Goal: Task Accomplishment & Management: Manage account settings

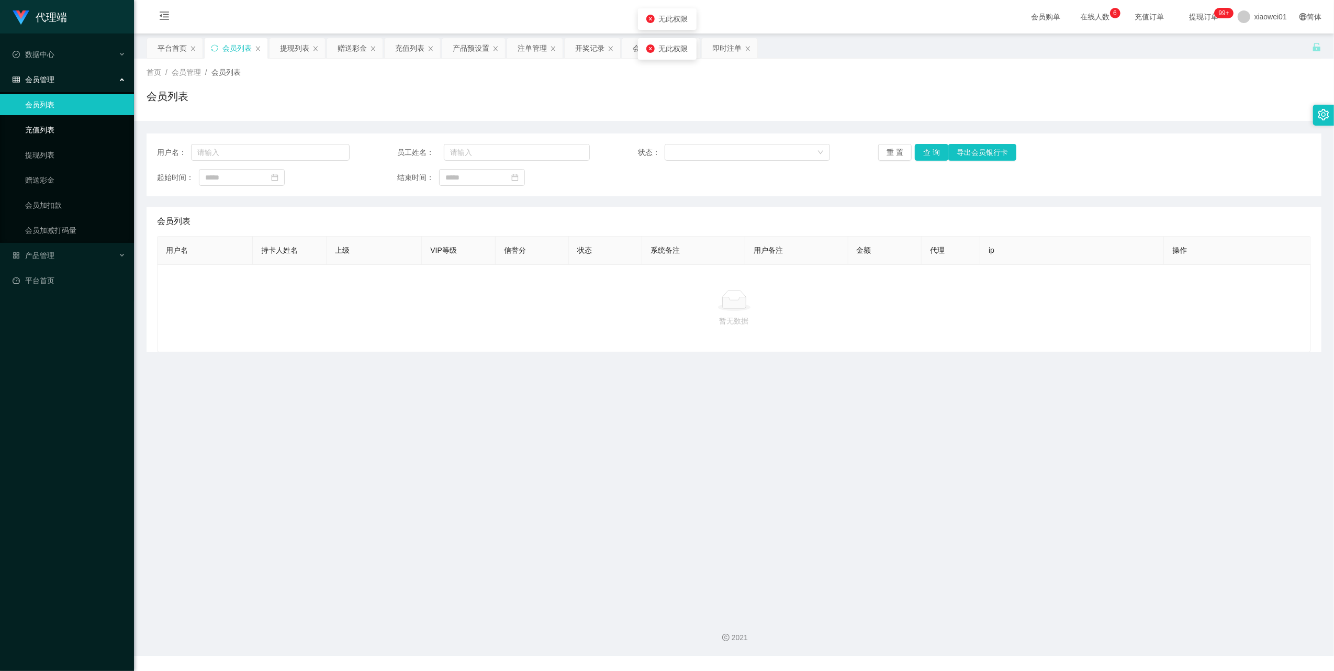
drag, startPoint x: 42, startPoint y: 128, endPoint x: 42, endPoint y: 119, distance: 8.4
click at [42, 128] on link "充值列表" at bounding box center [75, 129] width 100 height 21
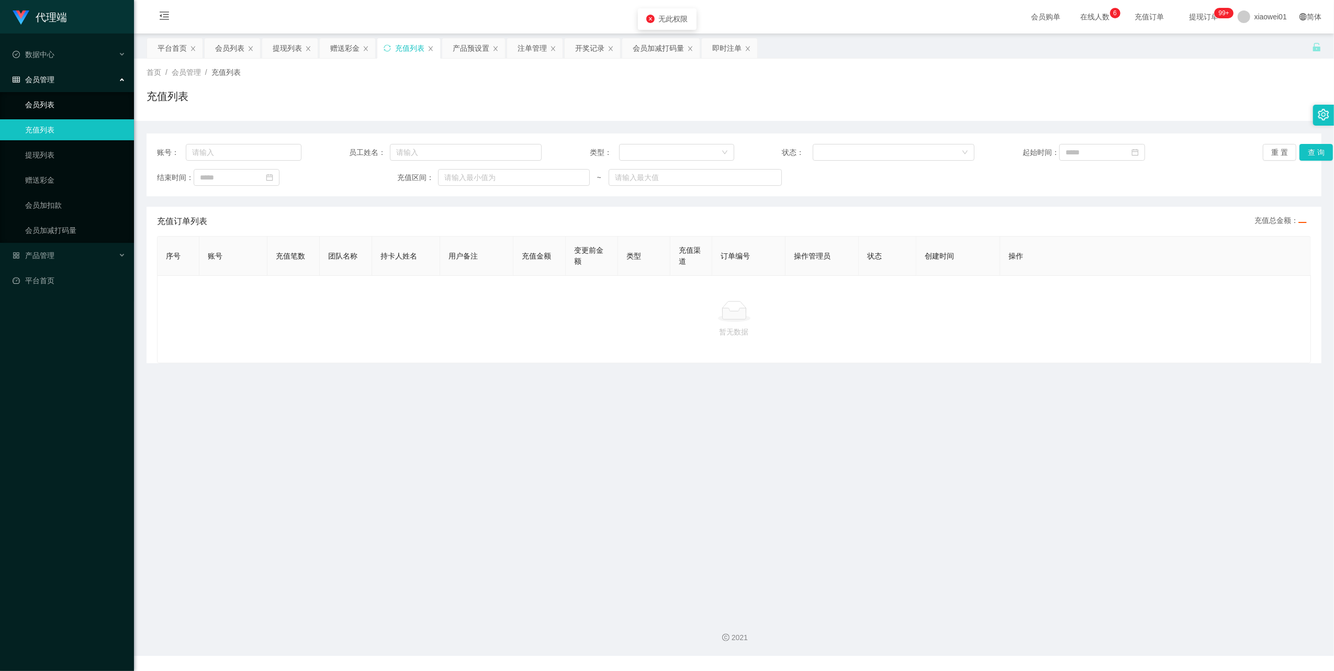
click at [39, 97] on link "会员列表" at bounding box center [75, 104] width 100 height 21
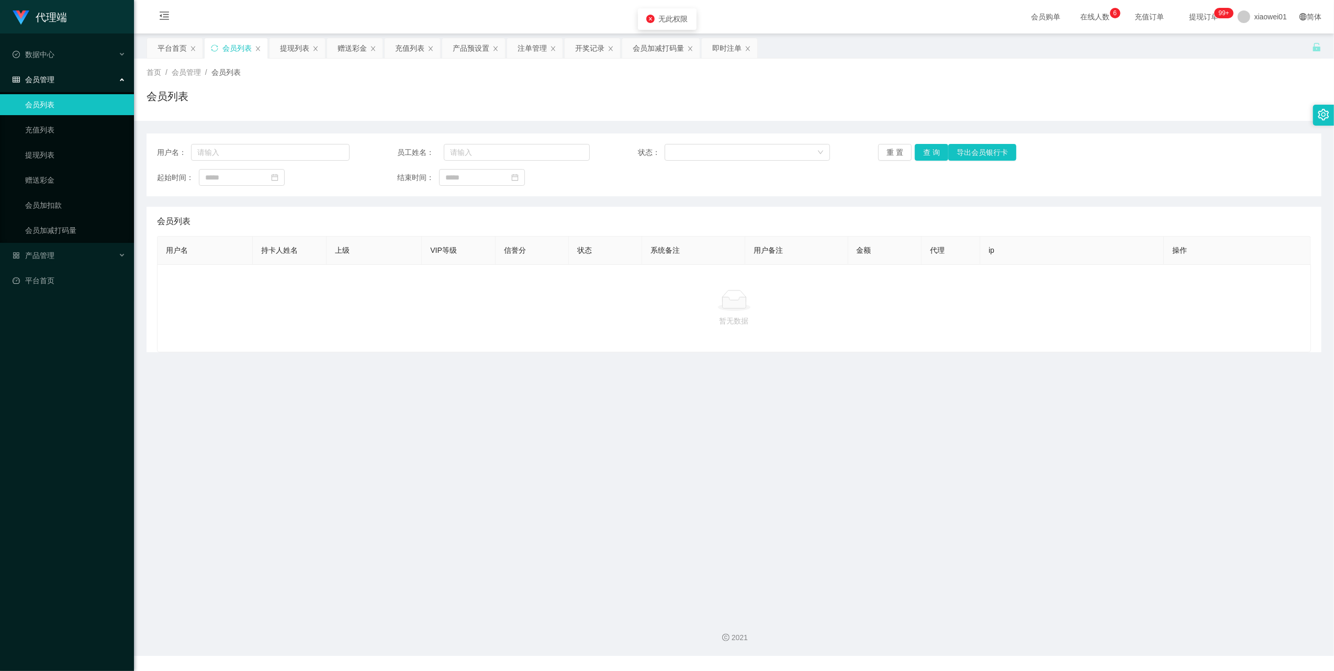
click at [37, 80] on span "会员管理" at bounding box center [34, 79] width 42 height 8
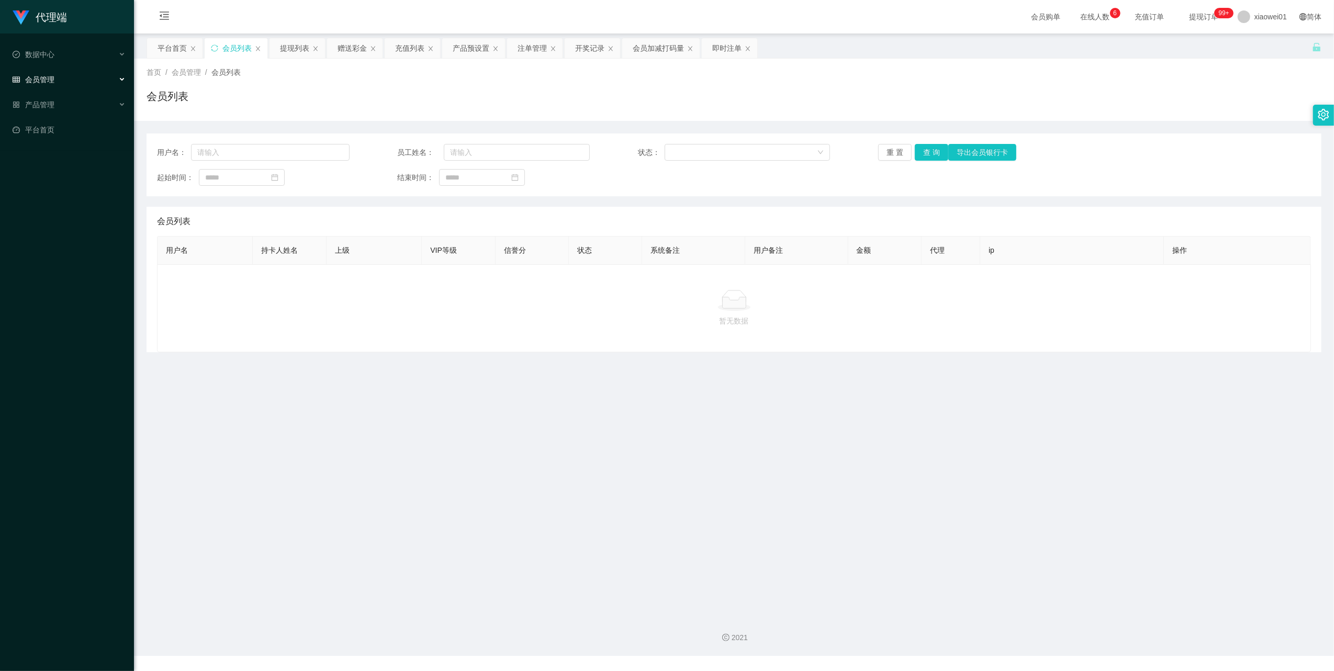
click at [53, 76] on span "会员管理" at bounding box center [34, 79] width 42 height 8
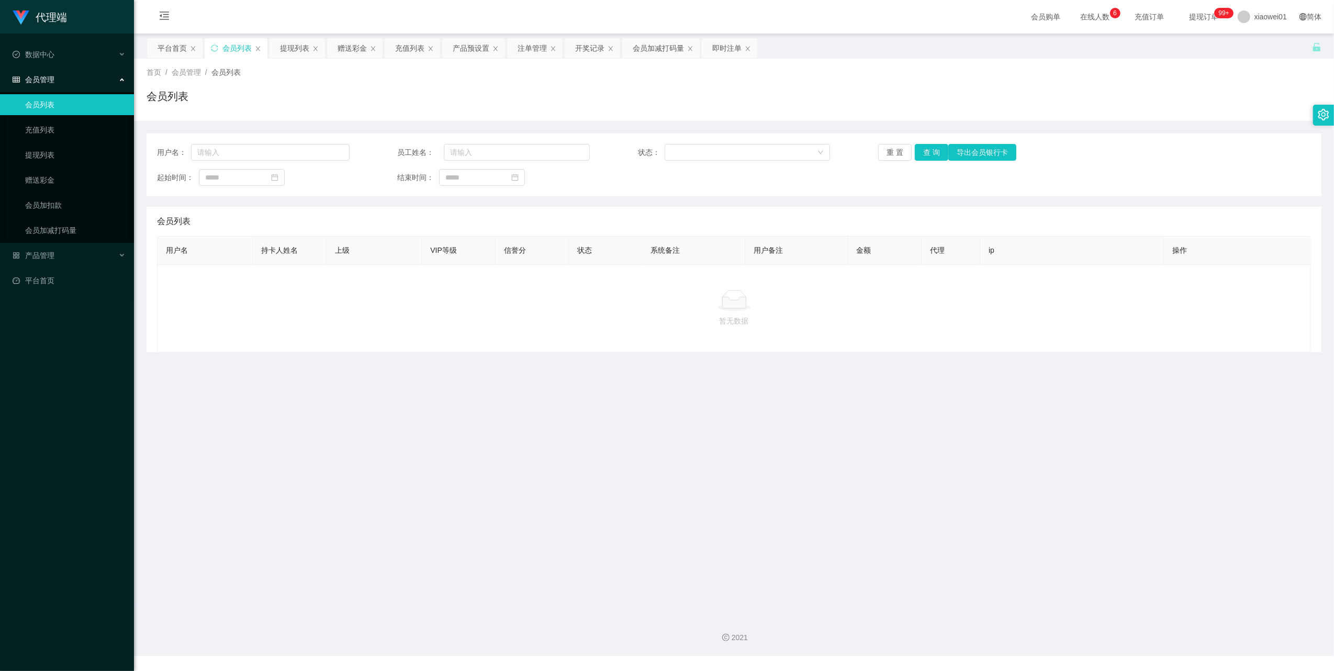
click at [46, 94] on link "会员列表" at bounding box center [75, 104] width 100 height 21
click at [32, 128] on link "充值列表" at bounding box center [75, 129] width 100 height 21
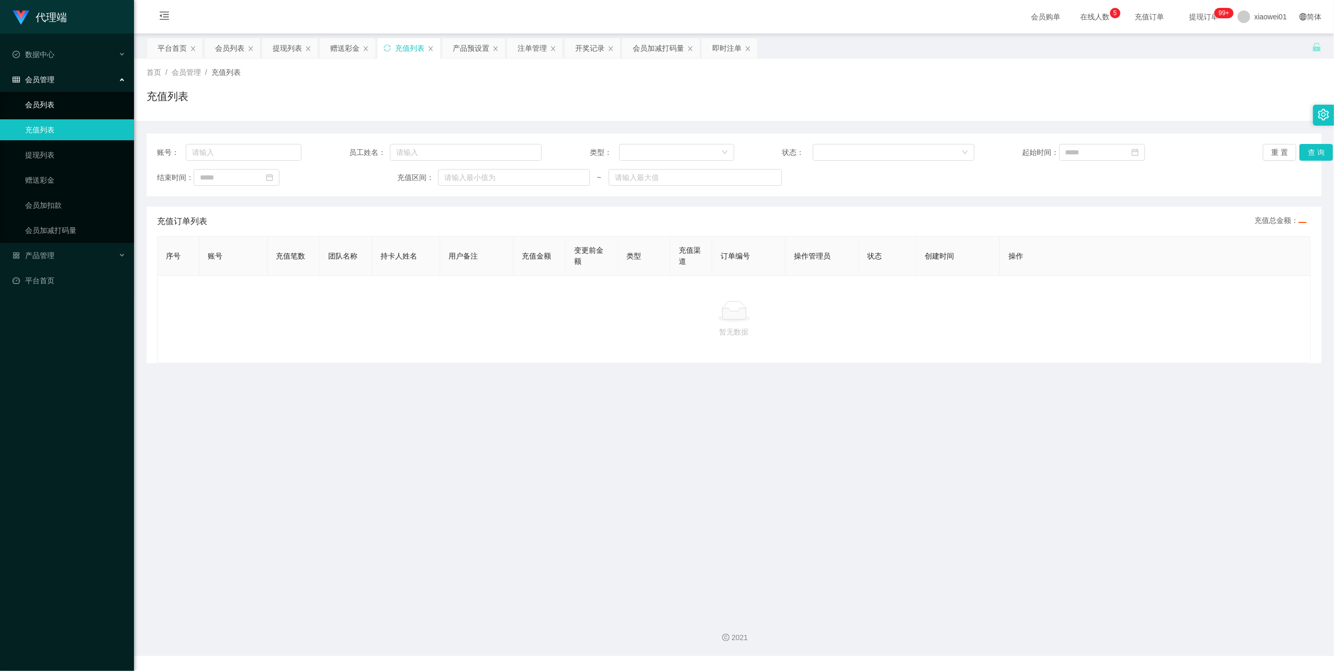
click at [44, 105] on link "会员列表" at bounding box center [75, 104] width 100 height 21
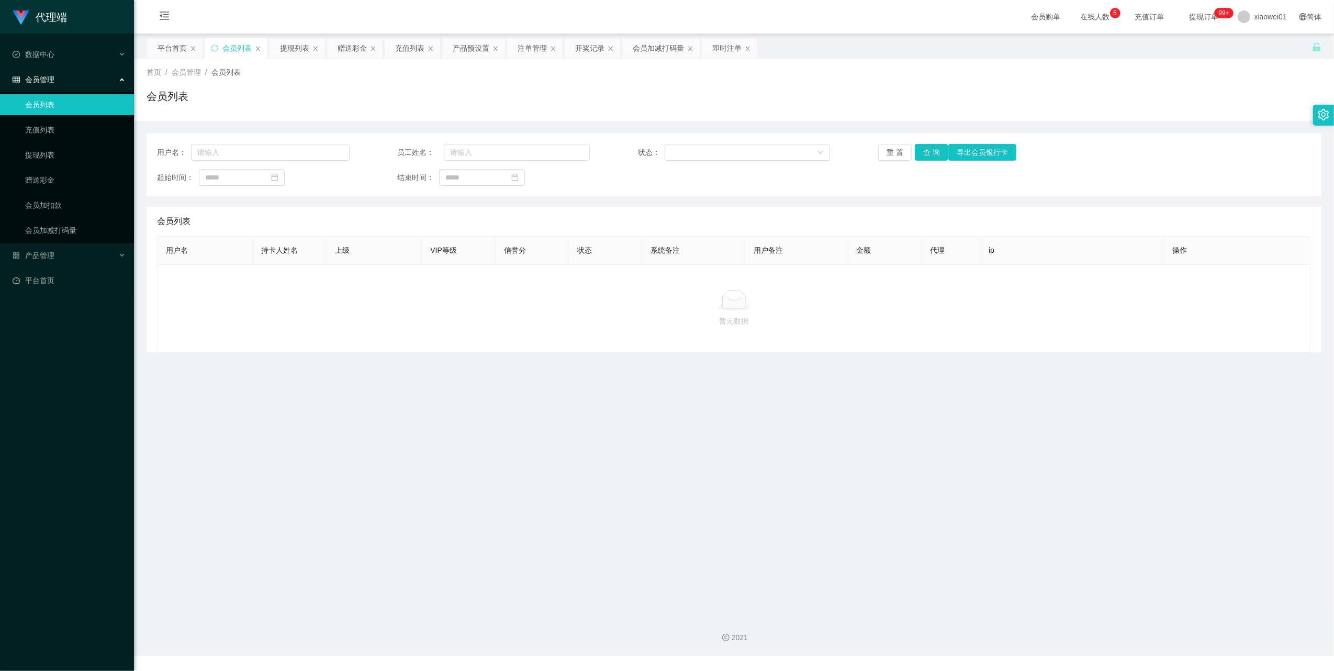
click at [44, 77] on span "会员管理" at bounding box center [34, 79] width 42 height 8
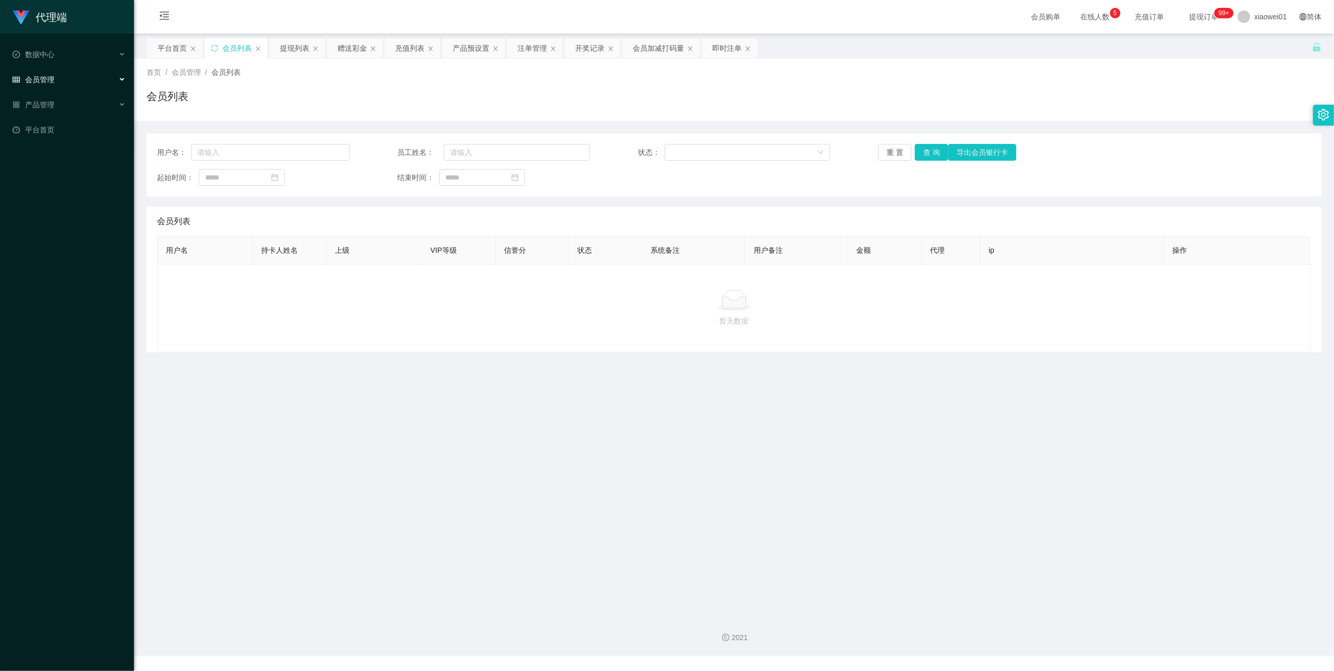
click at [42, 75] on span "会员管理" at bounding box center [34, 79] width 42 height 8
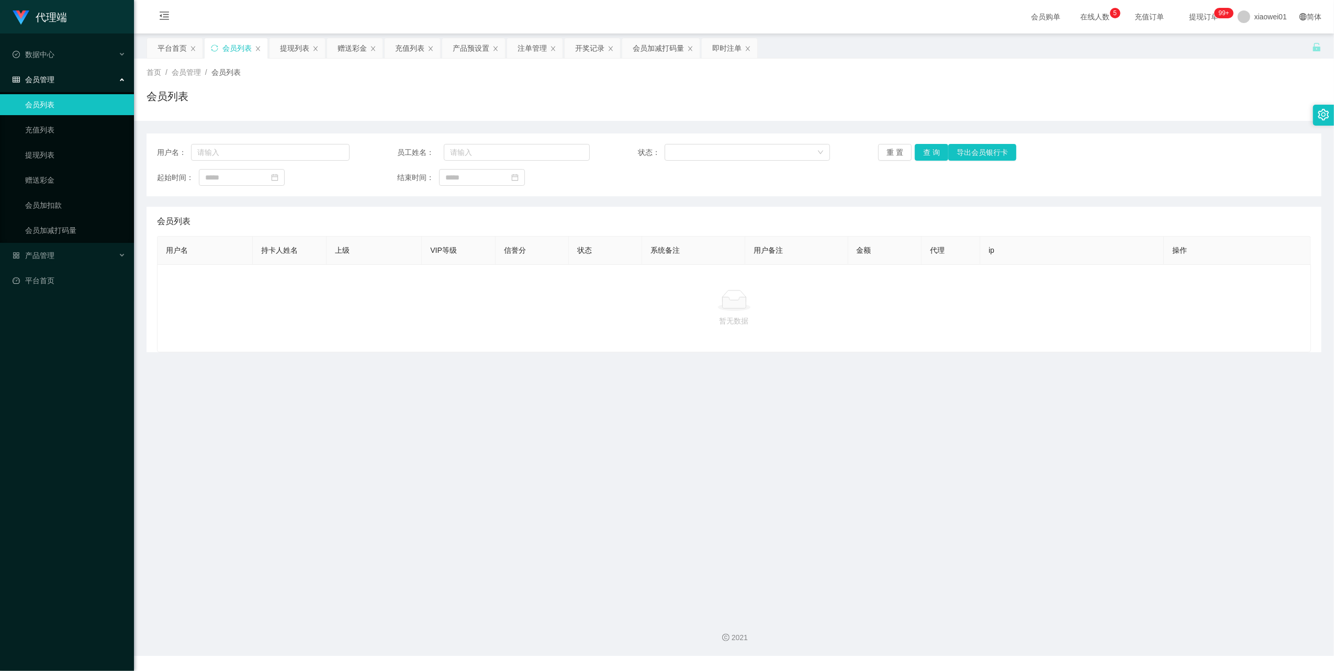
click at [43, 104] on link "会员列表" at bounding box center [75, 104] width 100 height 21
click at [38, 120] on link "充值列表" at bounding box center [75, 129] width 100 height 21
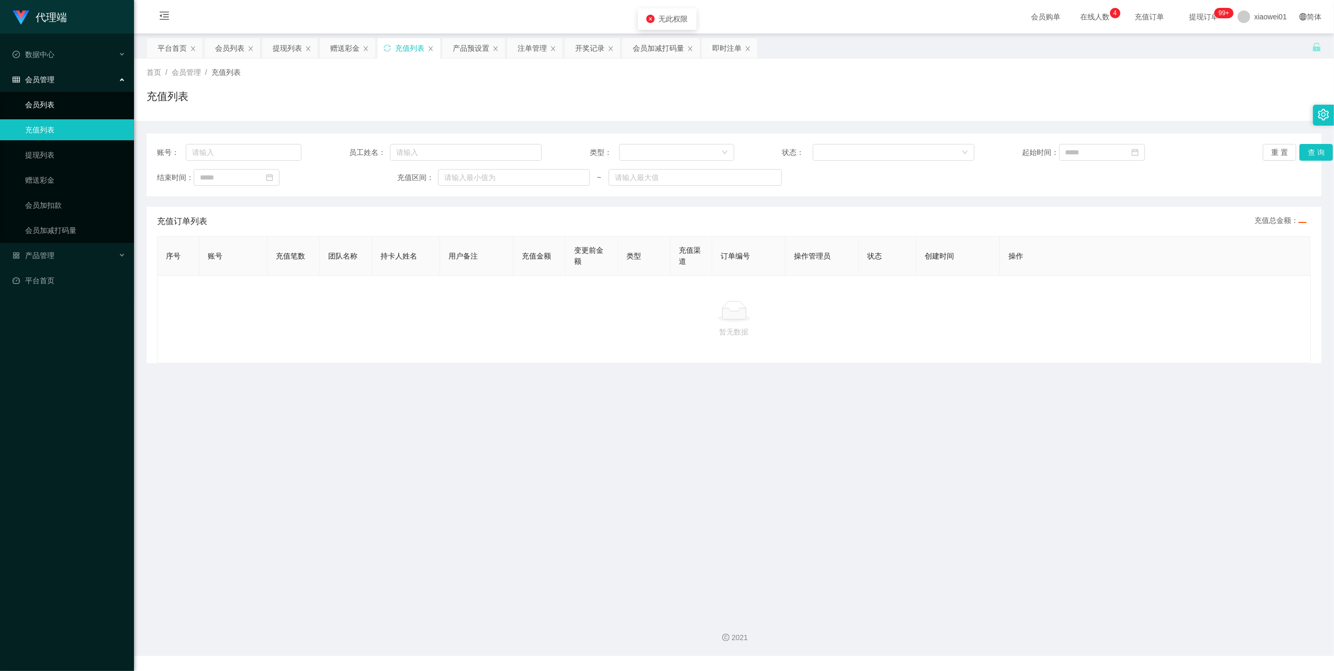
click at [38, 105] on link "会员列表" at bounding box center [75, 104] width 100 height 21
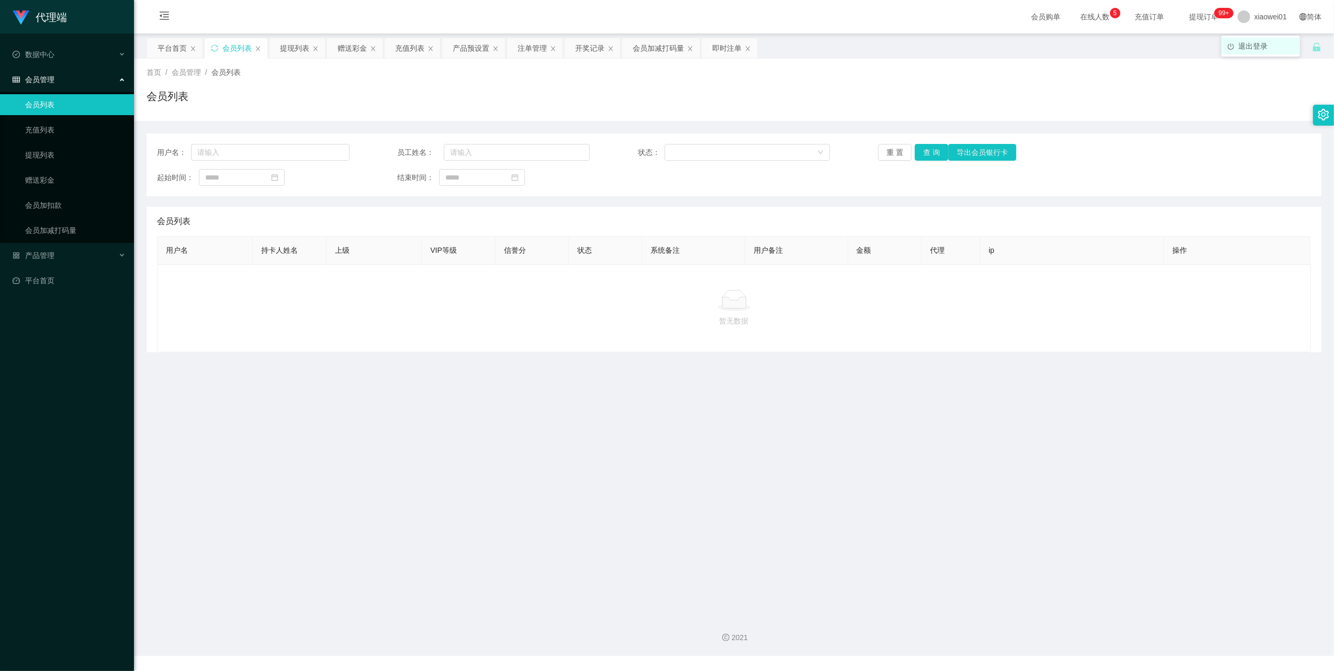
click at [1250, 40] on li "退出登录" at bounding box center [1261, 46] width 79 height 17
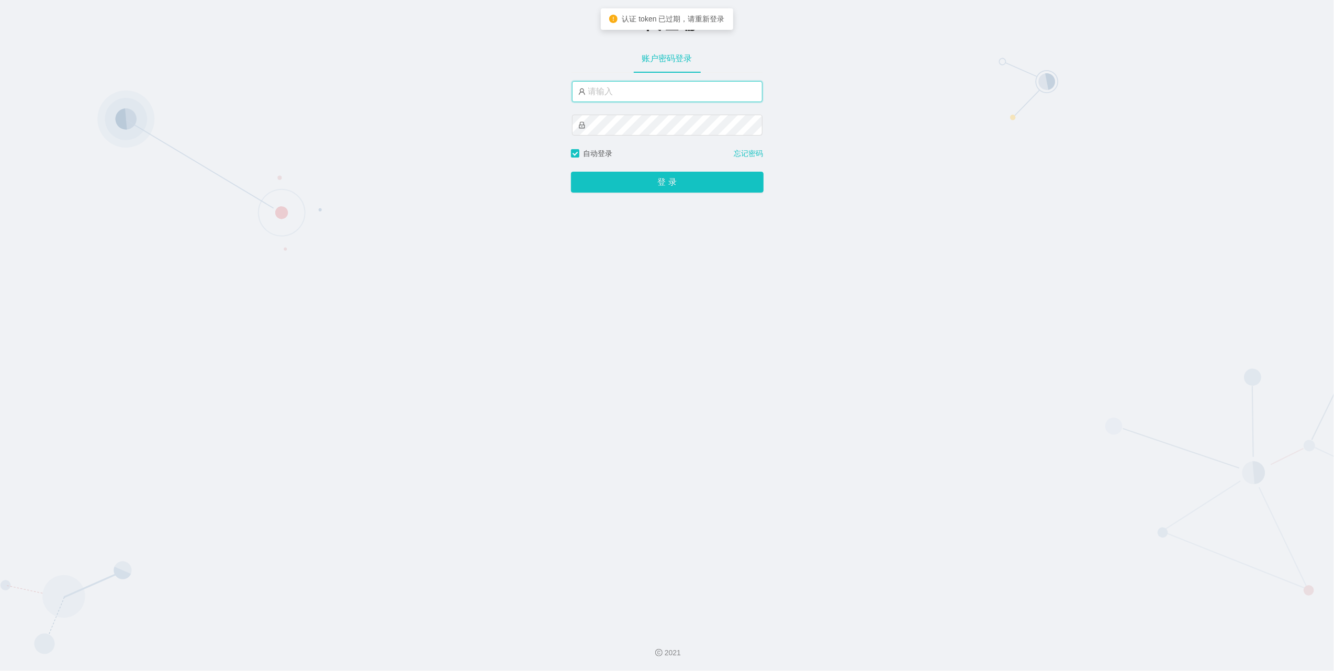
type input "xiaowei01"
click at [616, 181] on button "登 录" at bounding box center [667, 182] width 193 height 21
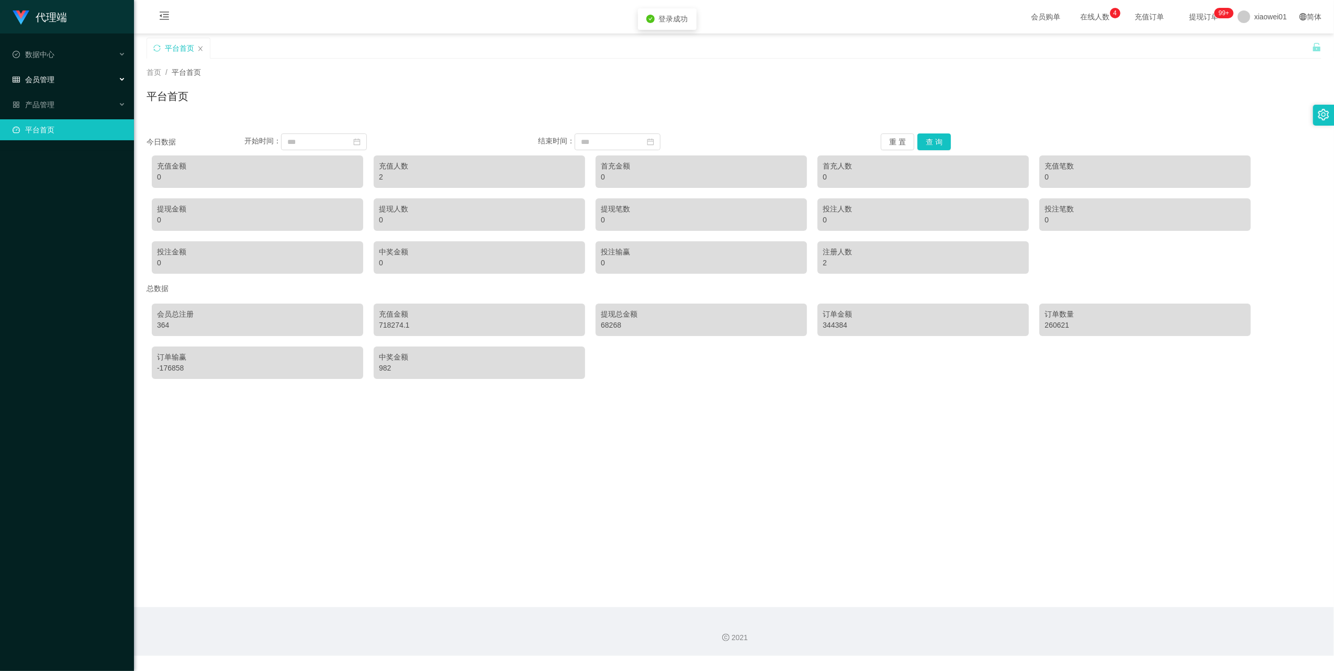
click at [24, 70] on div "会员管理" at bounding box center [67, 79] width 134 height 21
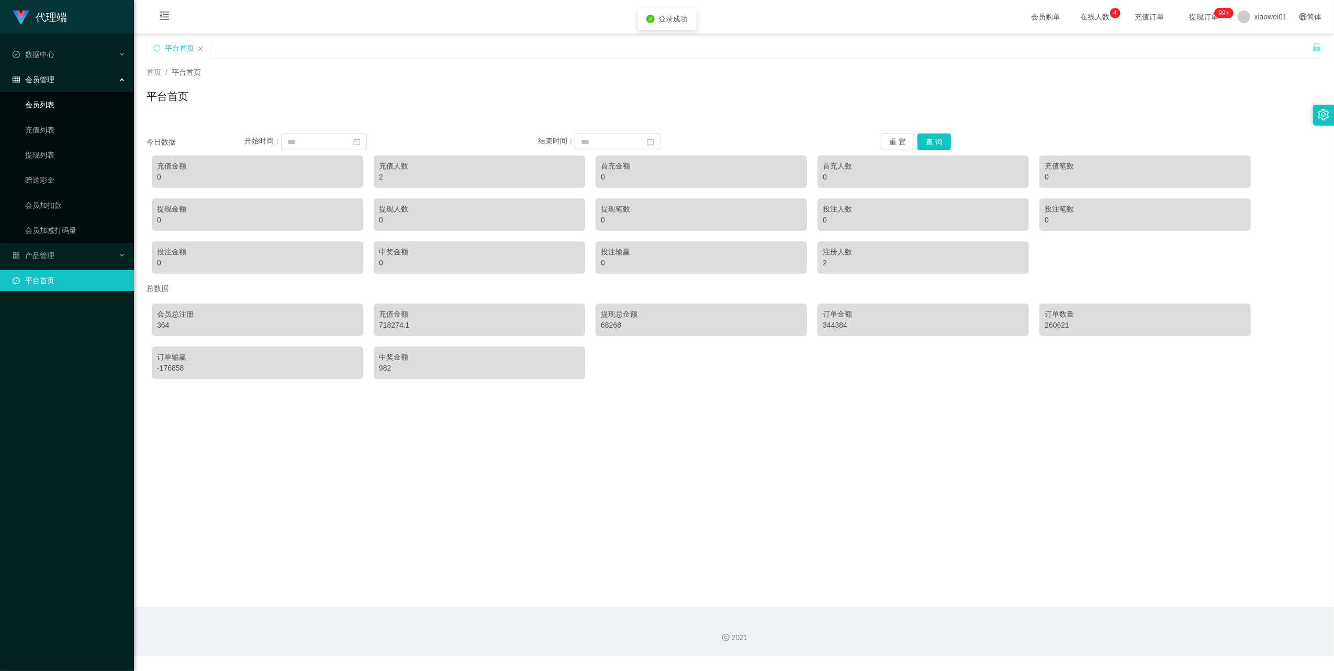
click at [42, 109] on link "会员列表" at bounding box center [75, 104] width 100 height 21
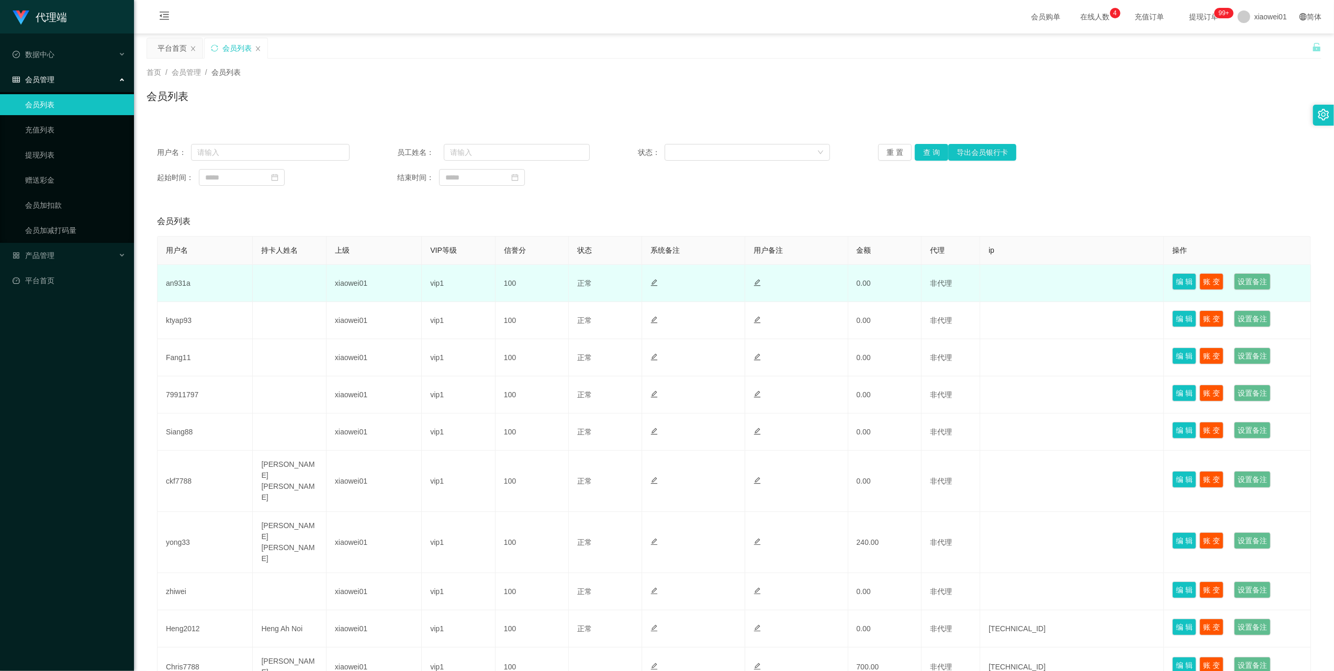
click at [178, 281] on td "an931a" at bounding box center [205, 283] width 95 height 37
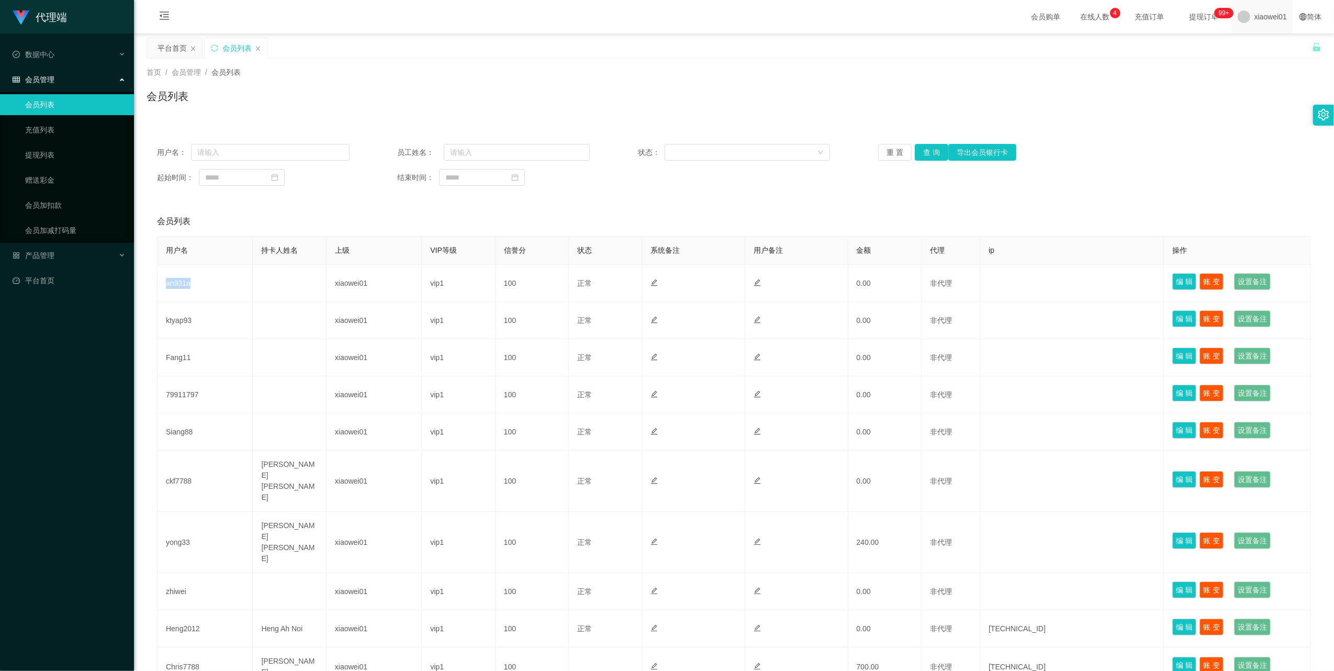
copy td "an931a"
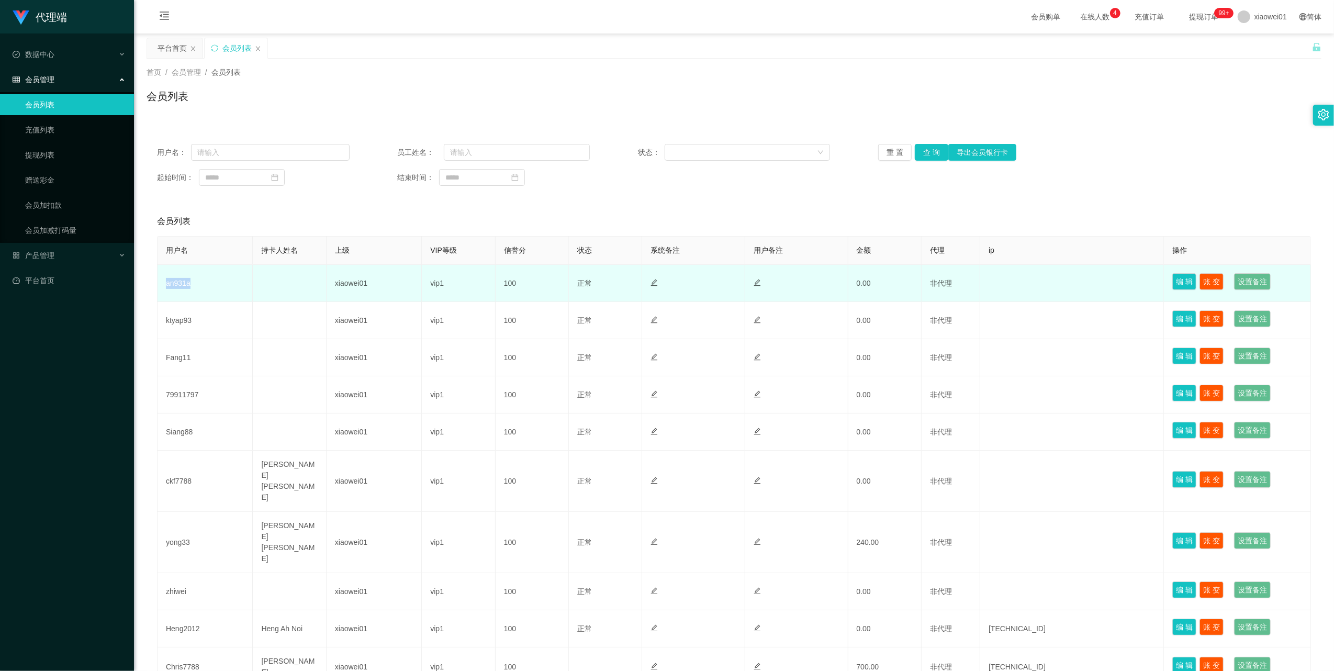
click at [187, 285] on td "an931a" at bounding box center [205, 283] width 95 height 37
click at [182, 285] on td "an931a" at bounding box center [205, 283] width 95 height 37
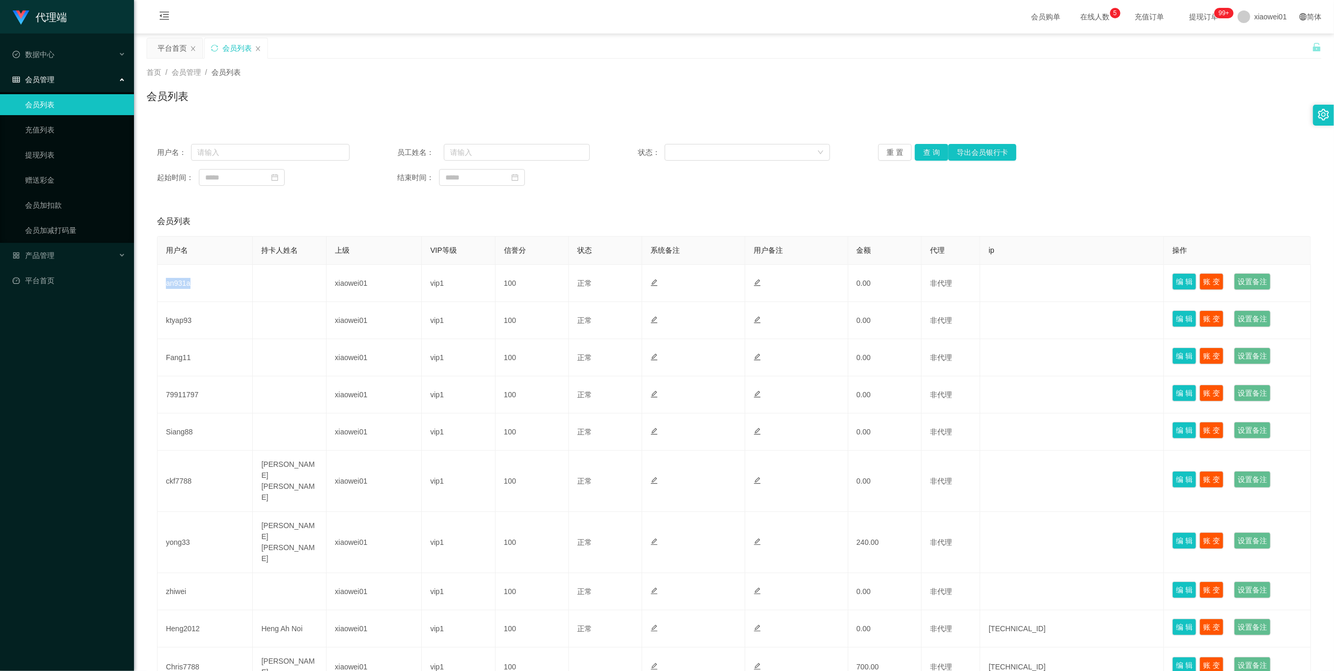
copy td "an931a"
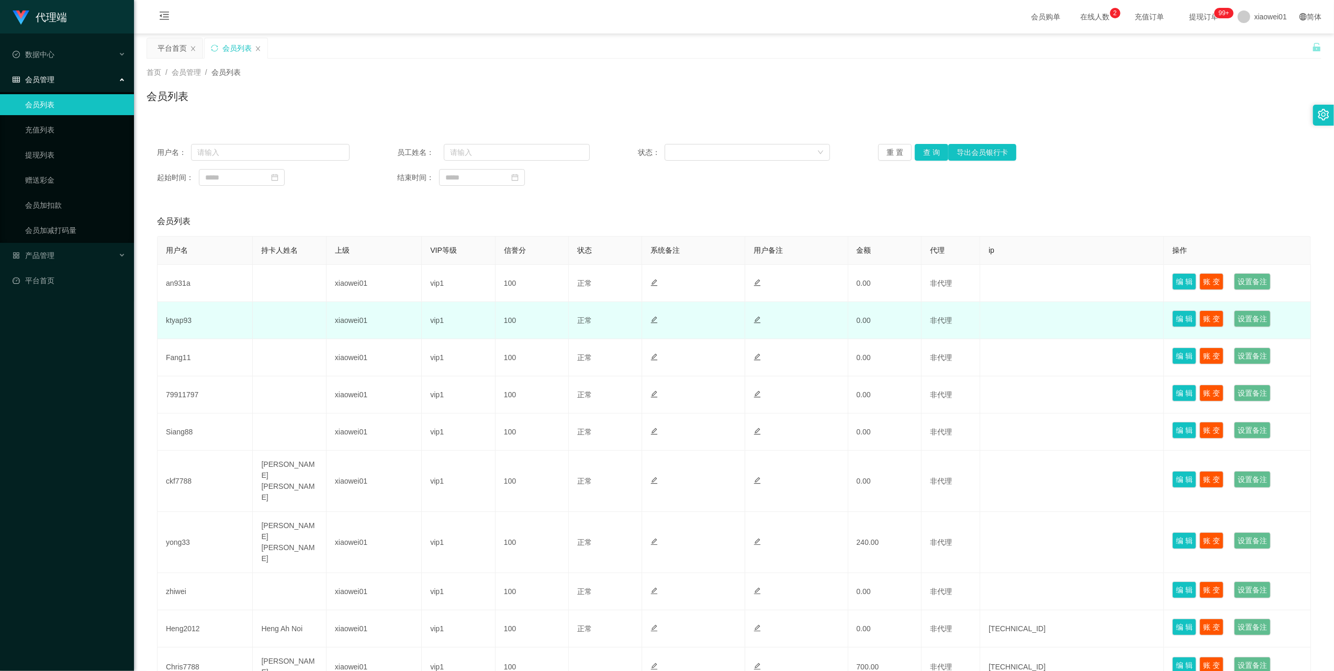
click at [182, 322] on td "ktyap93" at bounding box center [205, 320] width 95 height 37
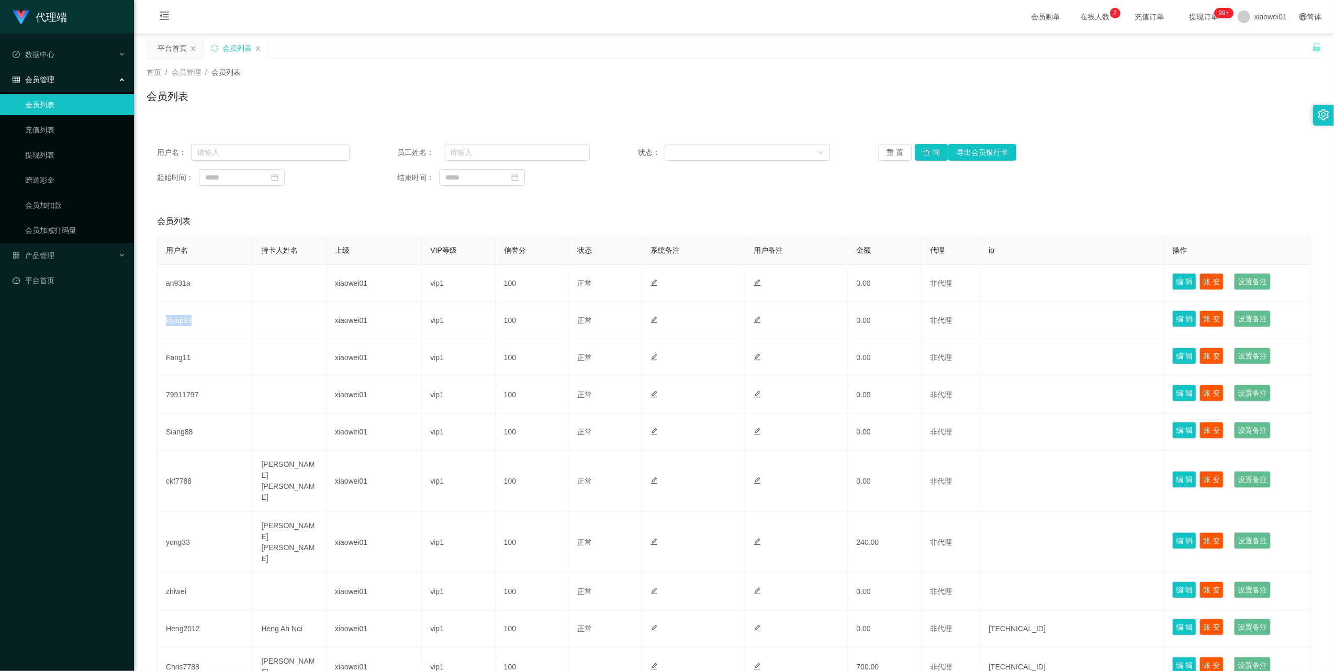
copy td "ktyap93"
click at [38, 161] on link "提现列表" at bounding box center [75, 154] width 100 height 21
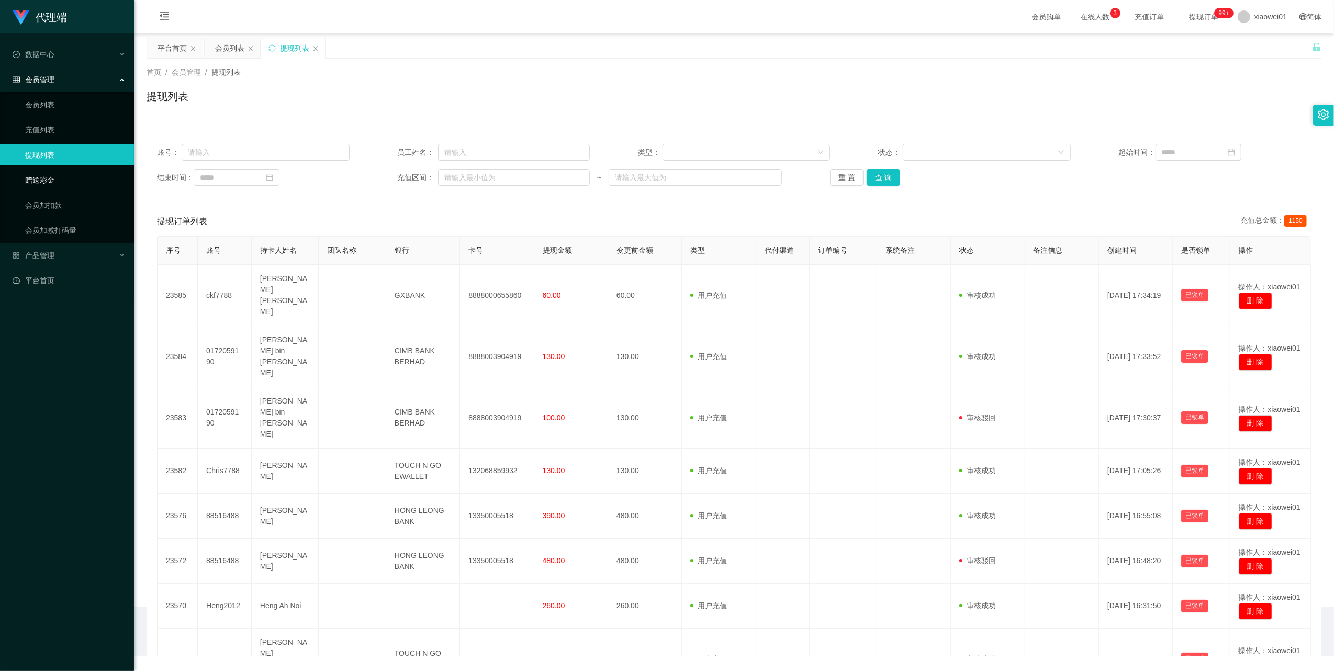
click at [39, 183] on link "赠送彩金" at bounding box center [75, 180] width 100 height 21
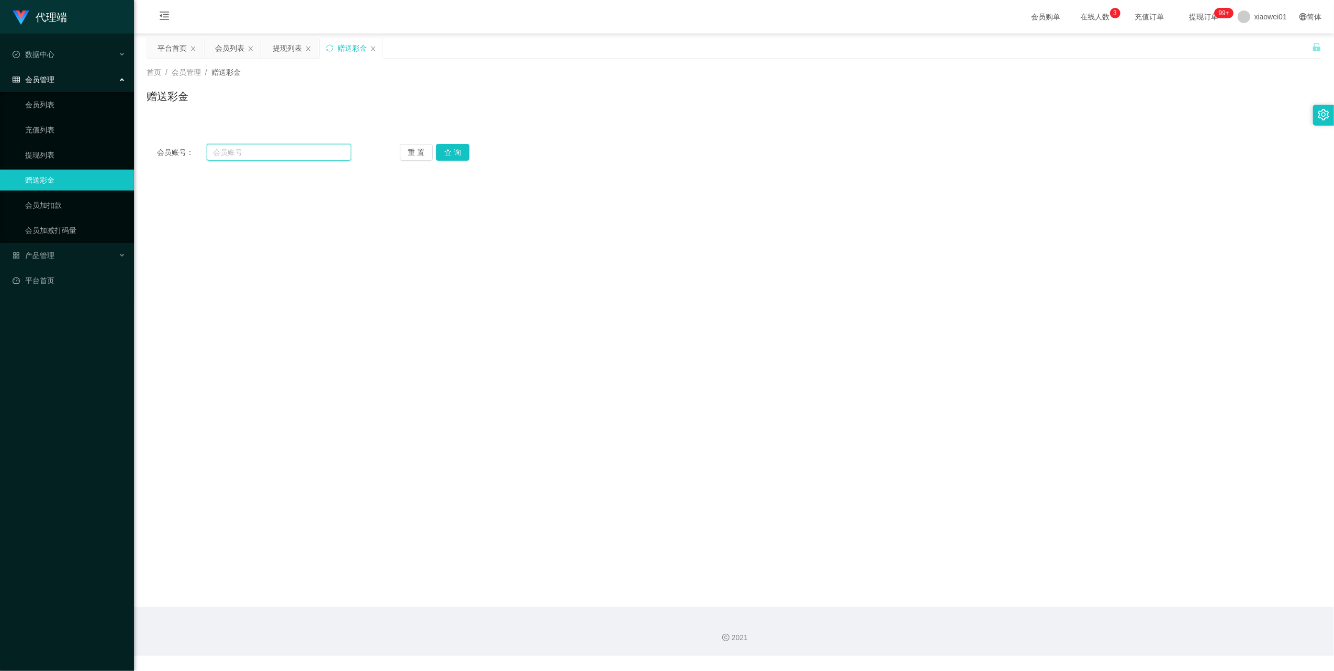
click at [273, 155] on input "text" at bounding box center [279, 152] width 144 height 17
paste input "an931a"
type input "an931a"
click at [460, 149] on button "查 询" at bounding box center [452, 152] width 33 height 17
click at [49, 99] on link "会员列表" at bounding box center [75, 104] width 100 height 21
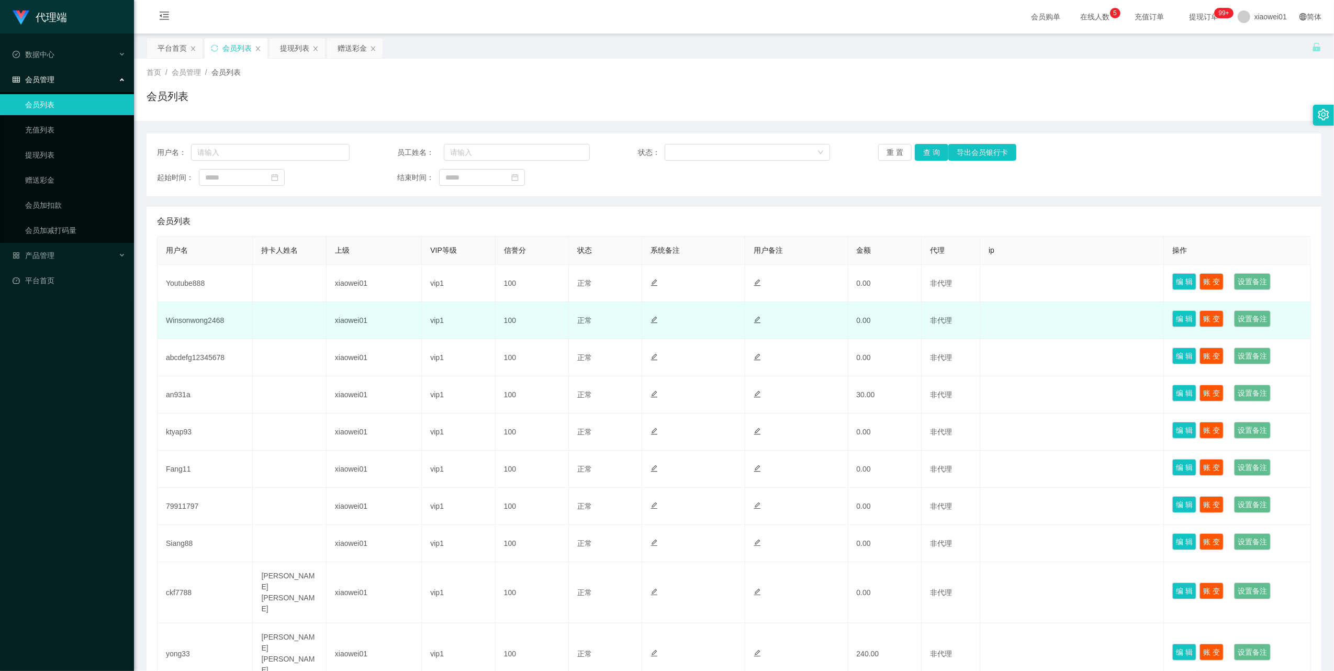
click at [194, 323] on td "Winsonwong2468" at bounding box center [205, 320] width 95 height 37
copy td "Winsonwong2468"
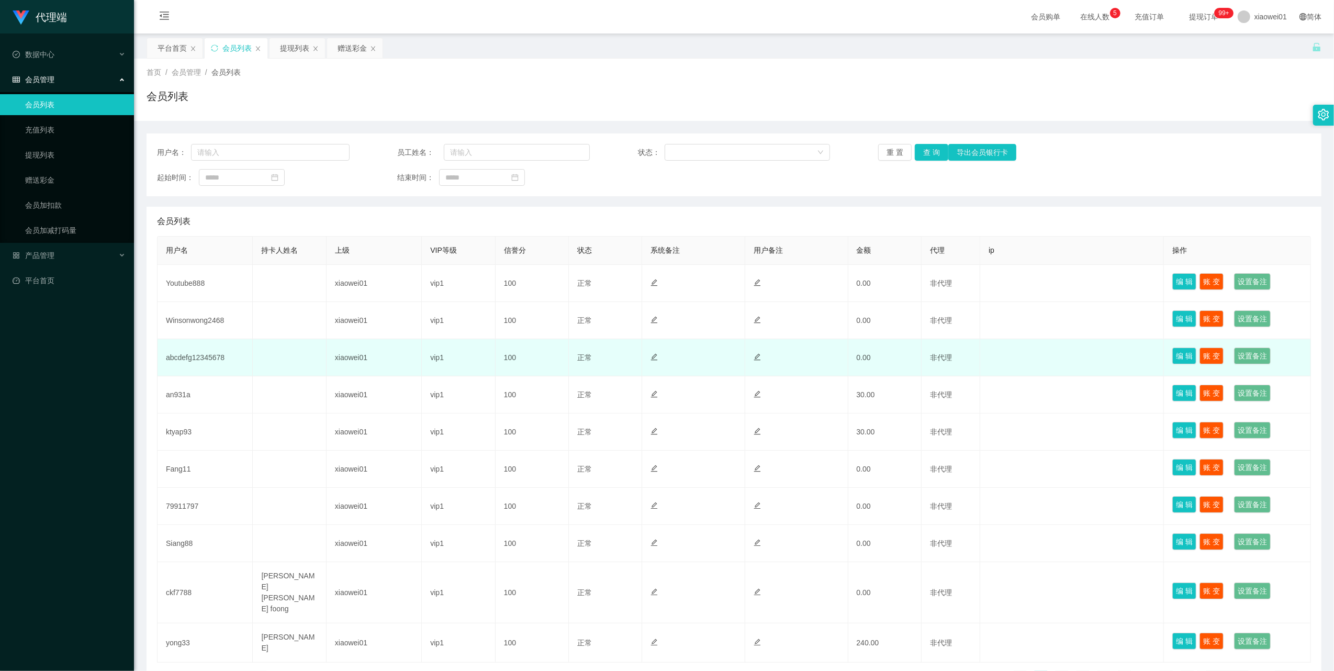
click at [218, 359] on td "abcdefg12345678" at bounding box center [205, 357] width 95 height 37
copy td "abcdefg12345678"
click at [214, 363] on td "abcdefg12345678" at bounding box center [205, 357] width 95 height 37
click at [202, 357] on td "abcdefg12345678" at bounding box center [205, 357] width 95 height 37
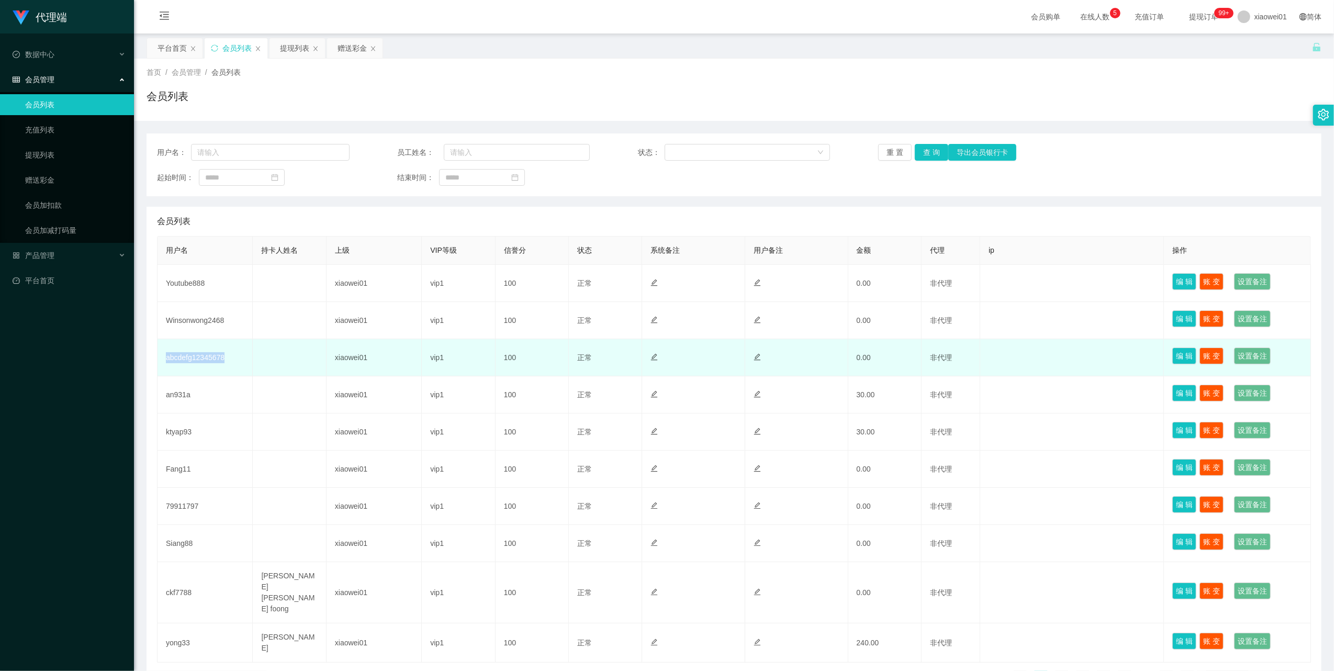
click at [202, 357] on td "abcdefg12345678" at bounding box center [205, 357] width 95 height 37
copy td "abcdefg12345678"
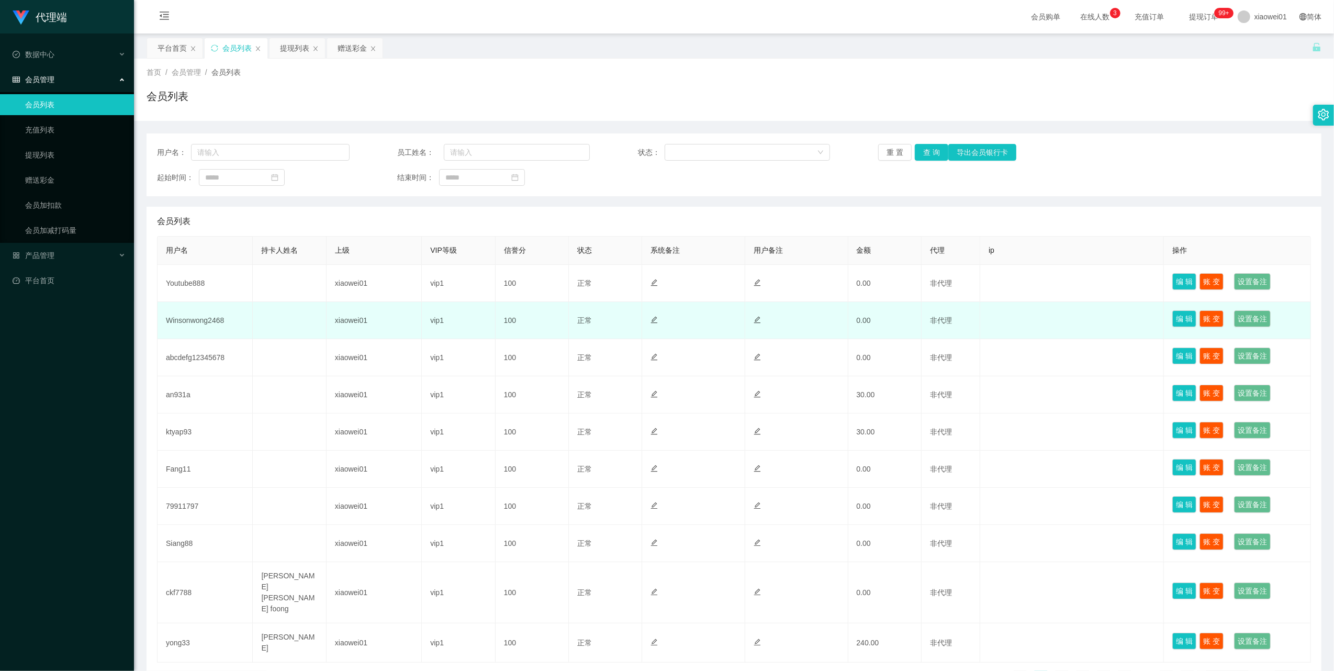
click at [220, 317] on td "Winsonwong2468" at bounding box center [205, 320] width 95 height 37
copy td "Winsonwong2468"
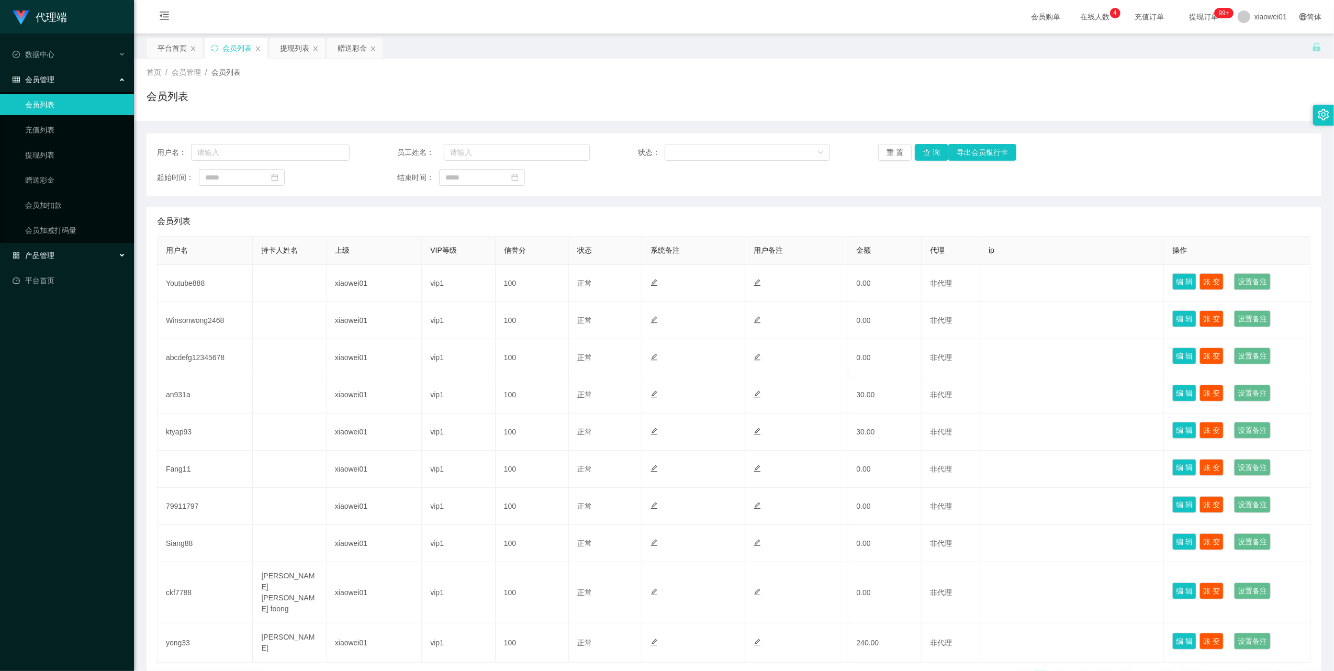
click at [48, 258] on span "产品管理" at bounding box center [34, 255] width 42 height 8
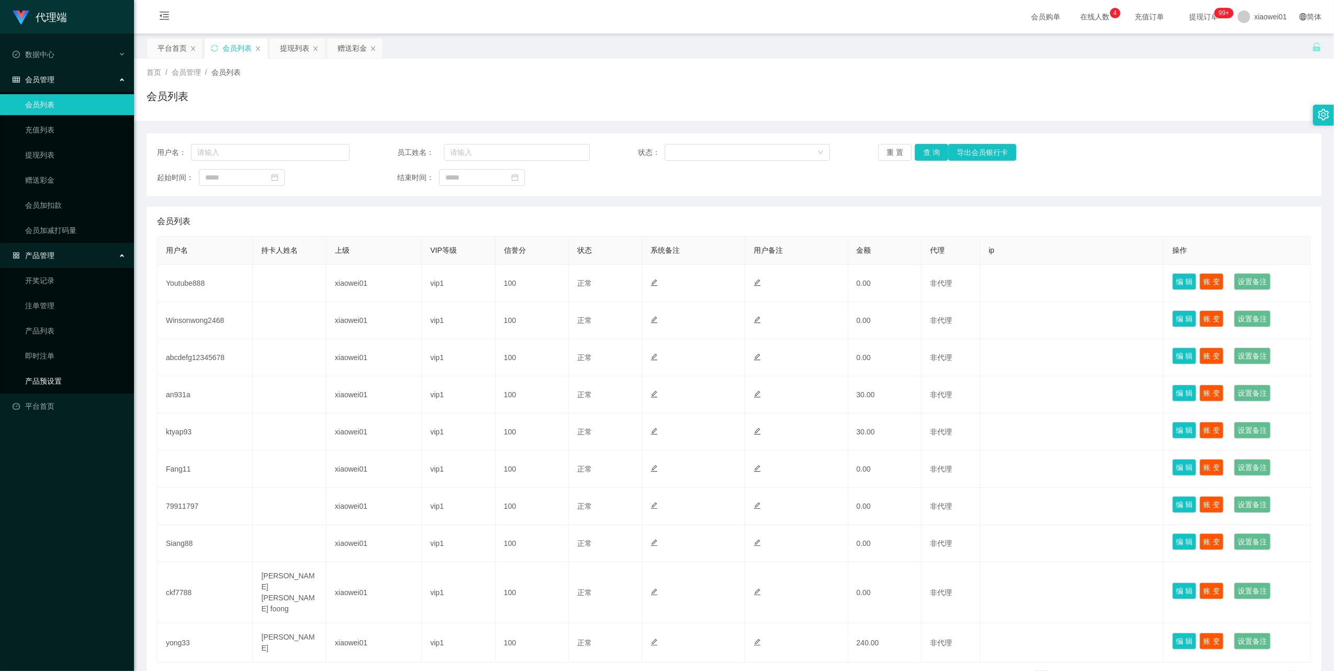
click at [57, 385] on link "产品预设置" at bounding box center [75, 381] width 100 height 21
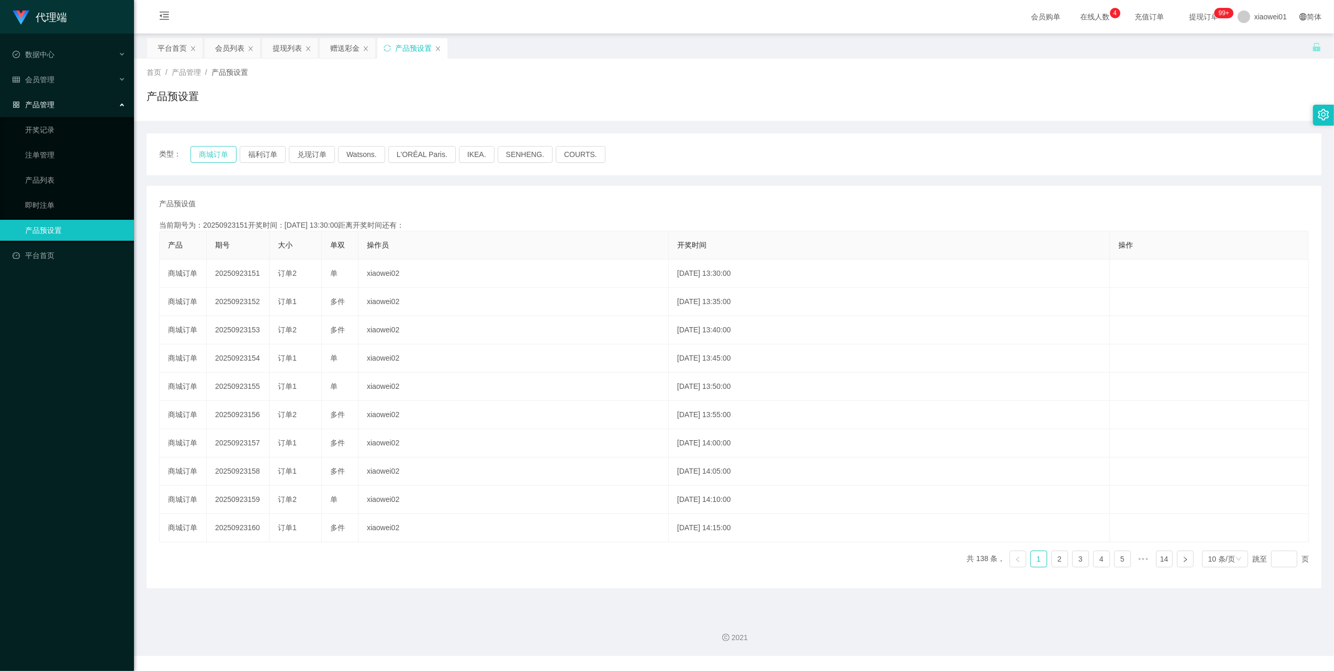
click at [207, 151] on button "商城订单" at bounding box center [214, 154] width 46 height 17
click at [216, 155] on button "商城订单" at bounding box center [214, 154] width 46 height 17
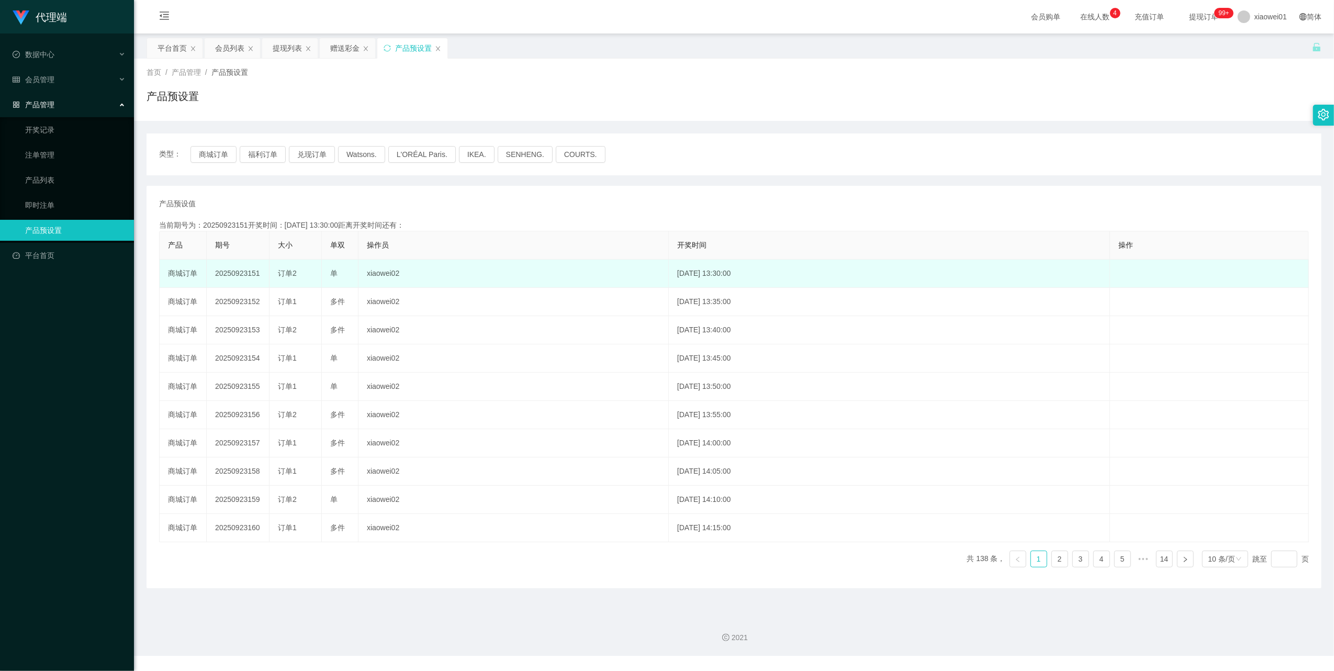
click at [237, 270] on td "20250923151" at bounding box center [238, 274] width 63 height 28
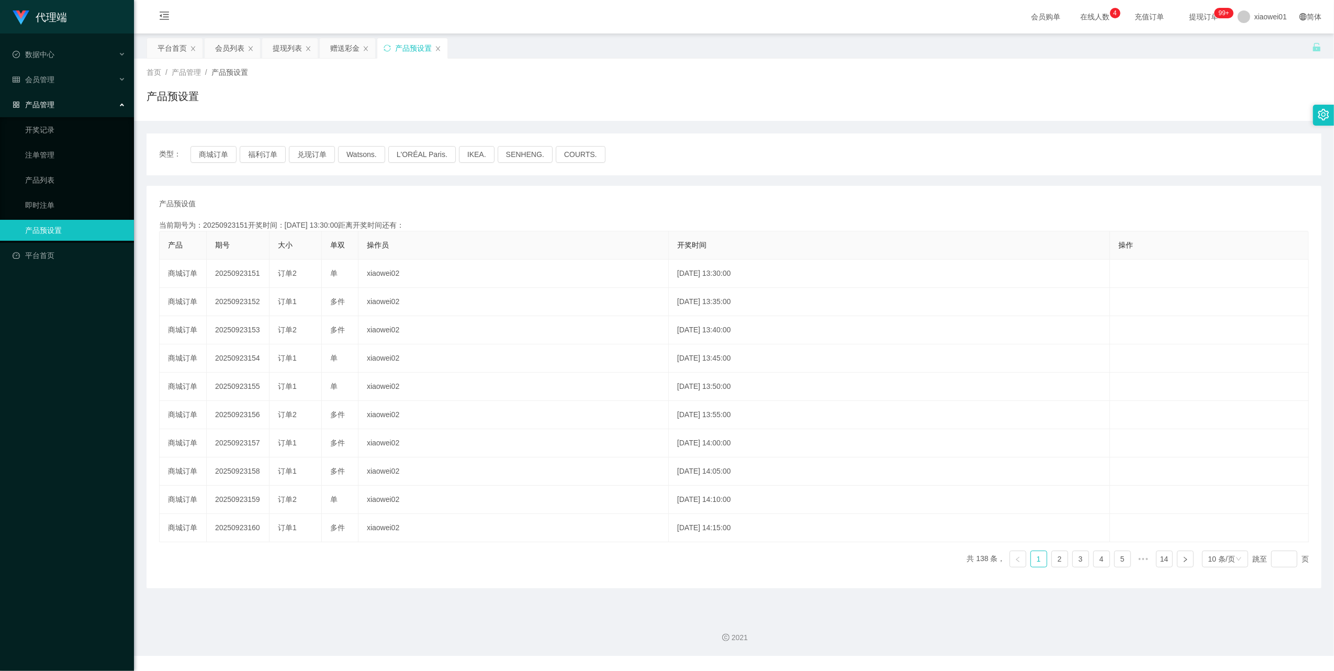
copy td "20250923151"
click at [47, 60] on div "数据中心" at bounding box center [67, 54] width 134 height 21
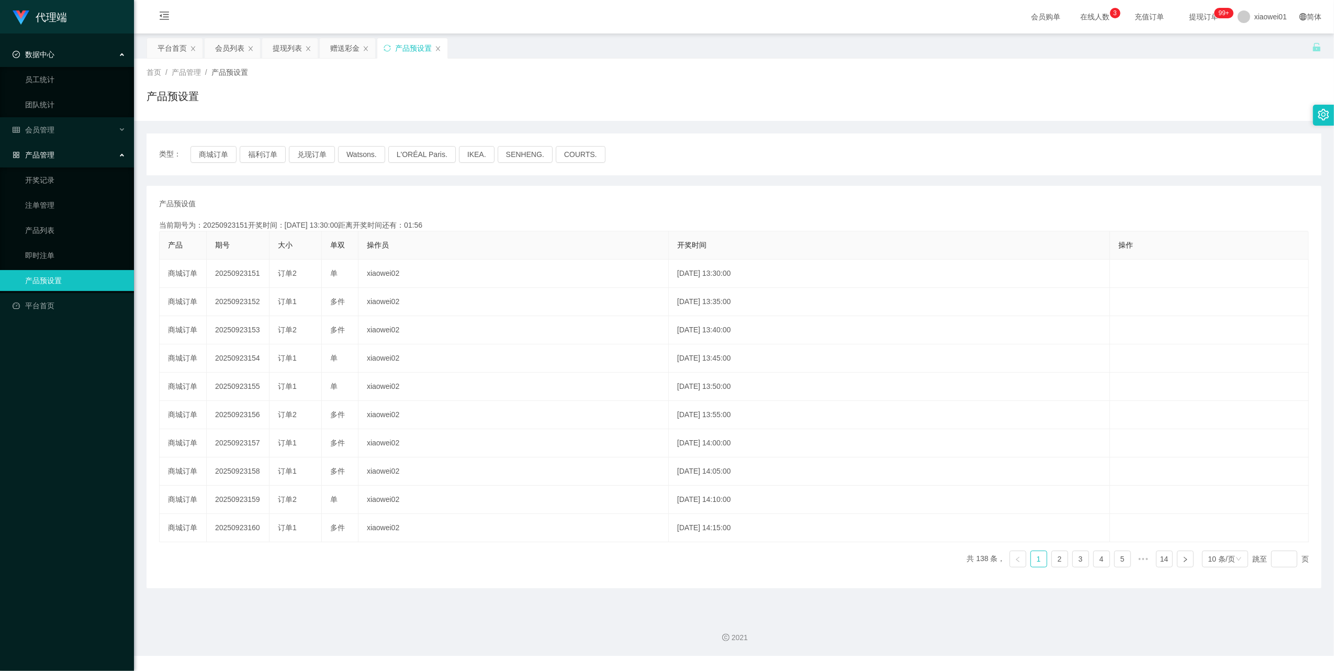
click at [53, 53] on span "数据中心" at bounding box center [34, 54] width 42 height 8
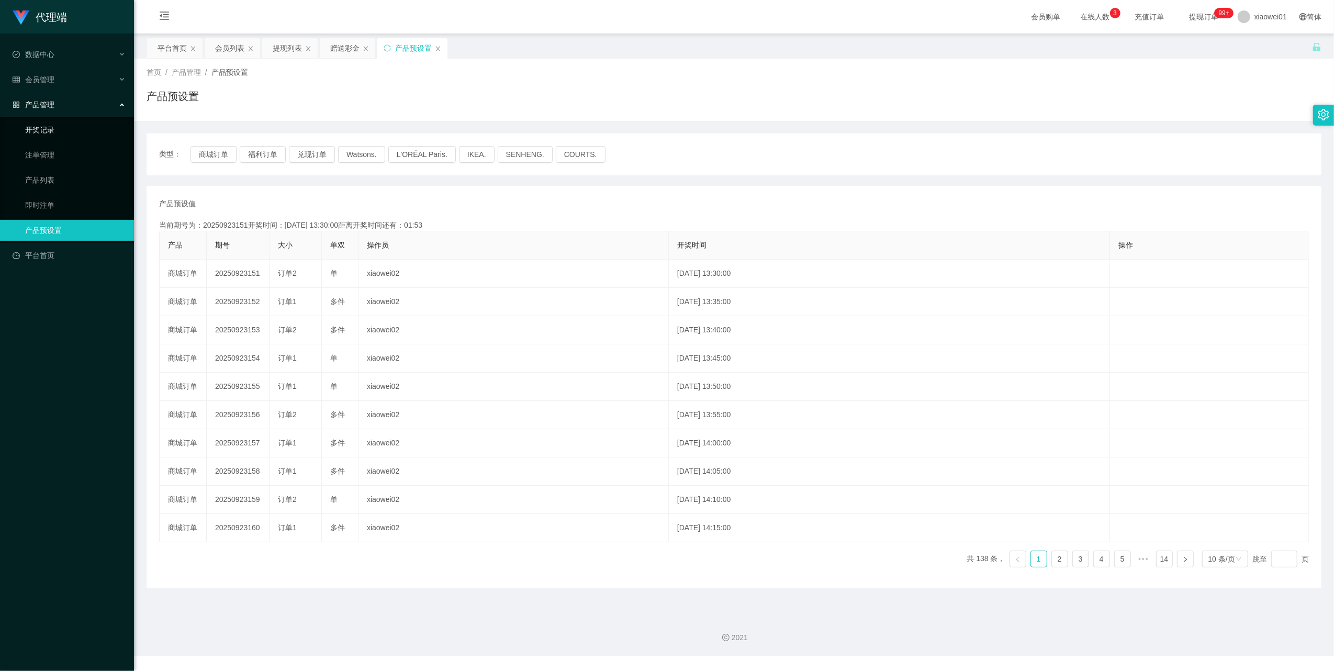
click at [48, 124] on link "开奖记录" at bounding box center [75, 129] width 100 height 21
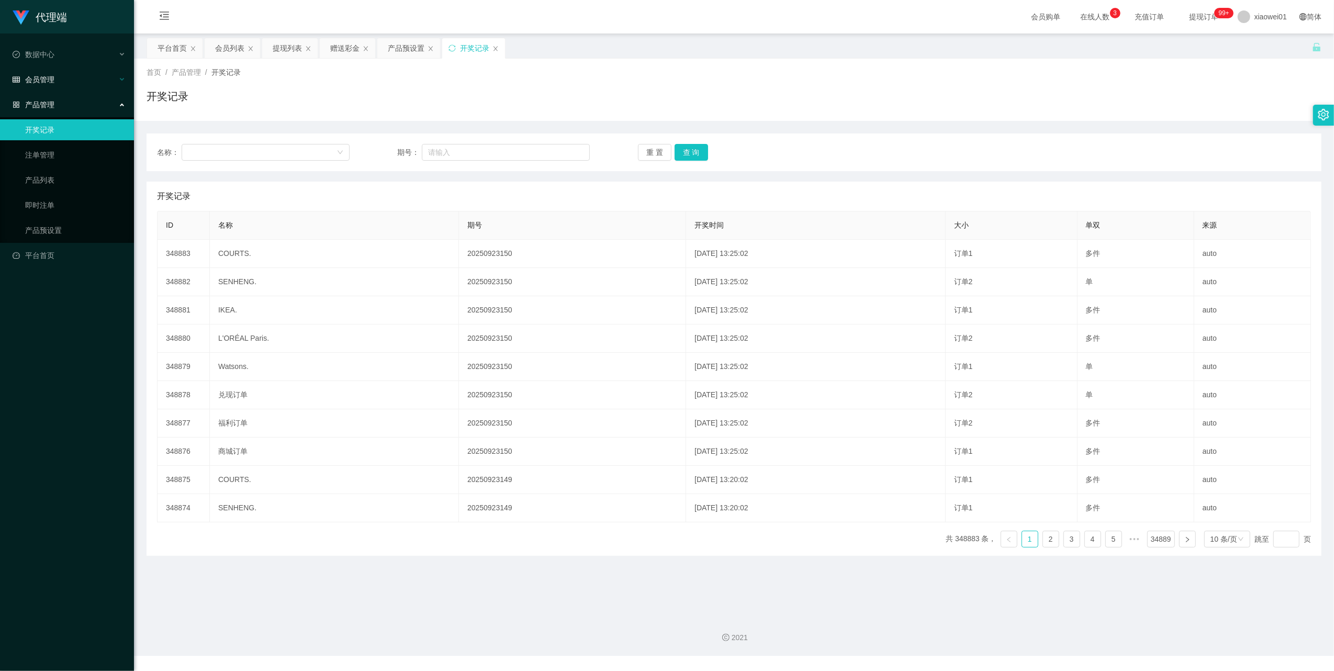
drag, startPoint x: 48, startPoint y: 99, endPoint x: 48, endPoint y: 80, distance: 18.8
click at [48, 100] on span "产品管理" at bounding box center [34, 104] width 42 height 8
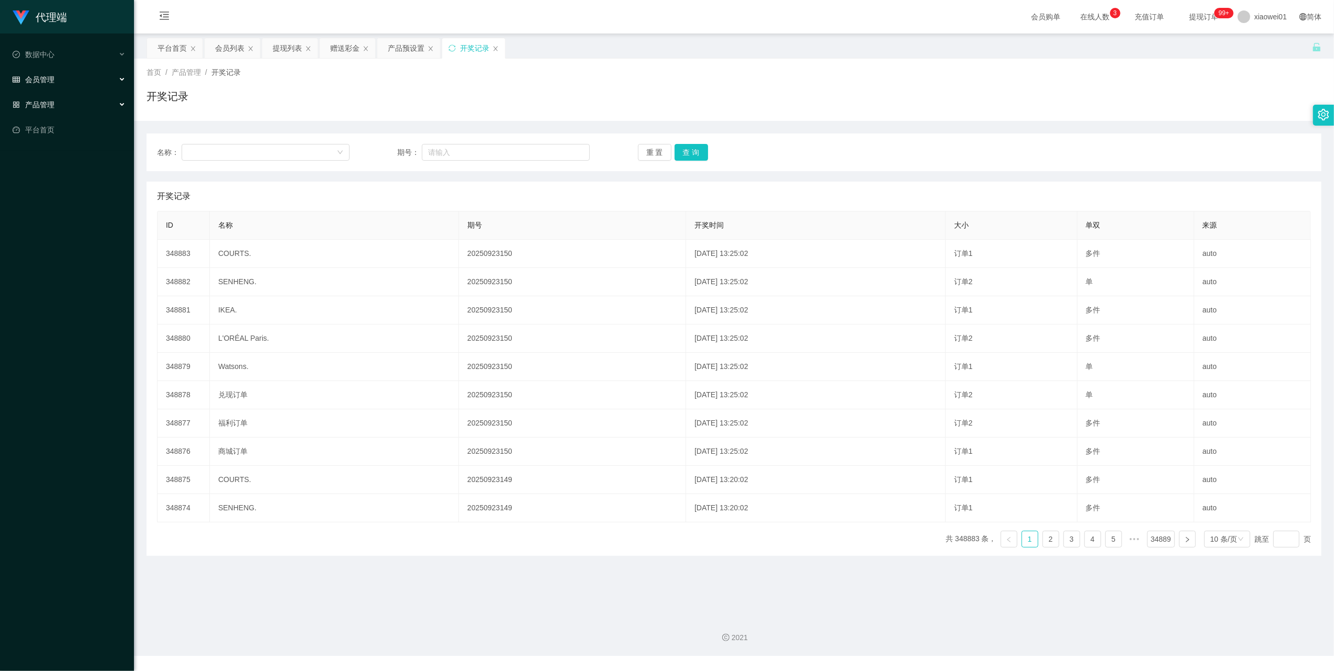
click at [47, 76] on span "会员管理" at bounding box center [34, 79] width 42 height 8
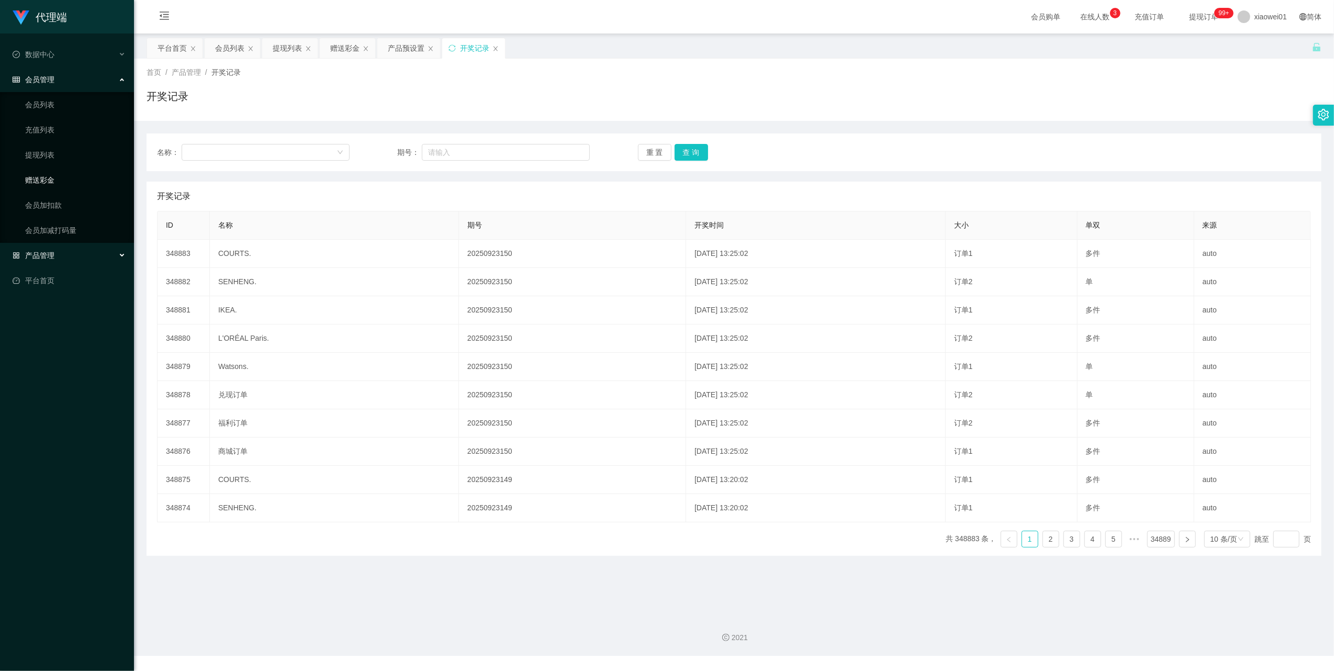
click at [49, 176] on link "赠送彩金" at bounding box center [75, 180] width 100 height 21
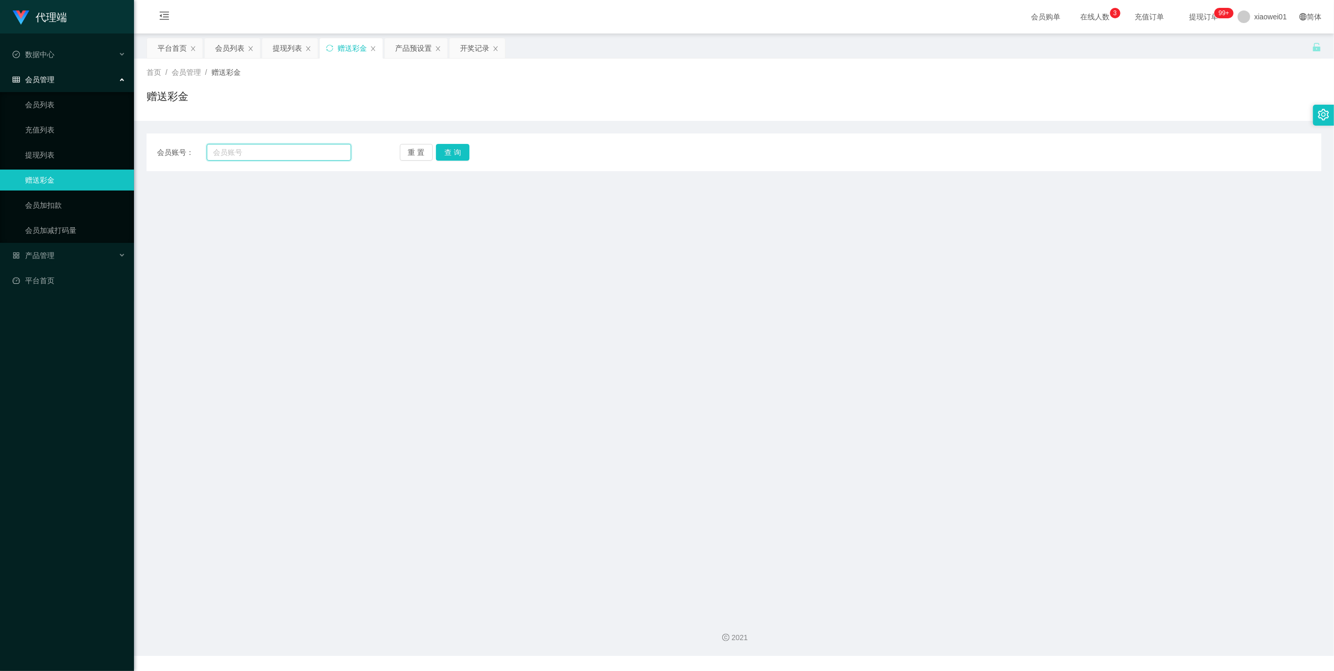
click at [309, 153] on input "text" at bounding box center [279, 152] width 144 height 17
paste input "Winsonwong24680"
type input "Winsonwong24680"
click at [438, 150] on button "查 询" at bounding box center [452, 152] width 33 height 17
click at [447, 162] on div "会员账号： Winsonwong24680 重 置 查 询 会员账号 会员姓名 账号余额 操作类型 彩金加款 彩金扣款 金额 确 定" at bounding box center [734, 152] width 1175 height 38
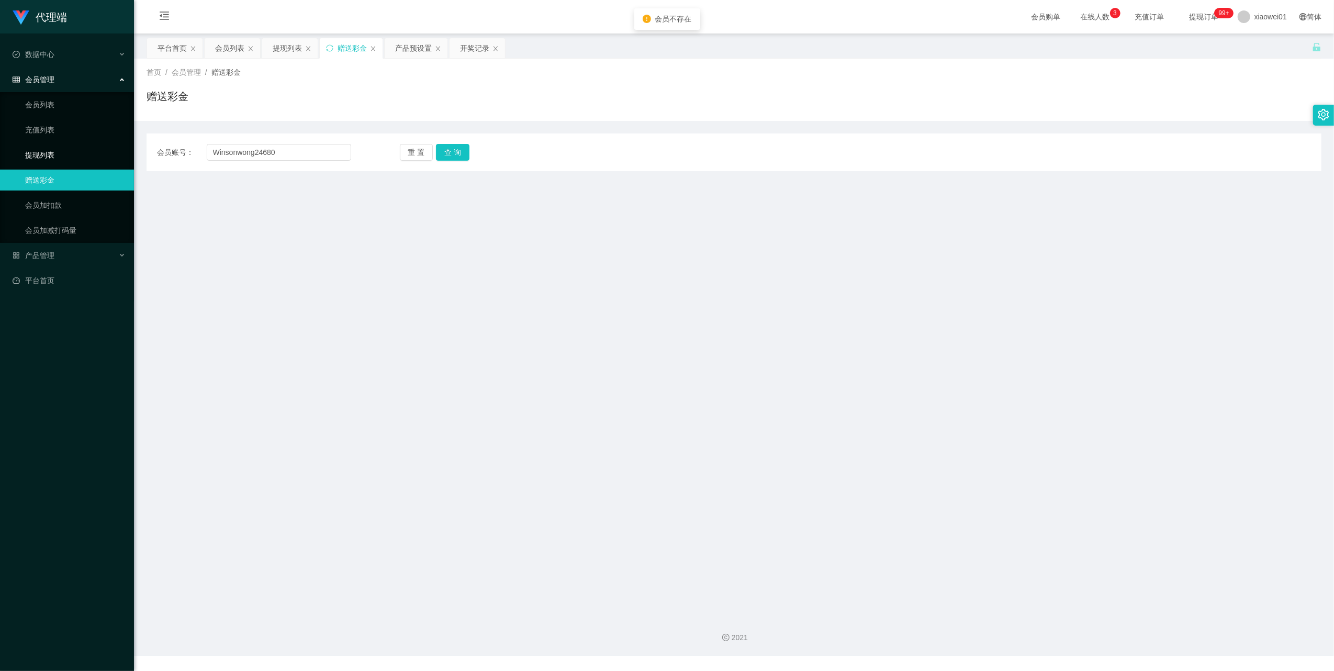
click at [41, 147] on link "提现列表" at bounding box center [75, 154] width 100 height 21
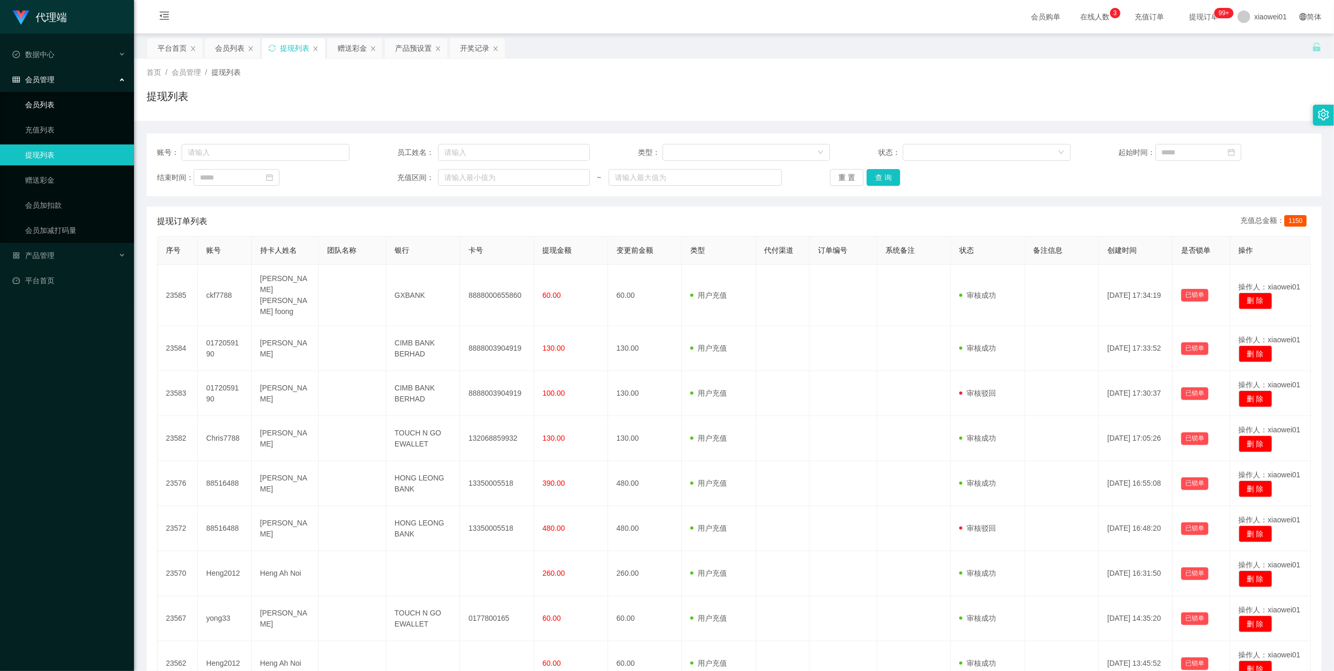
click at [51, 105] on link "会员列表" at bounding box center [75, 104] width 100 height 21
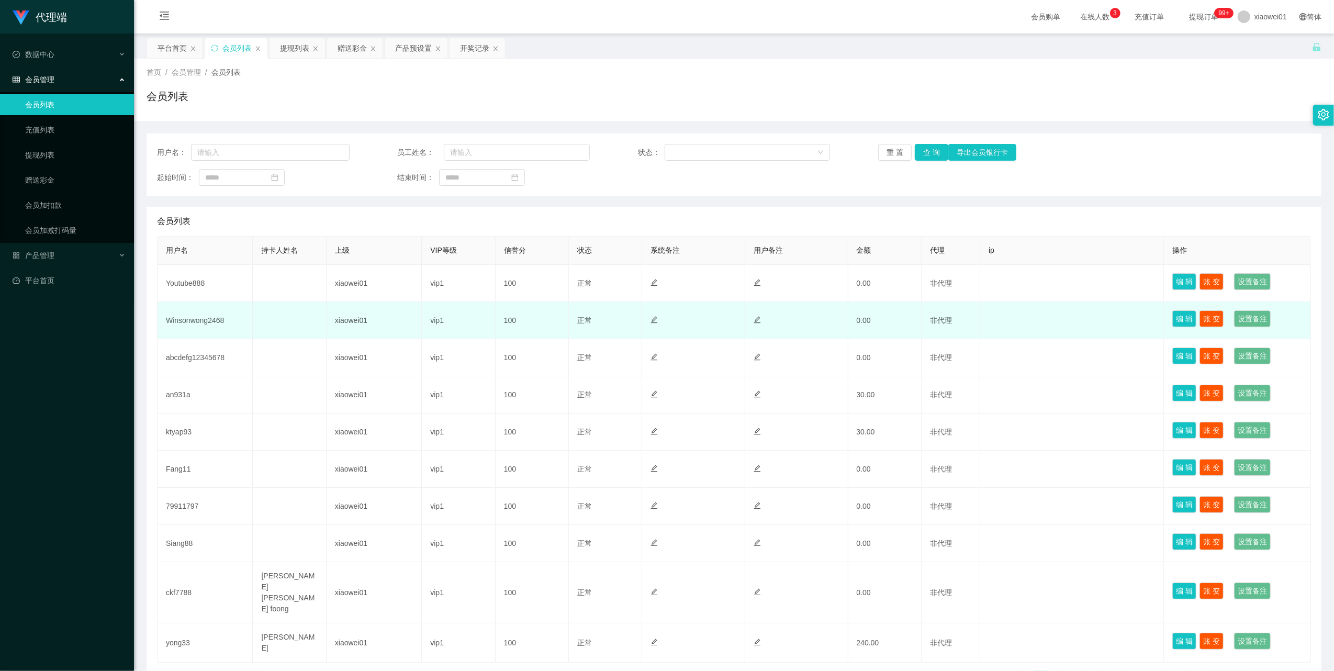
click at [214, 323] on td "Winsonwong2468" at bounding box center [205, 320] width 95 height 37
copy td "Winsonwong2468"
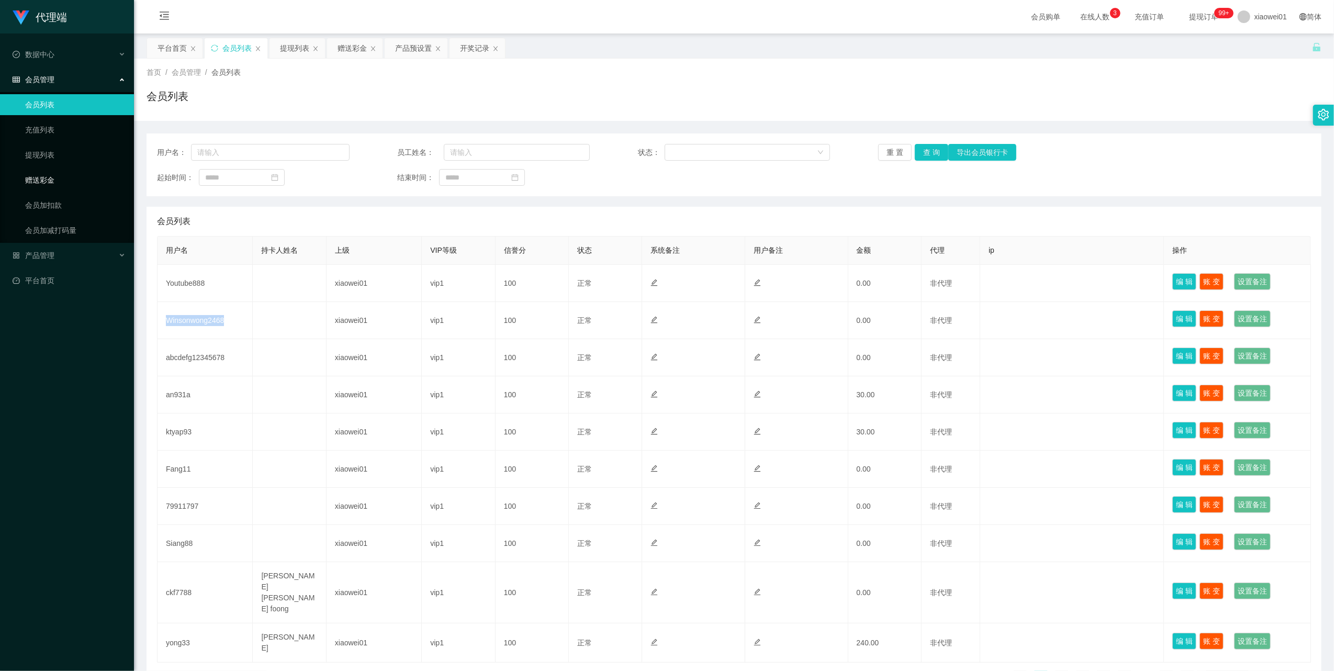
click at [44, 176] on link "赠送彩金" at bounding box center [75, 180] width 100 height 21
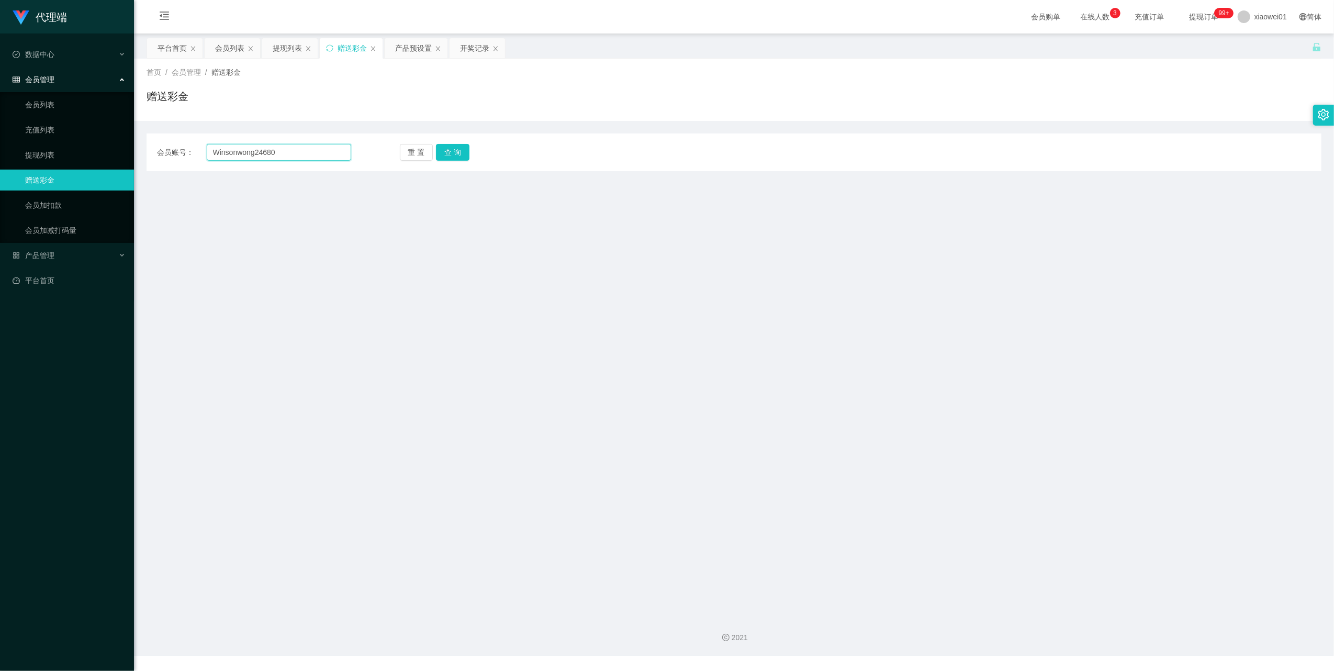
click at [281, 153] on input "Winsonwong24680" at bounding box center [279, 152] width 144 height 17
click at [281, 154] on input "Winsonwong24680" at bounding box center [279, 152] width 144 height 17
paste input "text"
type input "Winsonwong2468"
click at [442, 149] on button "查 询" at bounding box center [452, 152] width 33 height 17
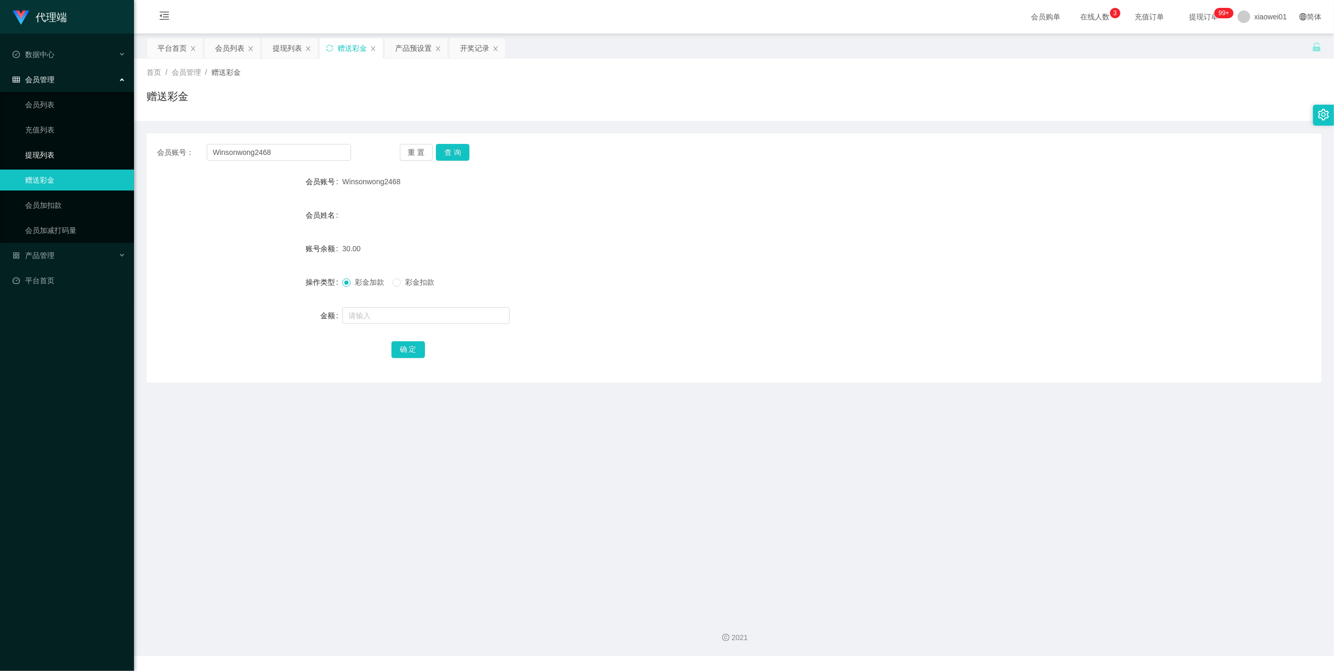
click at [59, 151] on link "提现列表" at bounding box center [75, 154] width 100 height 21
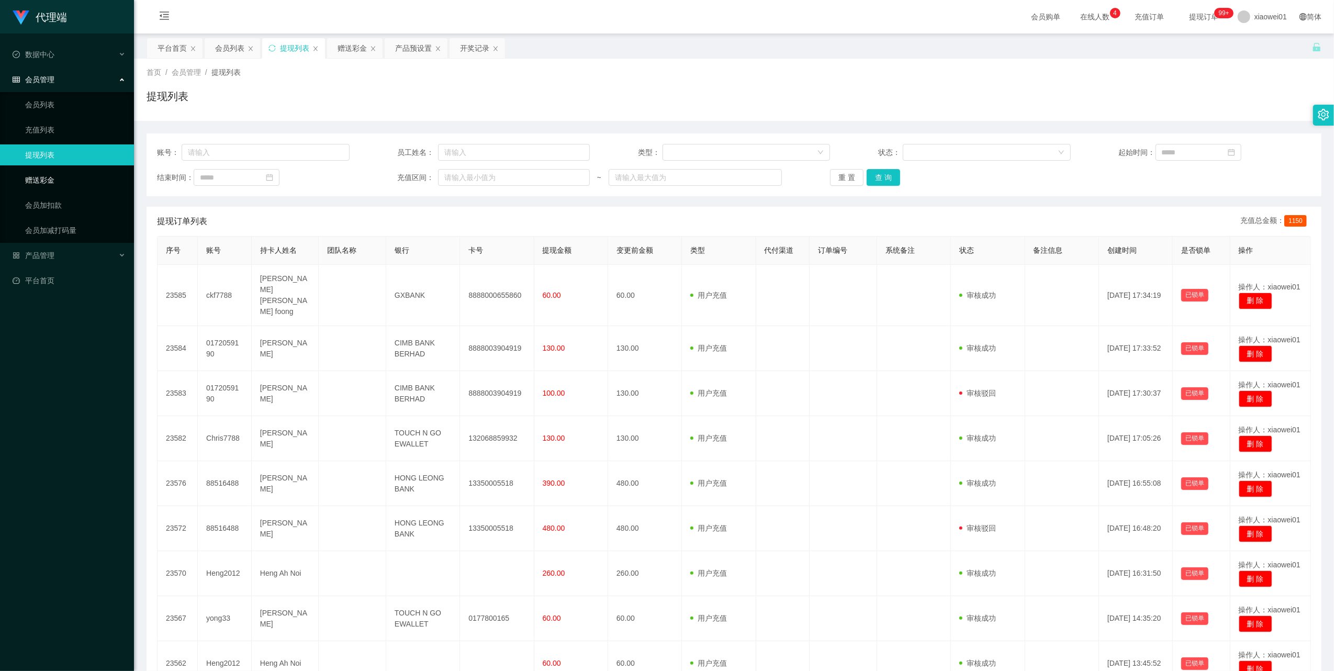
click at [49, 176] on link "赠送彩金" at bounding box center [75, 180] width 100 height 21
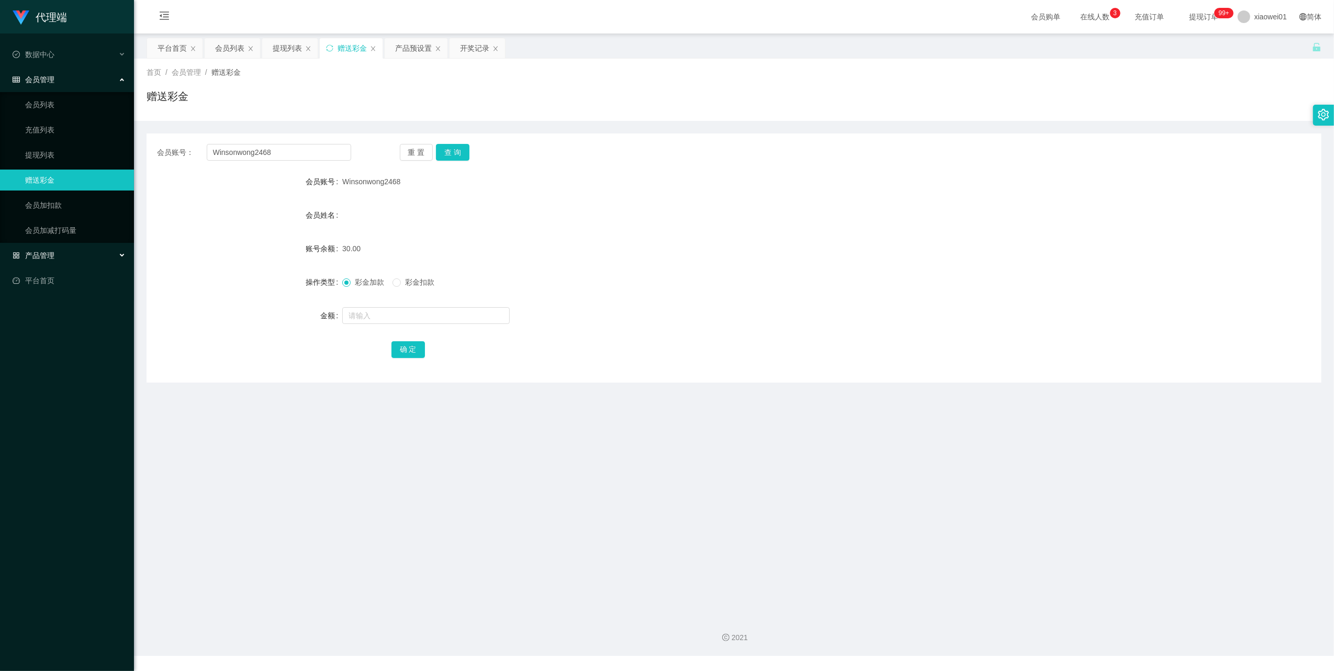
drag, startPoint x: 44, startPoint y: 250, endPoint x: 52, endPoint y: 274, distance: 25.8
click at [44, 251] on span "产品管理" at bounding box center [34, 255] width 42 height 8
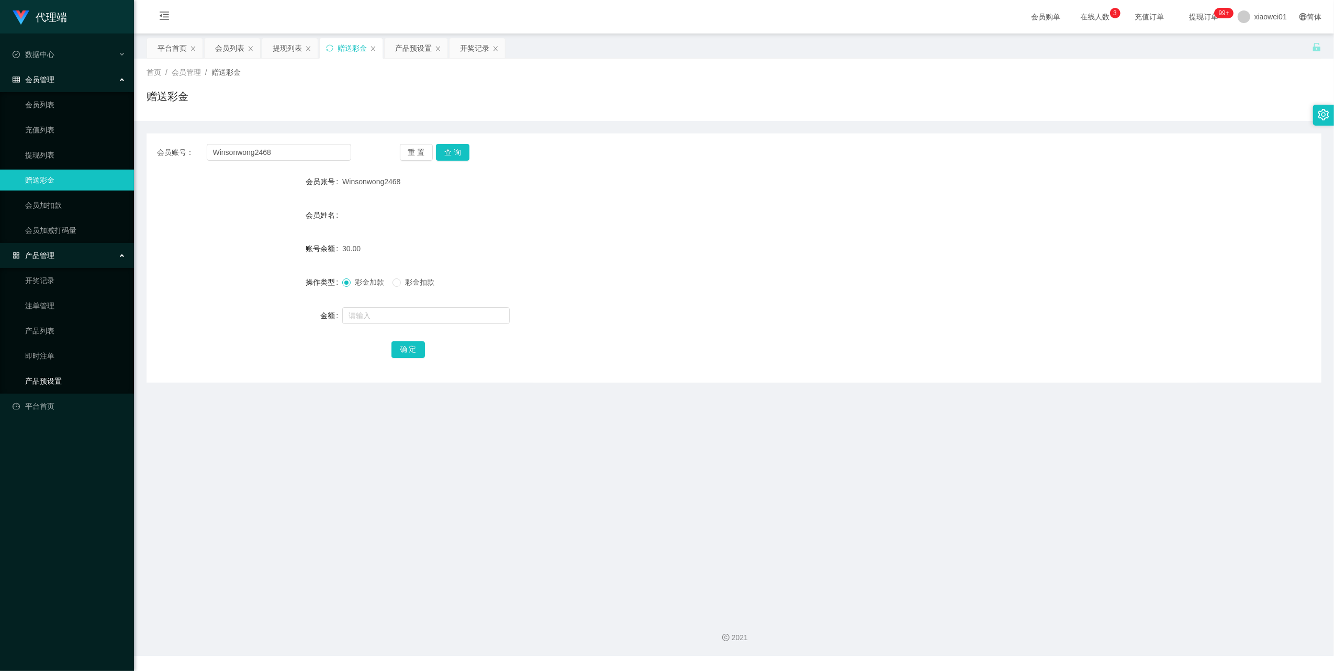
click at [44, 375] on link "产品预设置" at bounding box center [75, 381] width 100 height 21
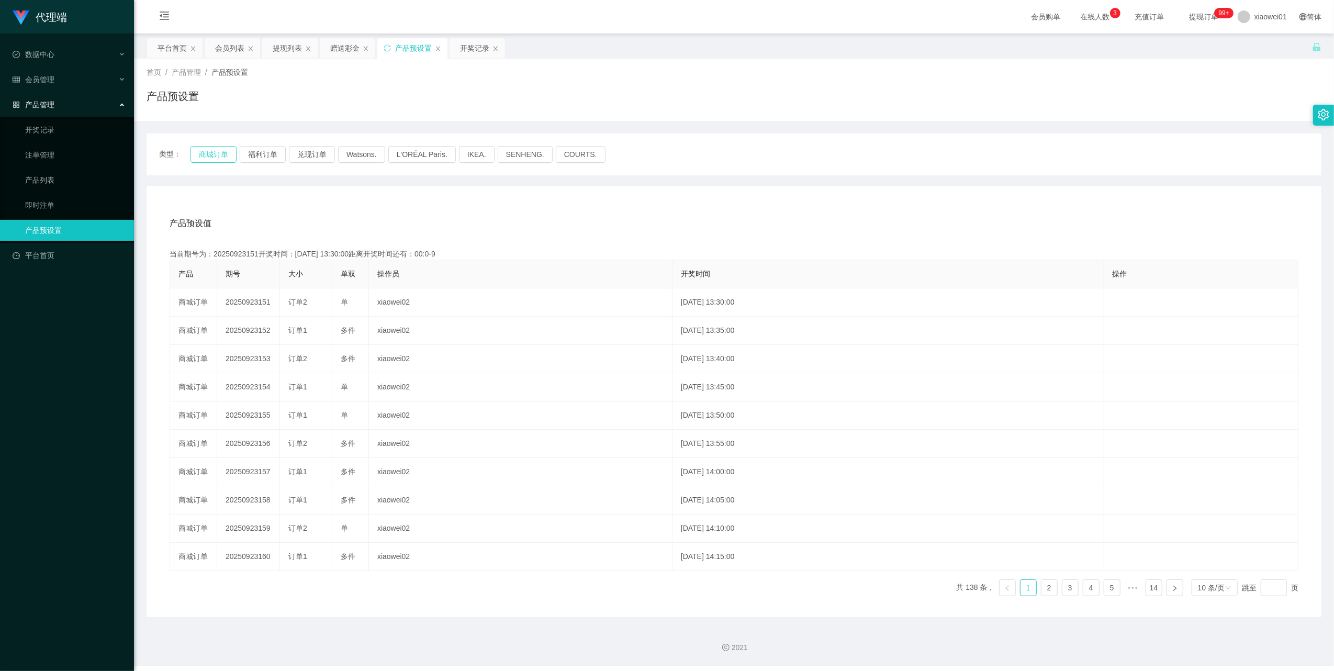
click at [220, 158] on button "商城订单" at bounding box center [214, 154] width 46 height 17
click at [43, 224] on link "产品预设置" at bounding box center [75, 230] width 100 height 21
click at [42, 247] on link "平台首页" at bounding box center [69, 255] width 113 height 21
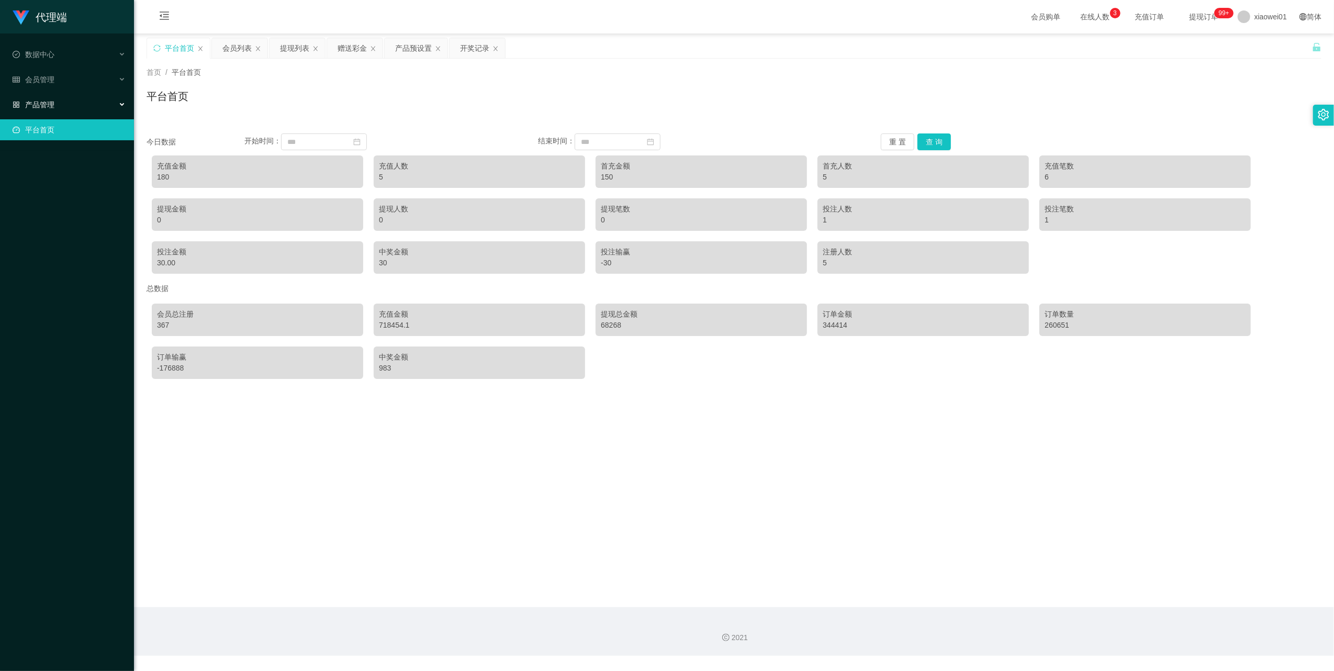
click at [44, 107] on div "产品管理" at bounding box center [67, 104] width 134 height 21
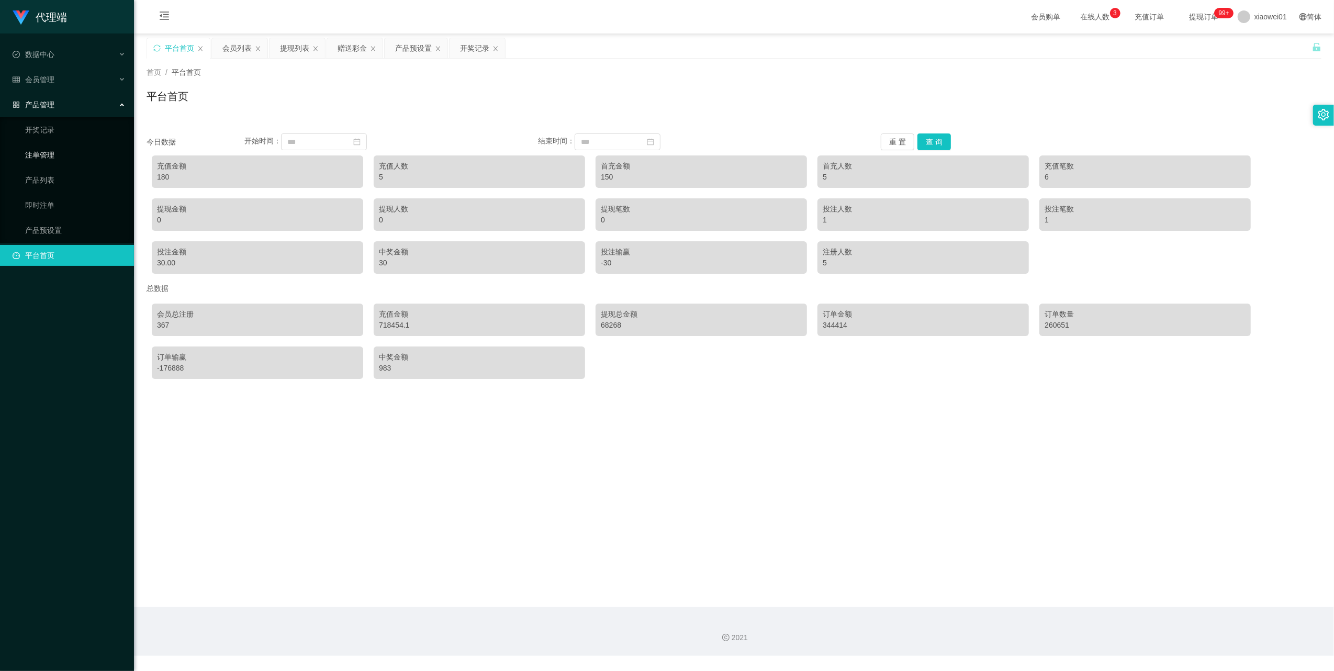
click at [49, 151] on link "注单管理" at bounding box center [75, 154] width 100 height 21
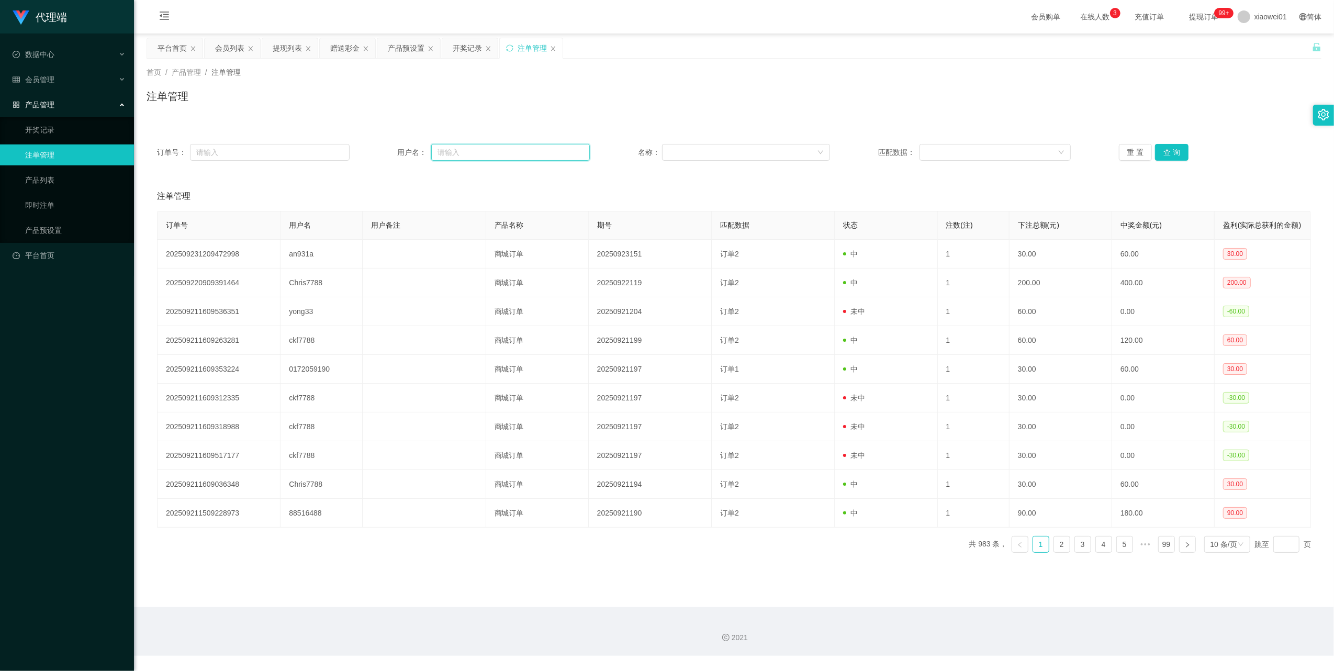
drag, startPoint x: 482, startPoint y: 153, endPoint x: 488, endPoint y: 153, distance: 6.3
click at [484, 153] on input "text" at bounding box center [510, 152] width 159 height 17
paste input "an931a"
type input "an931a"
click at [1179, 153] on button "查 询" at bounding box center [1171, 152] width 33 height 17
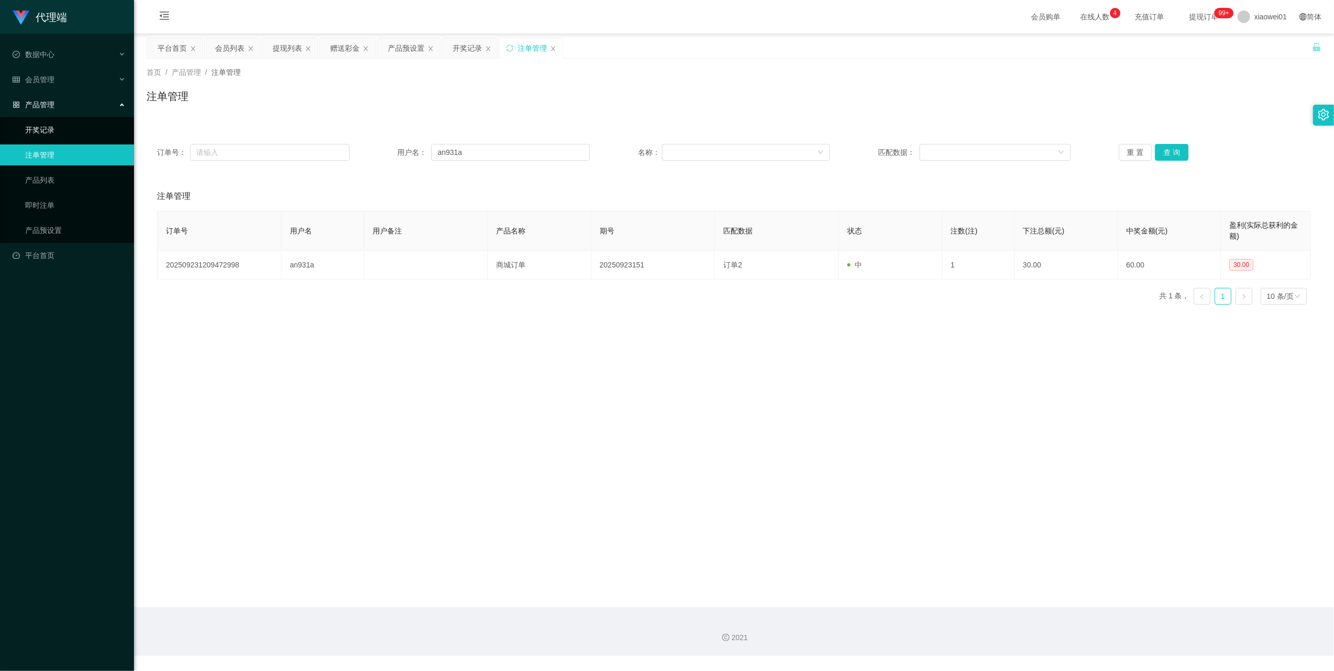
drag, startPoint x: 28, startPoint y: 117, endPoint x: 35, endPoint y: 103, distance: 16.2
click at [28, 119] on link "开奖记录" at bounding box center [75, 129] width 100 height 21
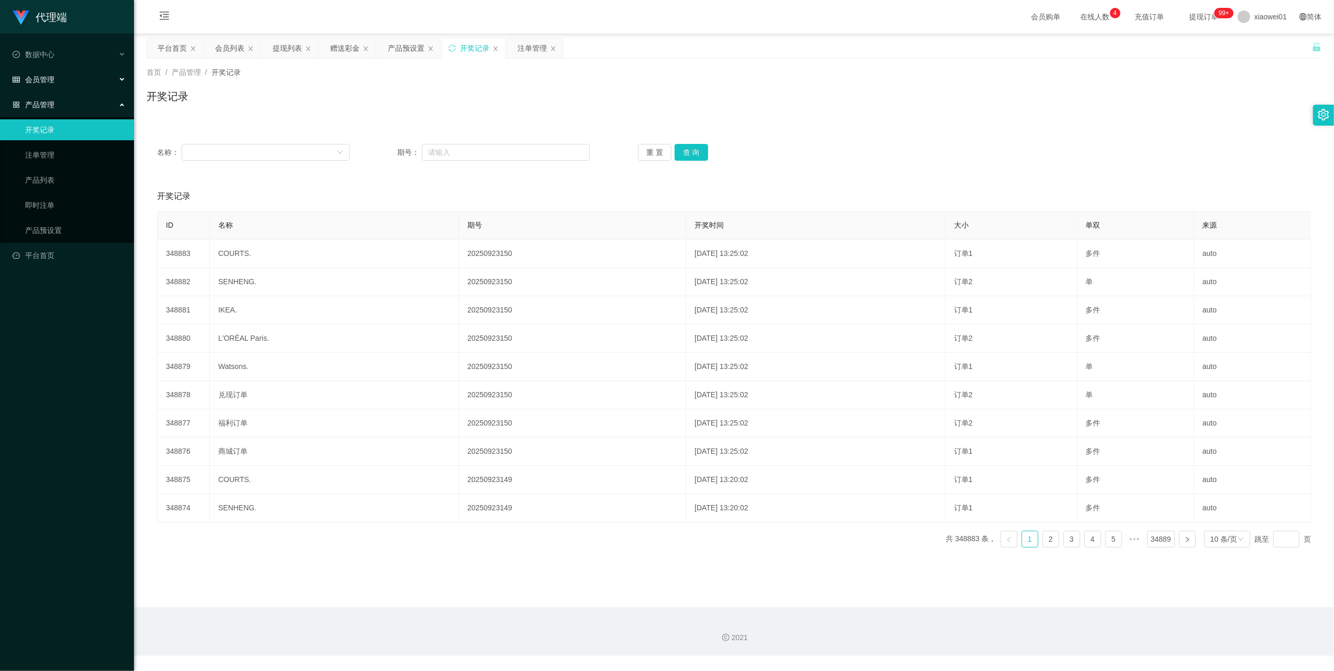
click at [40, 76] on span "会员管理" at bounding box center [34, 79] width 42 height 8
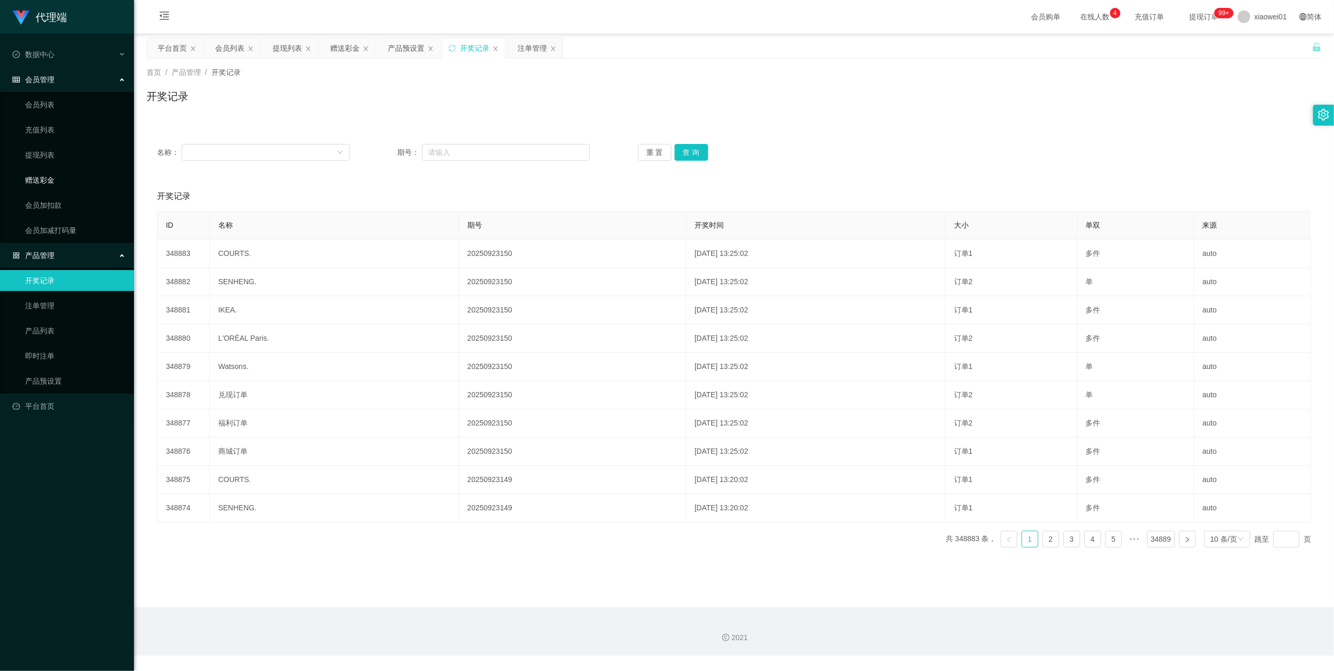
click at [50, 176] on link "赠送彩金" at bounding box center [75, 180] width 100 height 21
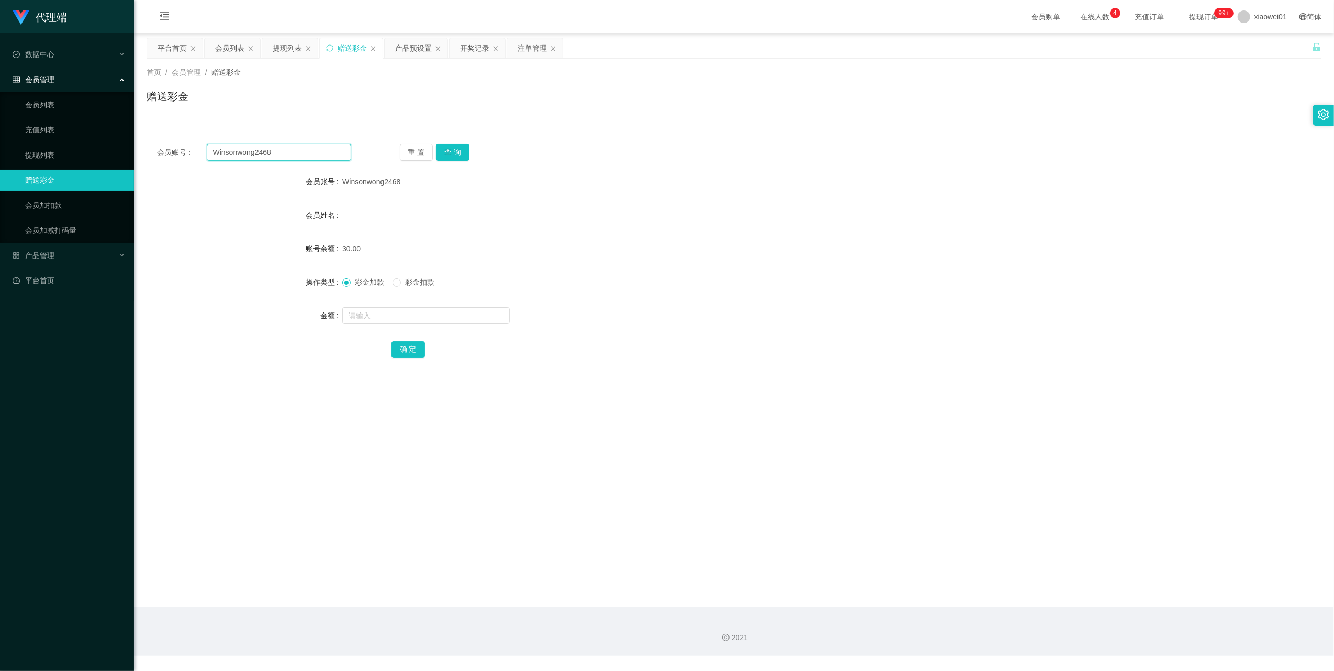
click at [289, 154] on input "Winsonwong2468" at bounding box center [279, 152] width 144 height 17
paste input "an931a"
type input "an931a"
click at [460, 153] on button "查 询" at bounding box center [452, 152] width 33 height 17
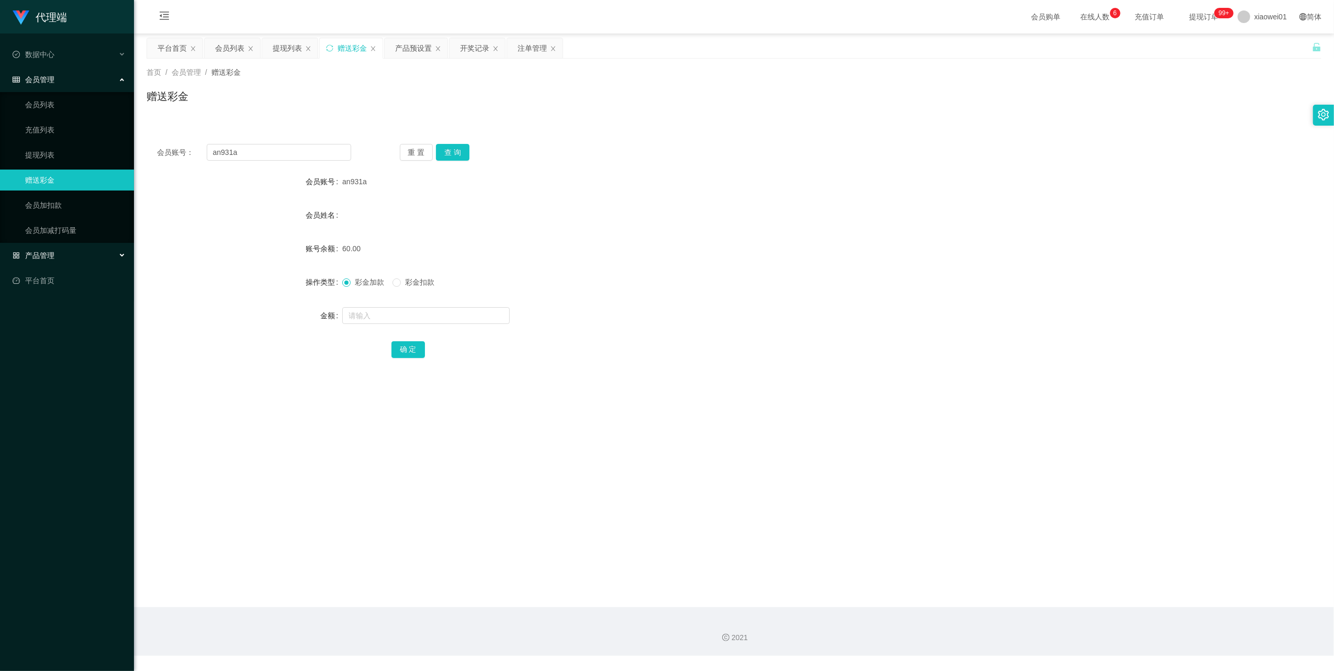
click at [35, 251] on span "产品管理" at bounding box center [34, 255] width 42 height 8
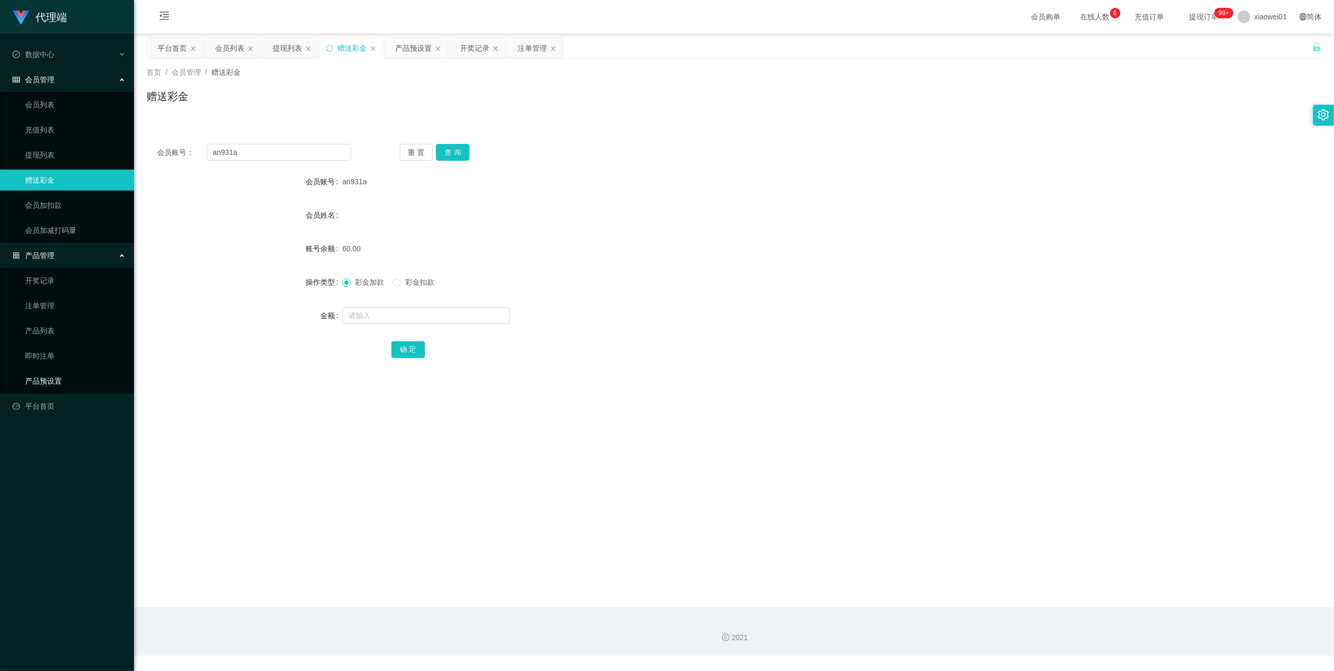
click at [42, 375] on link "产品预设置" at bounding box center [75, 381] width 100 height 21
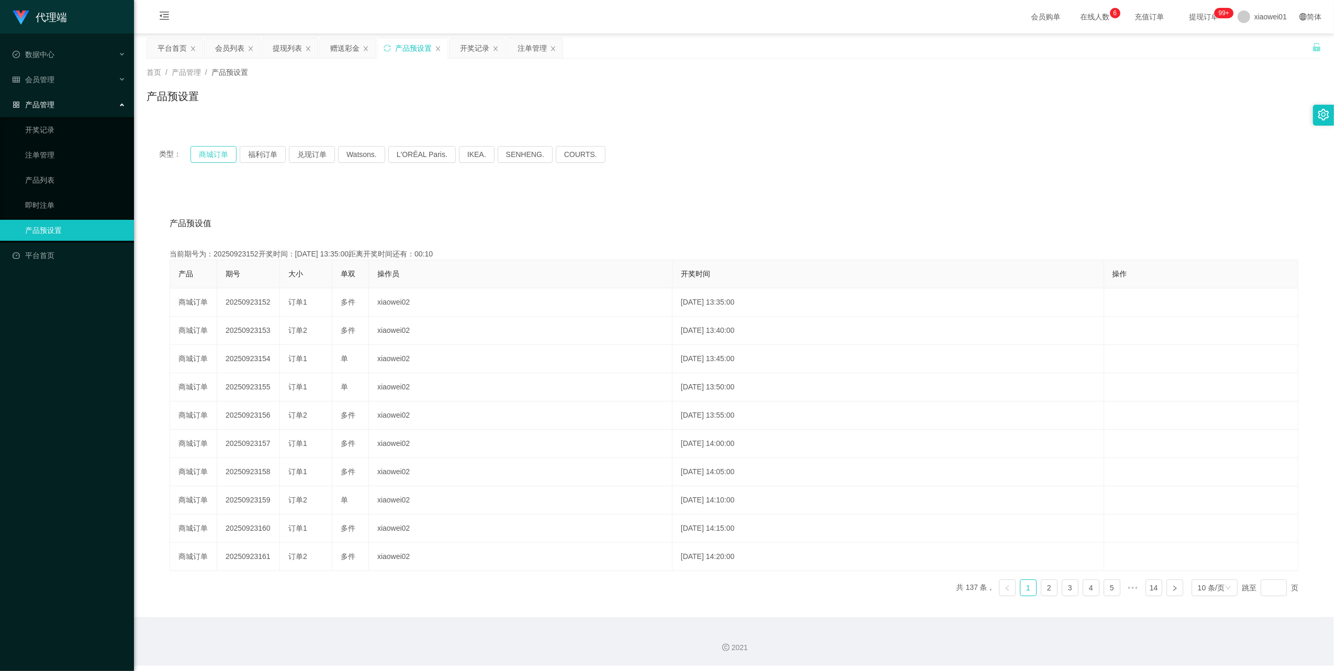
click at [211, 158] on button "商城订单" at bounding box center [214, 154] width 46 height 17
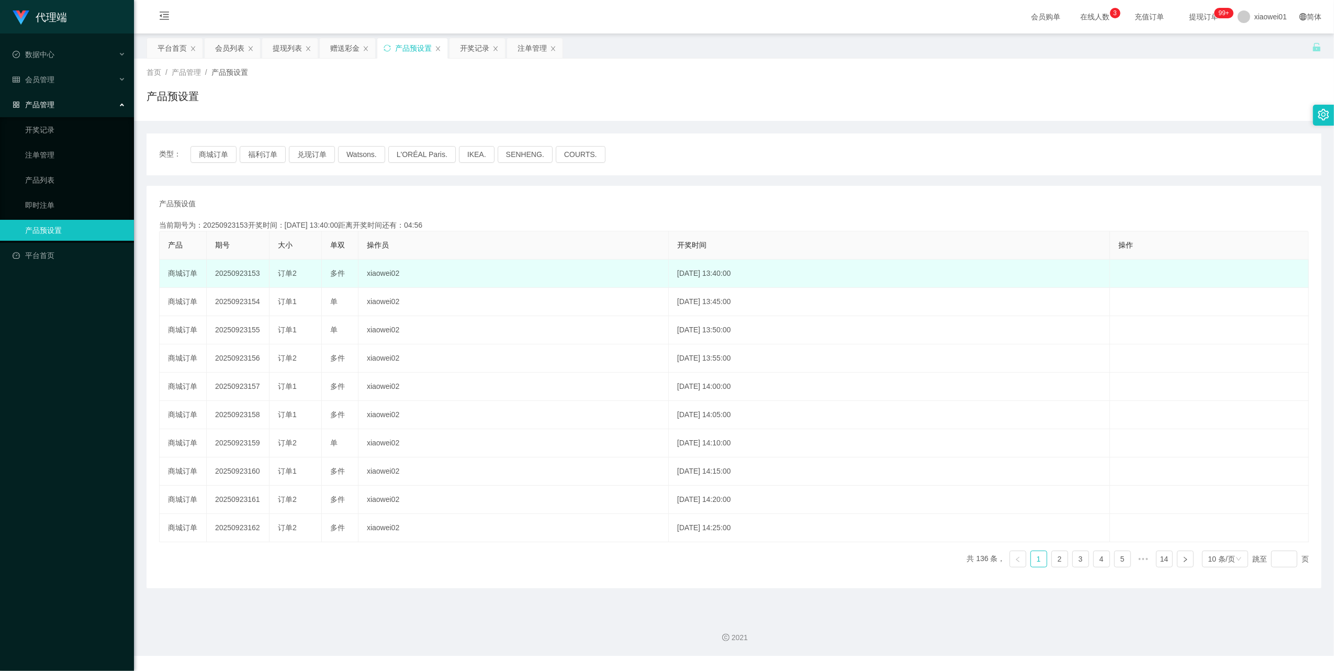
click at [245, 276] on td "20250923153" at bounding box center [238, 274] width 63 height 28
copy td "20250923153"
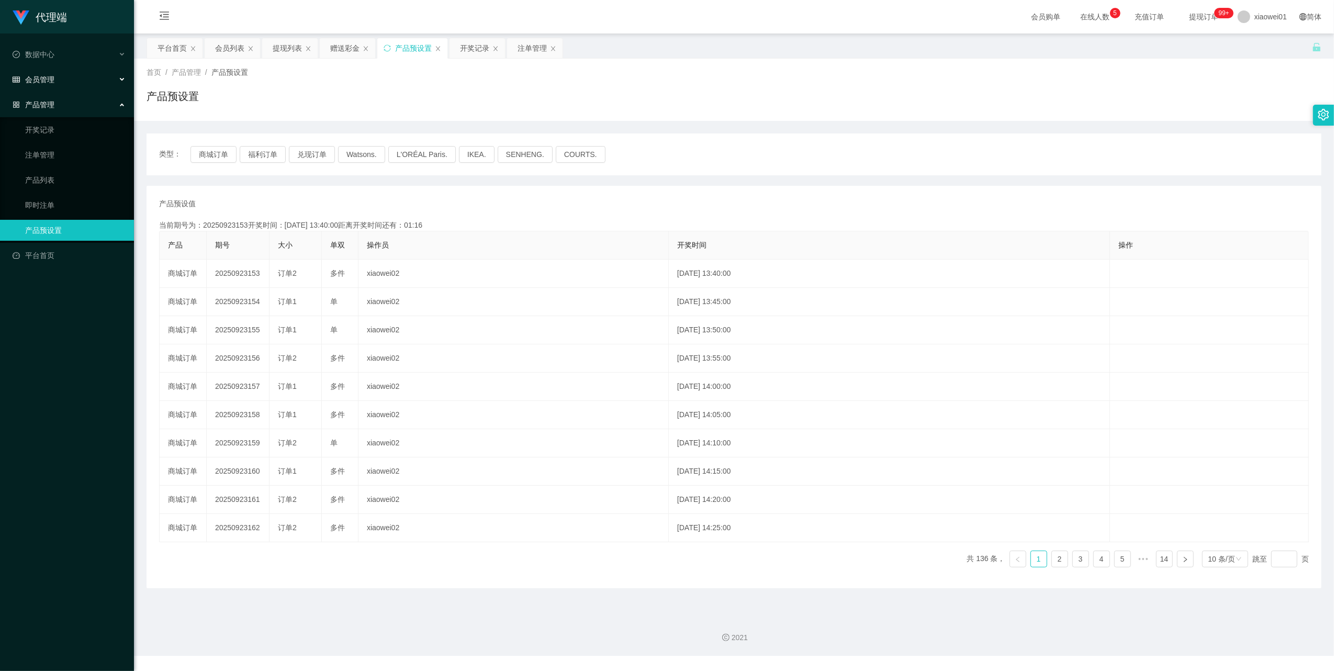
drag, startPoint x: 31, startPoint y: 82, endPoint x: 35, endPoint y: 90, distance: 8.9
click at [32, 84] on div "会员管理" at bounding box center [67, 79] width 134 height 21
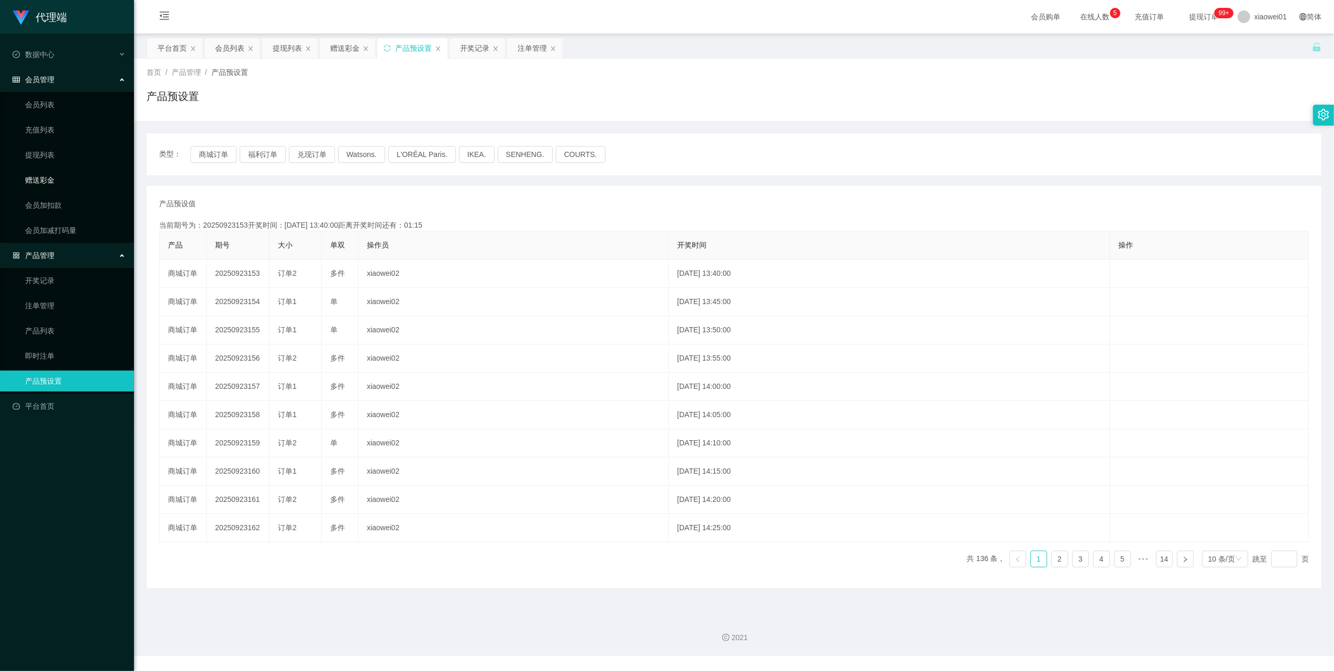
drag, startPoint x: 49, startPoint y: 172, endPoint x: 62, endPoint y: 170, distance: 13.3
click at [49, 172] on link "赠送彩金" at bounding box center [75, 180] width 100 height 21
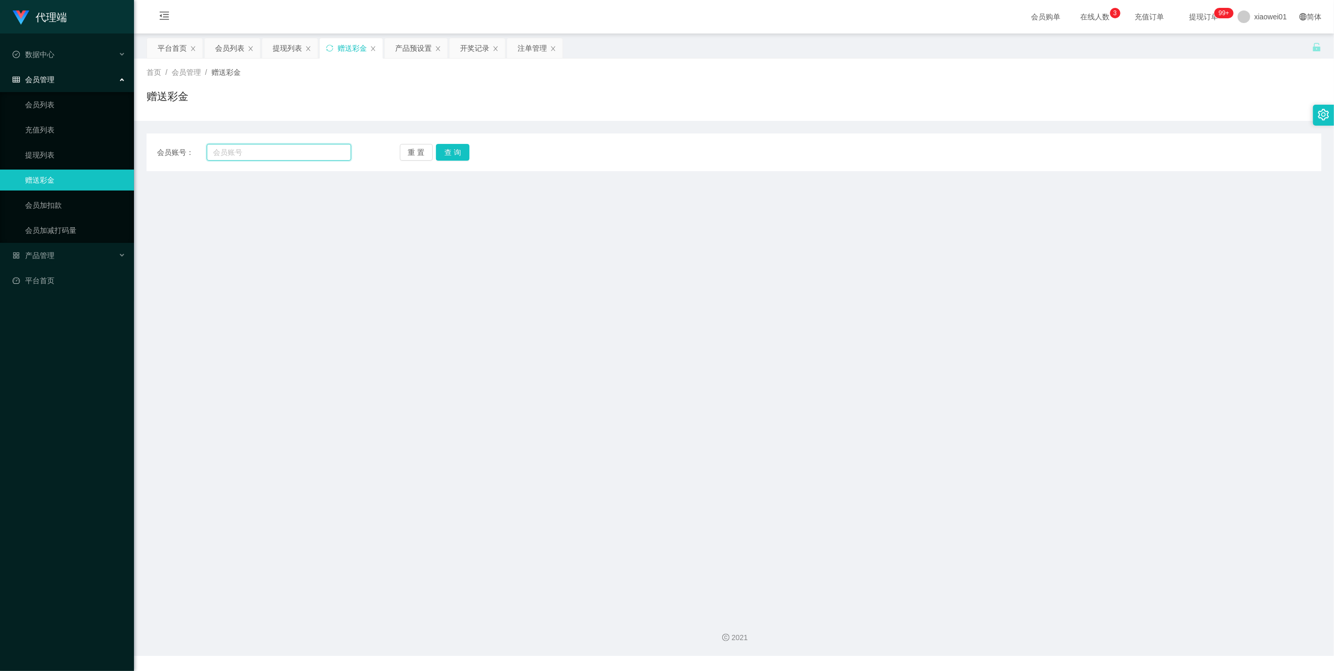
click at [287, 151] on input "text" at bounding box center [279, 152] width 144 height 17
paste input "Youtube888"
type input "Youtube888"
click at [447, 154] on button "查 询" at bounding box center [452, 152] width 33 height 17
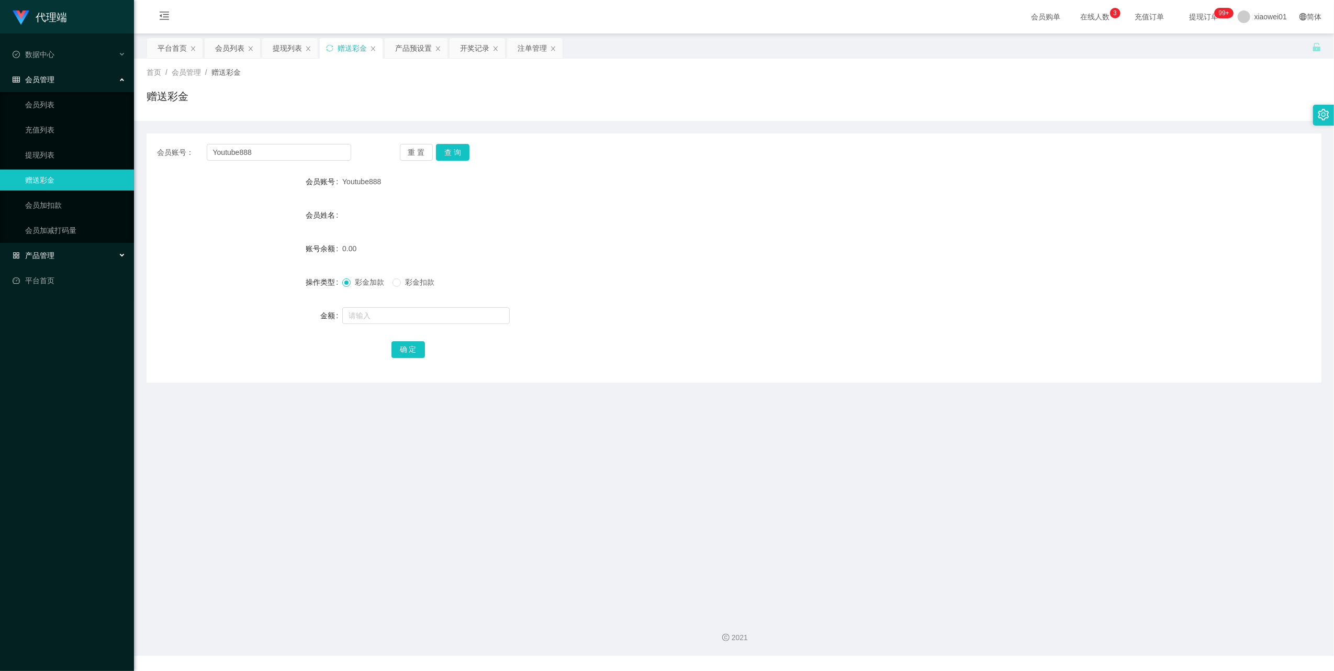
click at [50, 252] on span "产品管理" at bounding box center [34, 255] width 42 height 8
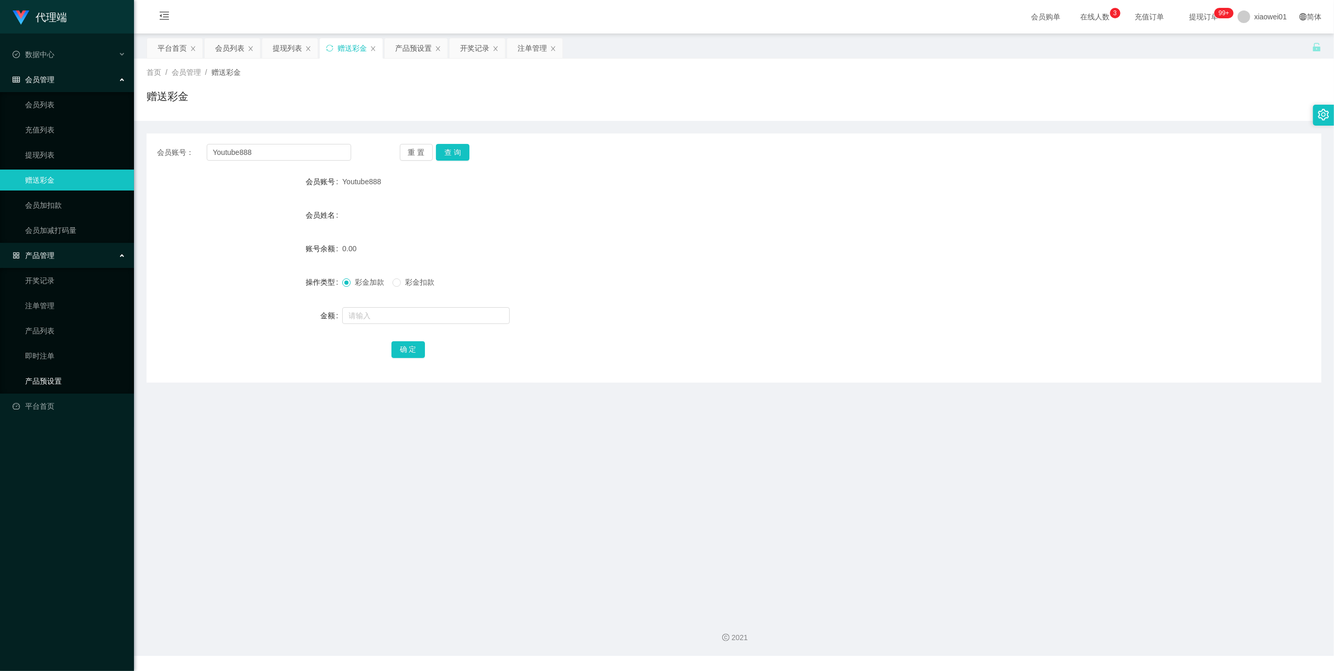
drag, startPoint x: 40, startPoint y: 373, endPoint x: 37, endPoint y: 338, distance: 35.2
click at [40, 371] on link "产品预设置" at bounding box center [75, 381] width 100 height 21
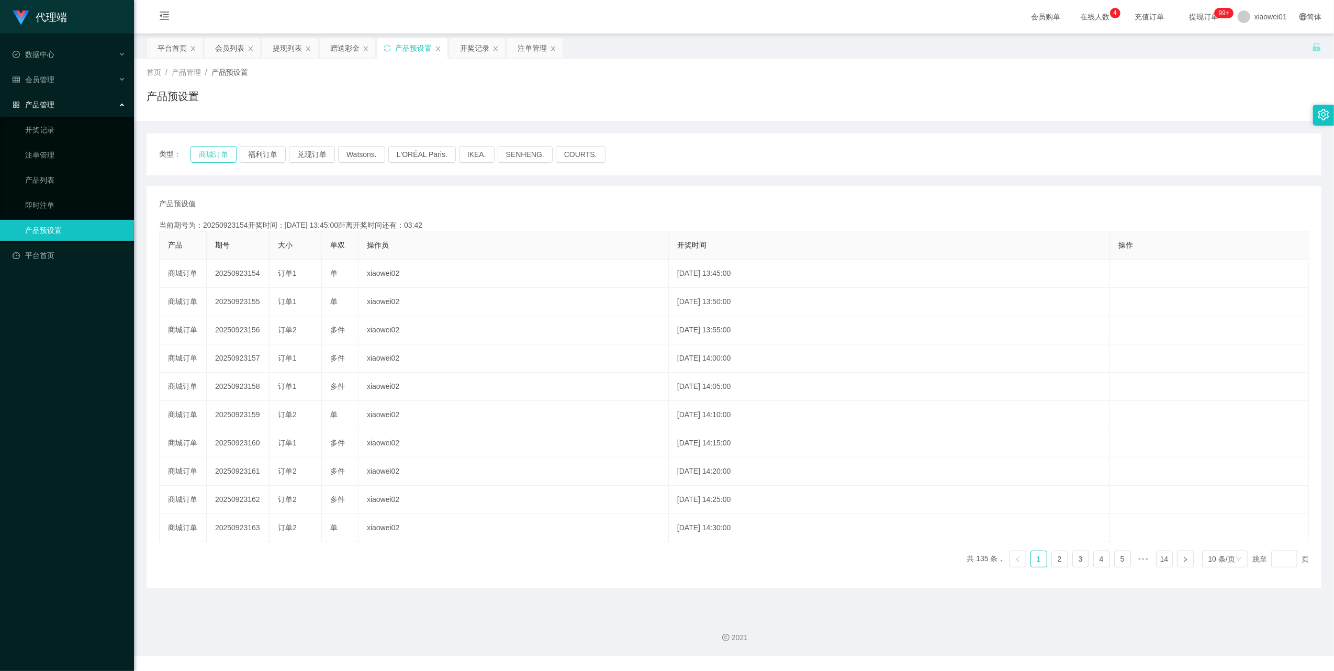
click at [208, 154] on button "商城订单" at bounding box center [214, 154] width 46 height 17
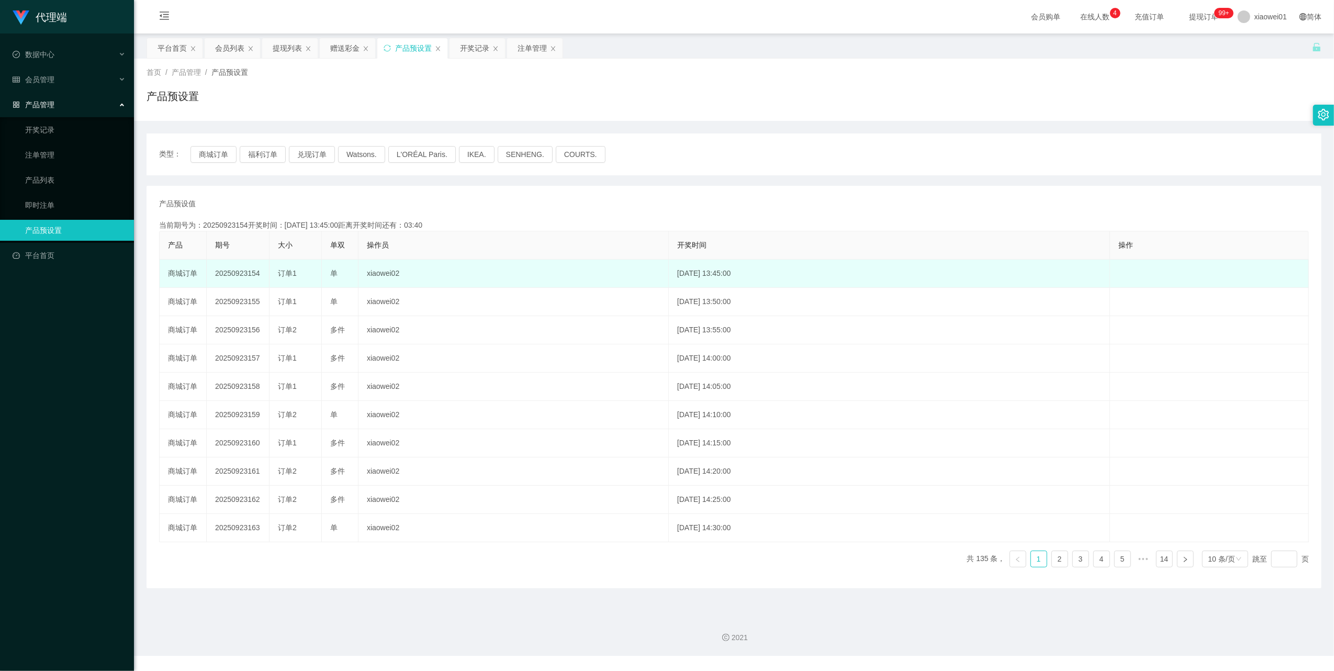
click at [247, 274] on td "20250923154" at bounding box center [238, 274] width 63 height 28
copy td "20250923154"
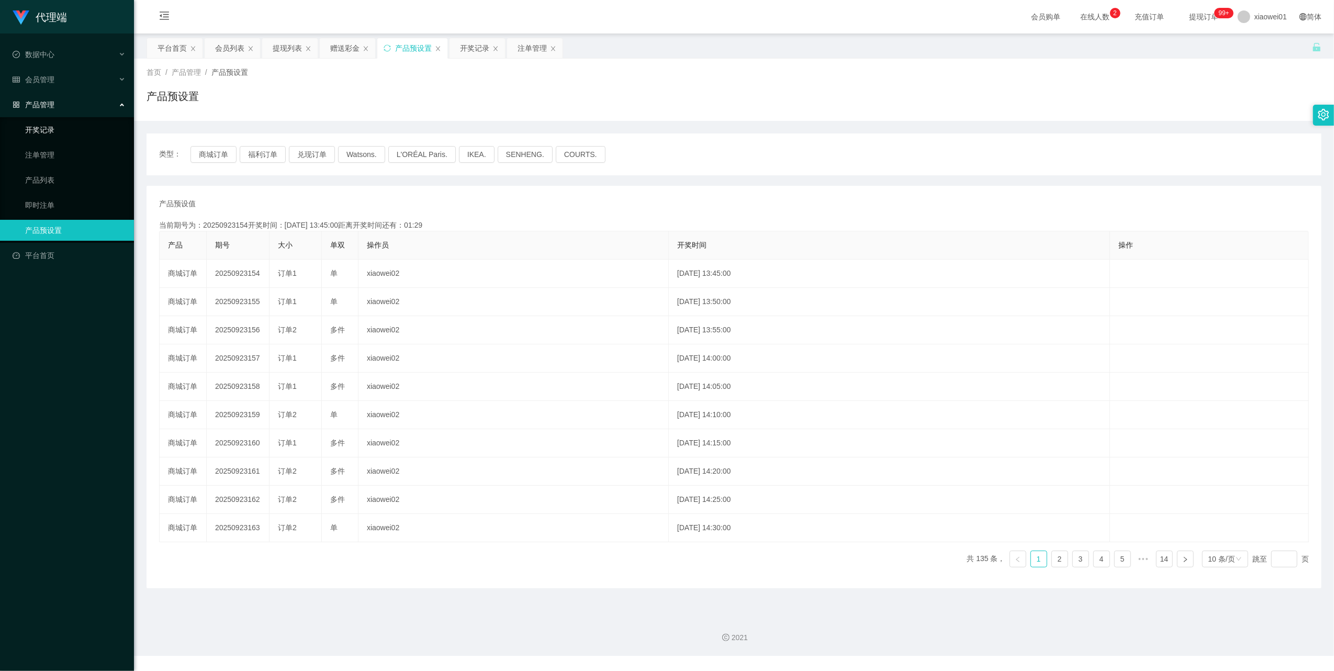
drag, startPoint x: 27, startPoint y: 122, endPoint x: 27, endPoint y: 105, distance: 16.7
click at [27, 122] on link "开奖记录" at bounding box center [75, 129] width 100 height 21
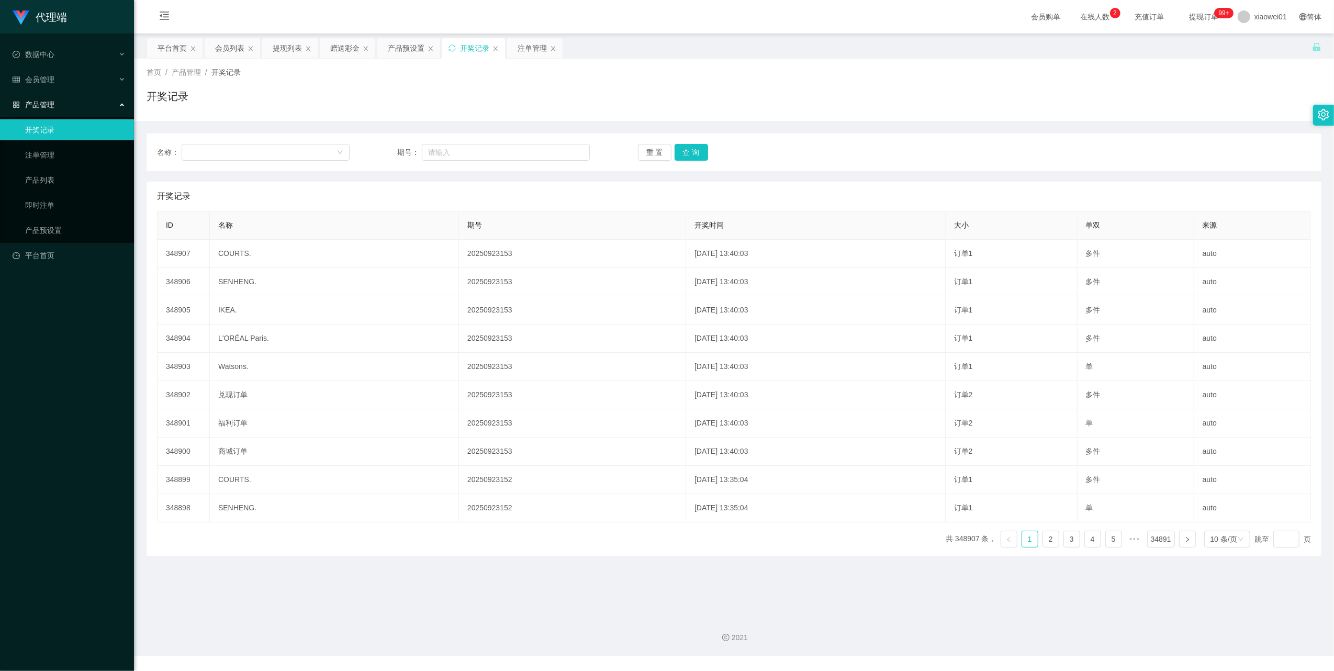
click at [39, 103] on span "产品管理" at bounding box center [34, 104] width 42 height 8
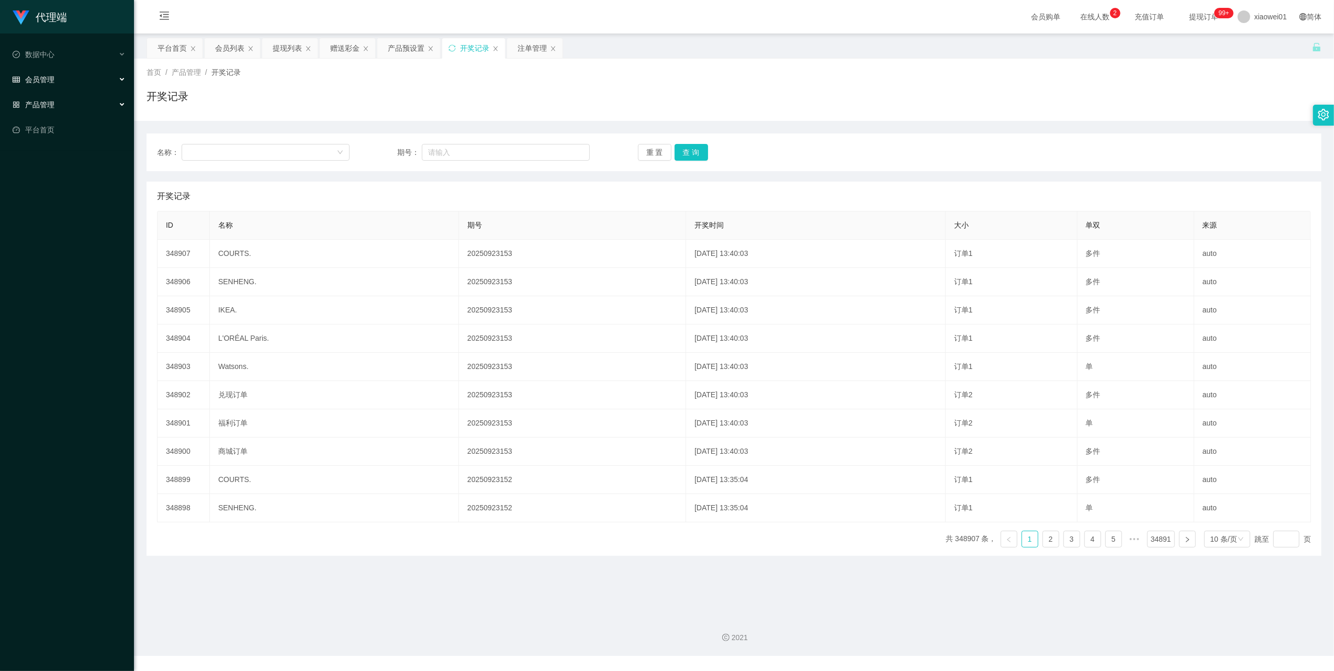
click at [42, 81] on span "会员管理" at bounding box center [34, 79] width 42 height 8
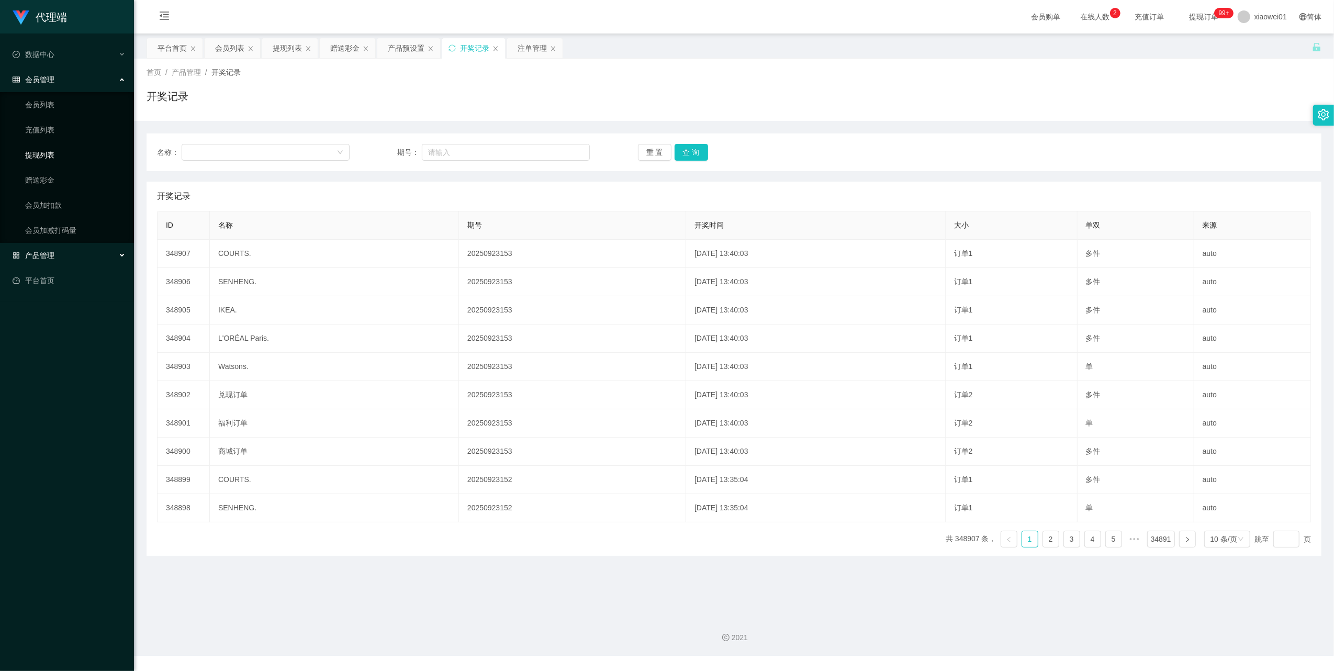
click at [57, 152] on link "提现列表" at bounding box center [75, 154] width 100 height 21
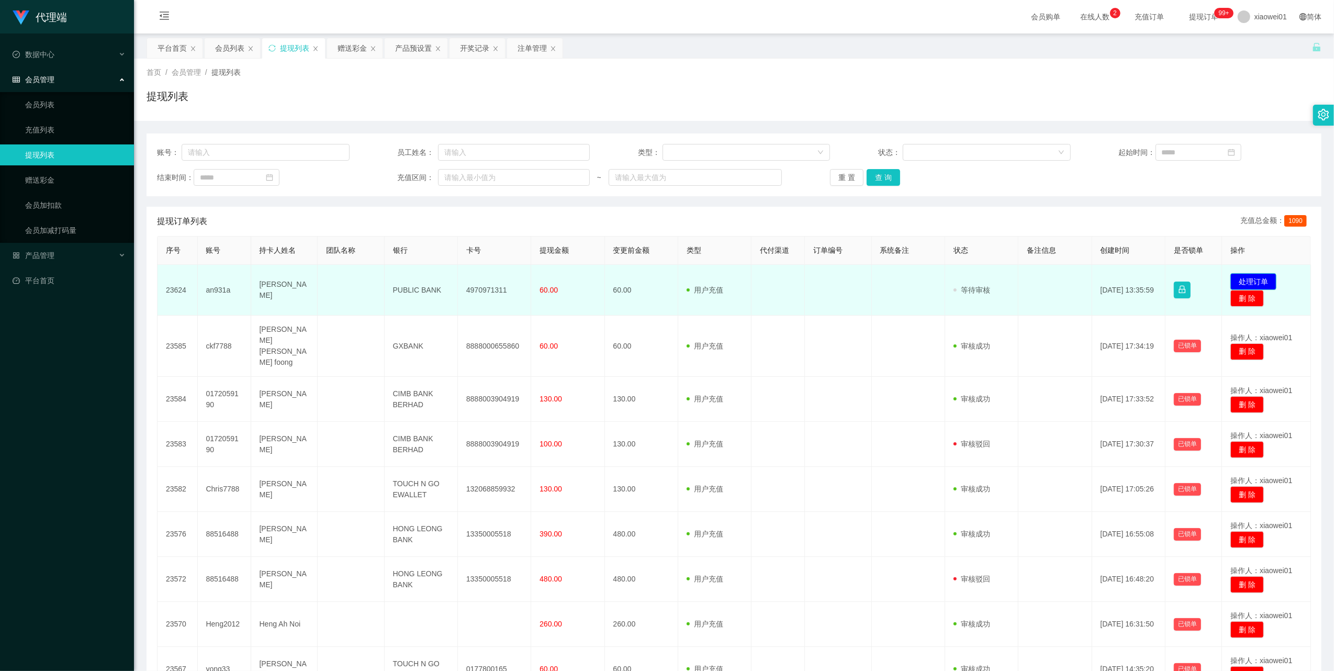
click at [1235, 277] on button "处理订单" at bounding box center [1254, 281] width 46 height 17
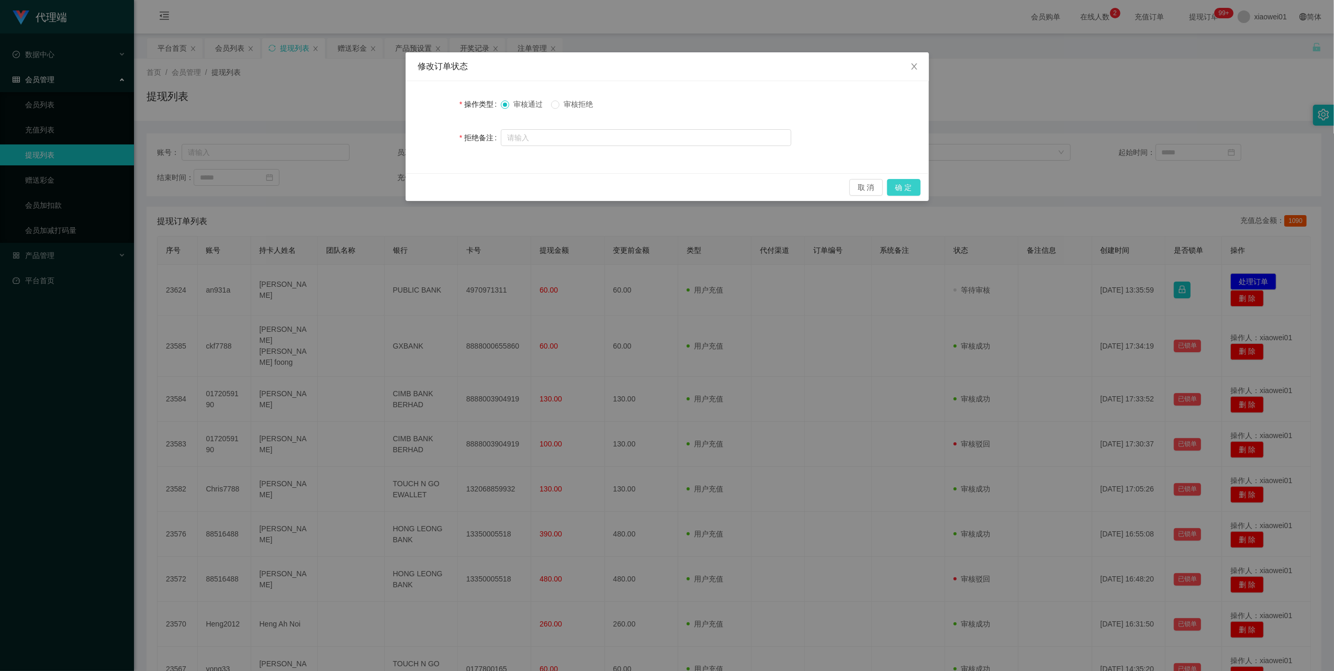
click at [912, 187] on button "确 定" at bounding box center [903, 187] width 33 height 17
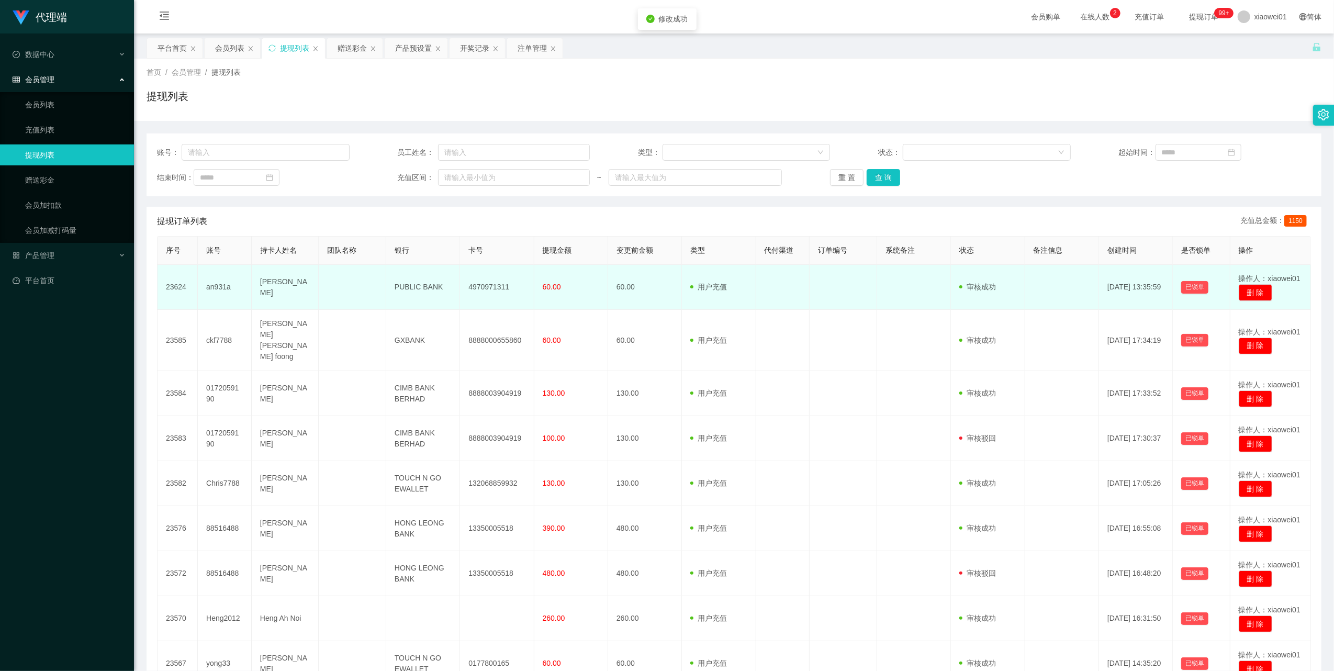
click at [493, 288] on td "4970971311" at bounding box center [497, 287] width 74 height 45
copy td "4970971311"
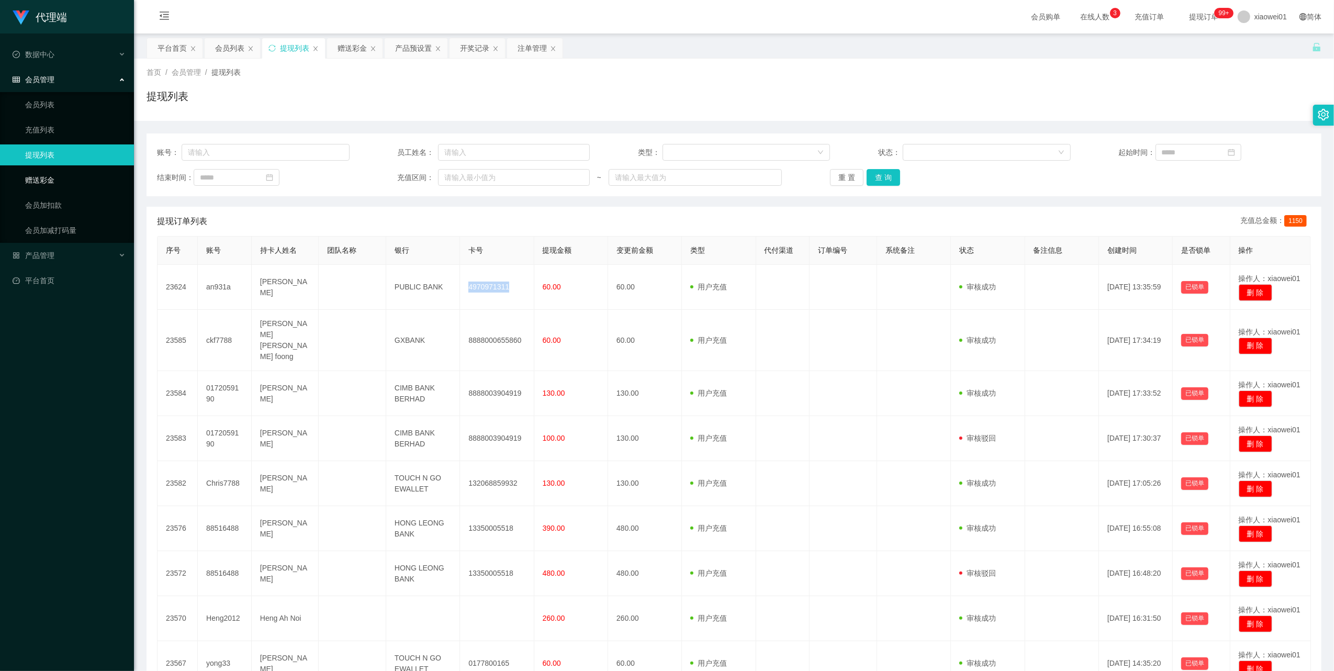
click at [43, 178] on link "赠送彩金" at bounding box center [75, 180] width 100 height 21
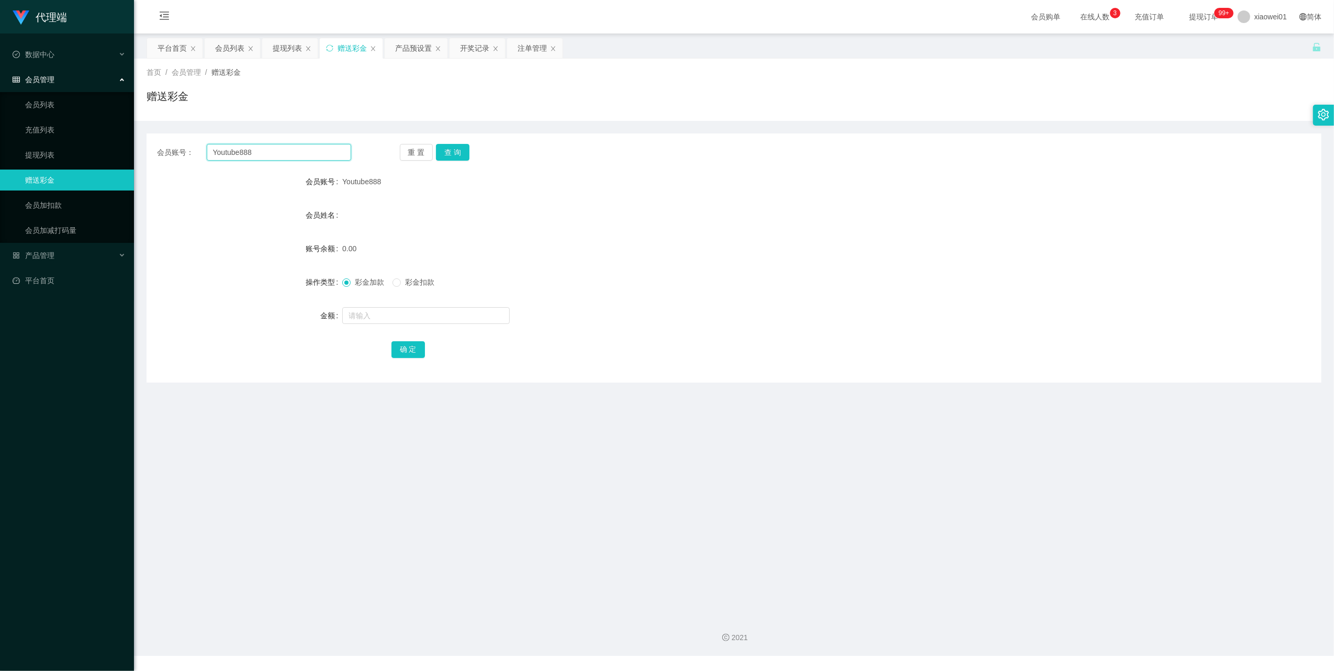
click at [289, 151] on input "Youtube888" at bounding box center [279, 152] width 144 height 17
paste input "ktyap93"
type input "ktyap93"
click at [450, 154] on button "查 询" at bounding box center [452, 152] width 33 height 17
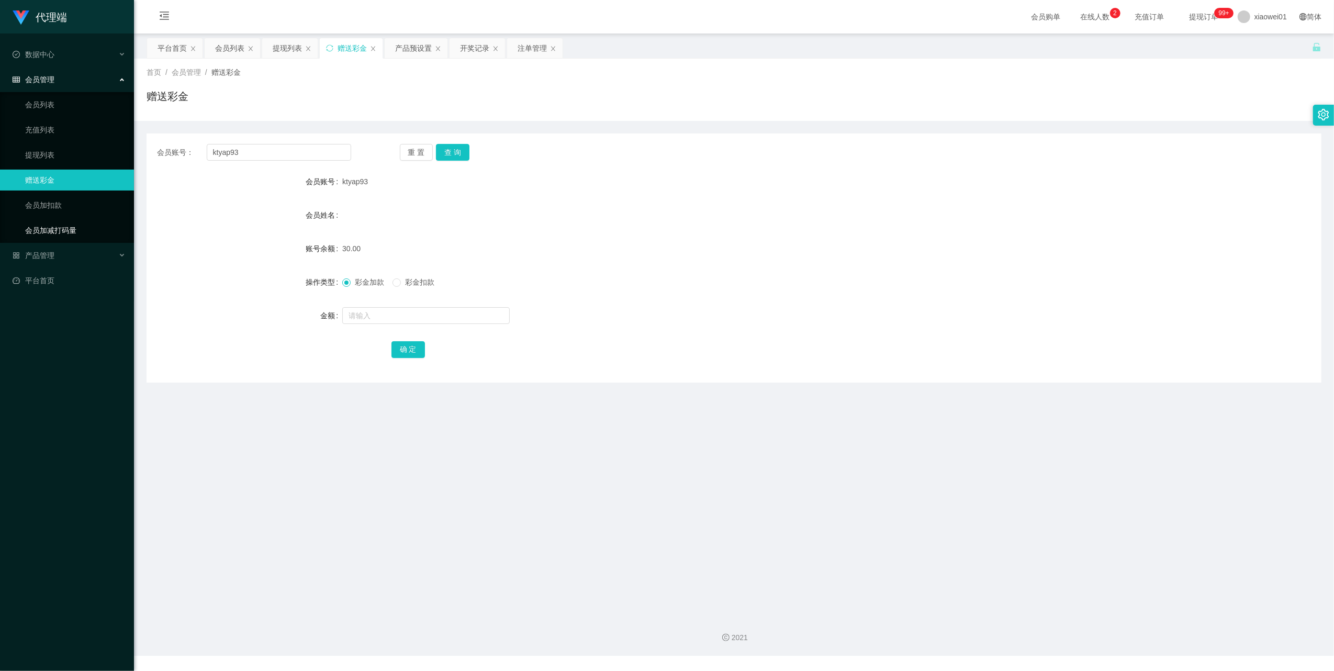
click at [52, 225] on link "会员加减打码量" at bounding box center [75, 230] width 100 height 21
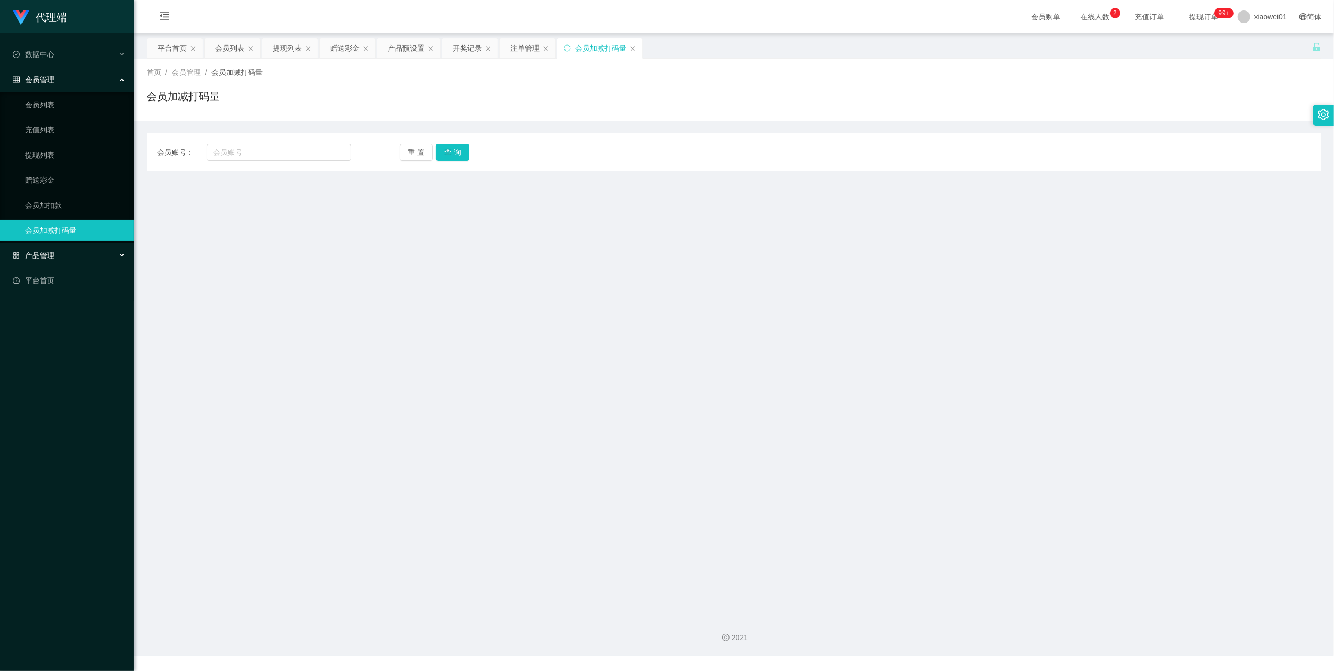
click at [52, 251] on span "产品管理" at bounding box center [34, 255] width 42 height 8
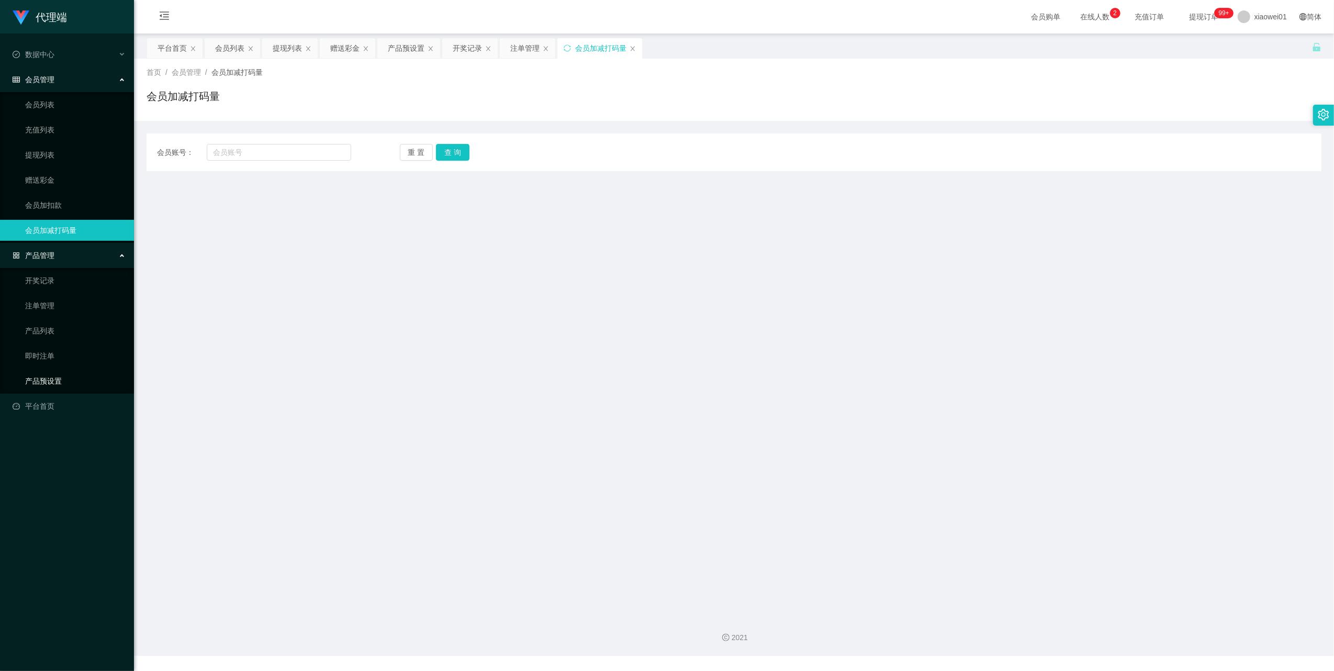
click at [44, 377] on link "产品预设置" at bounding box center [75, 381] width 100 height 21
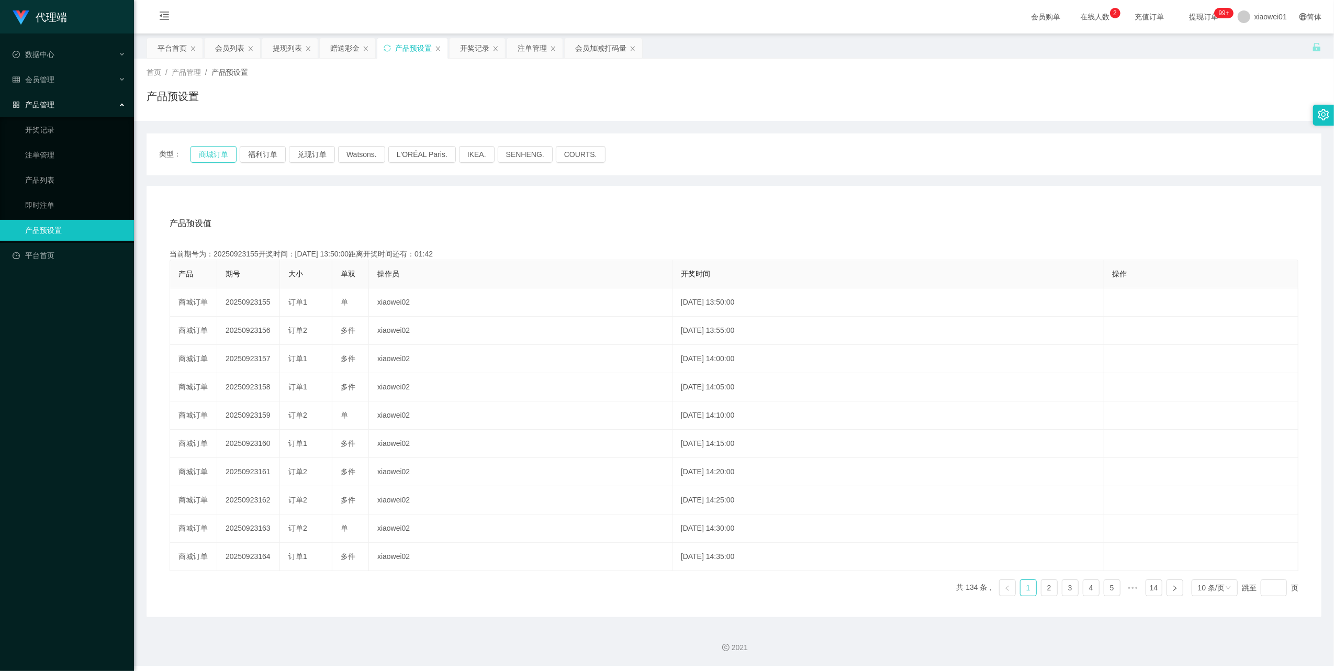
click at [204, 154] on button "商城订单" at bounding box center [214, 154] width 46 height 17
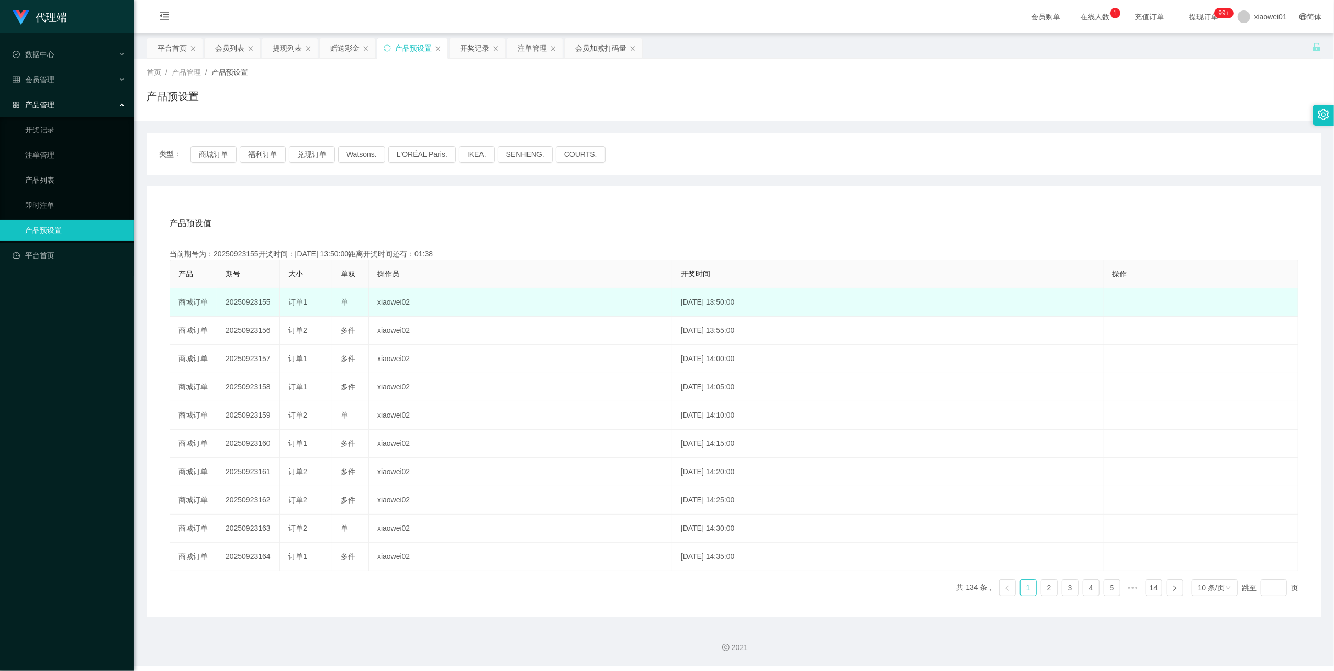
click at [255, 303] on td "20250923155" at bounding box center [248, 302] width 63 height 28
copy td "20250923155"
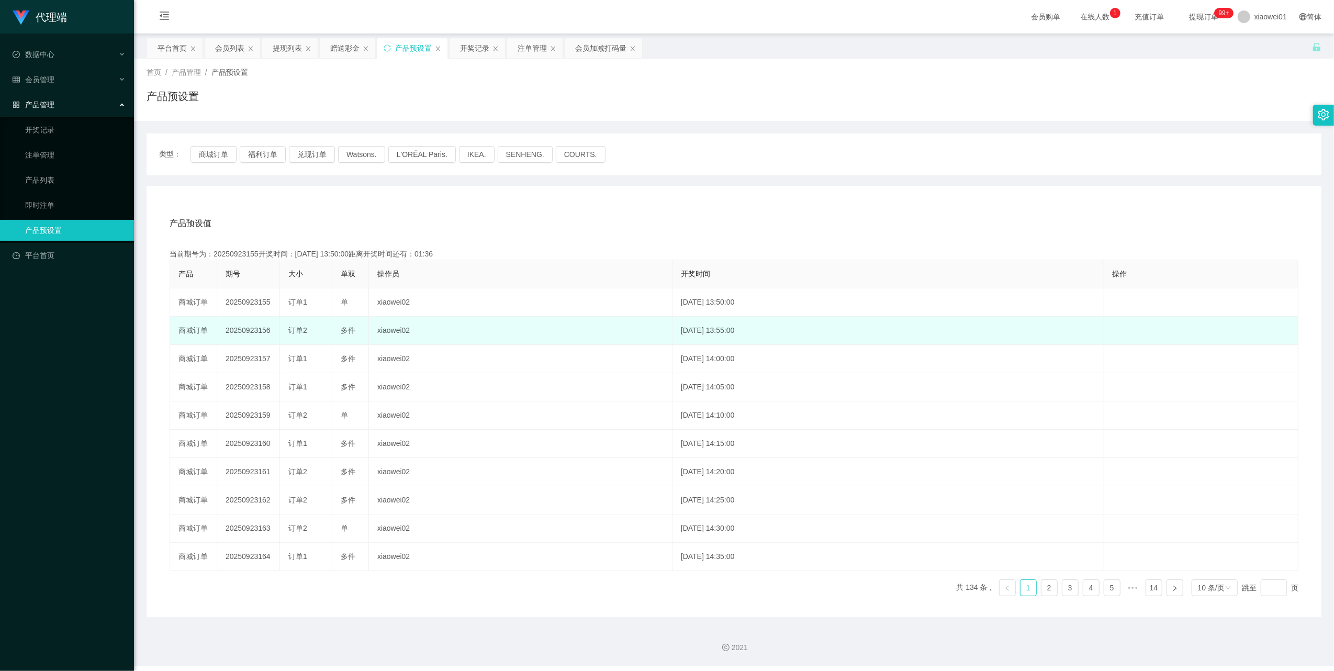
click at [253, 329] on td "20250923156" at bounding box center [248, 331] width 63 height 28
copy td "20250923156"
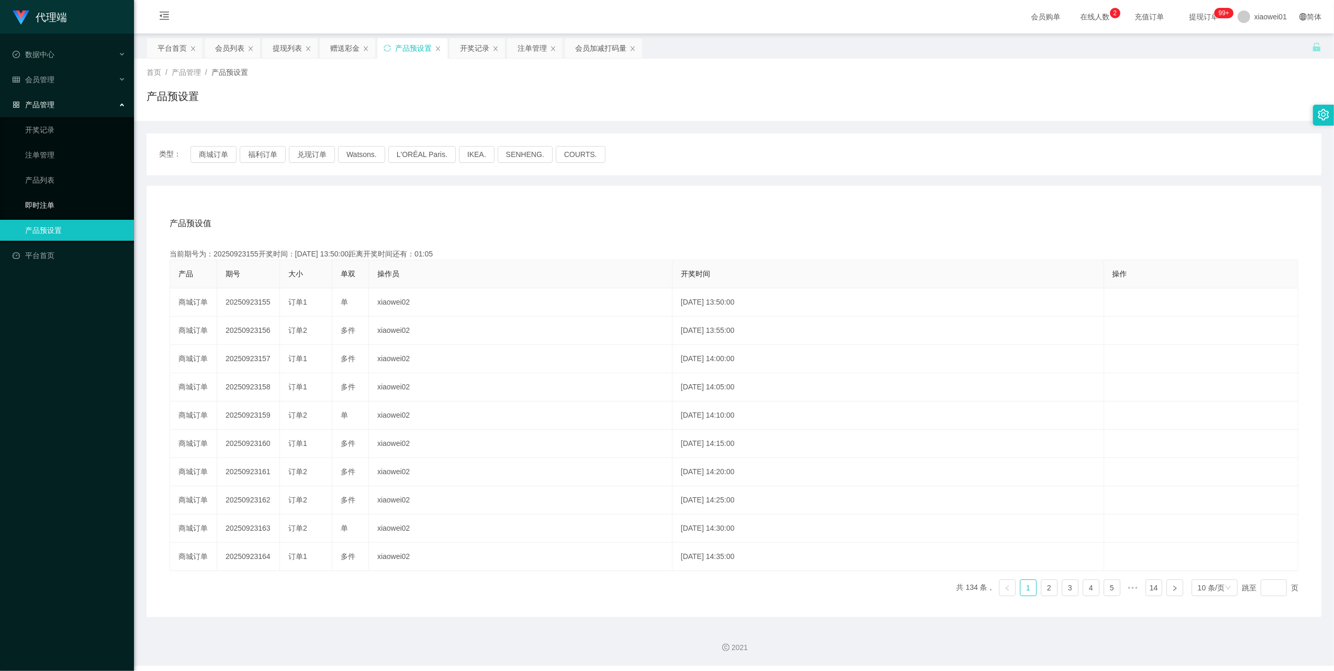
click at [68, 195] on link "即时注单" at bounding box center [75, 205] width 100 height 21
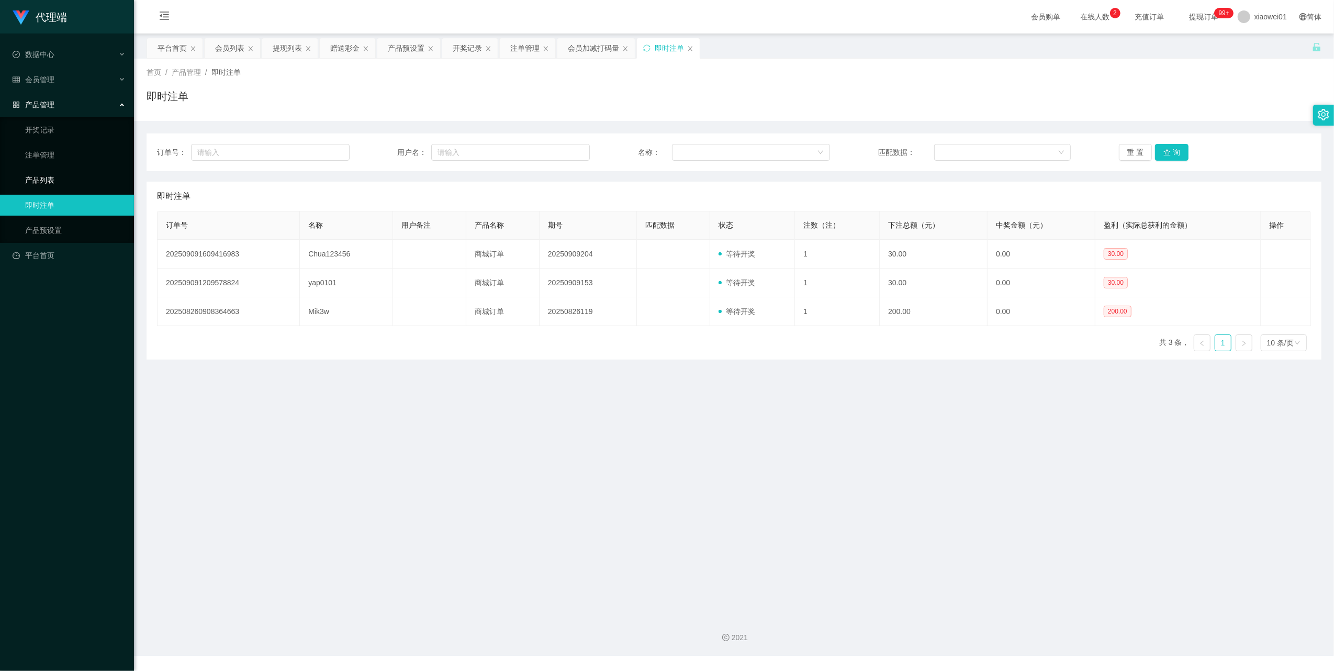
click at [60, 175] on link "产品列表" at bounding box center [75, 180] width 100 height 21
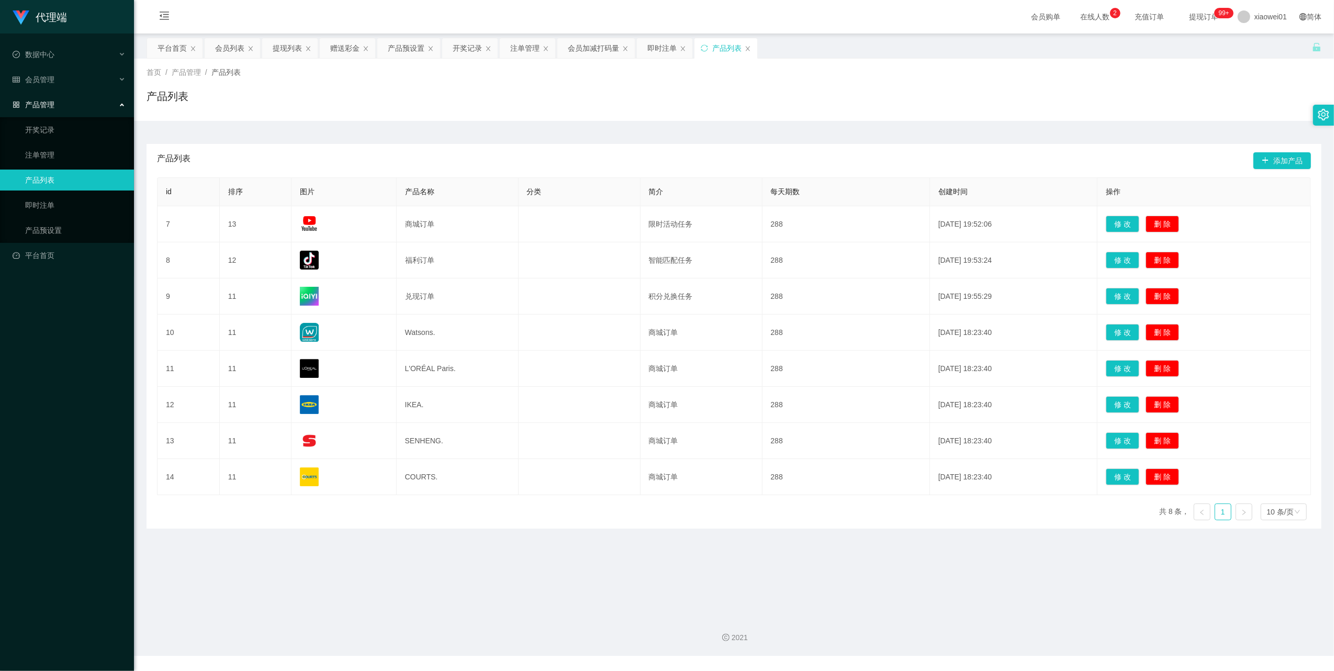
click at [46, 100] on span "产品管理" at bounding box center [34, 104] width 42 height 8
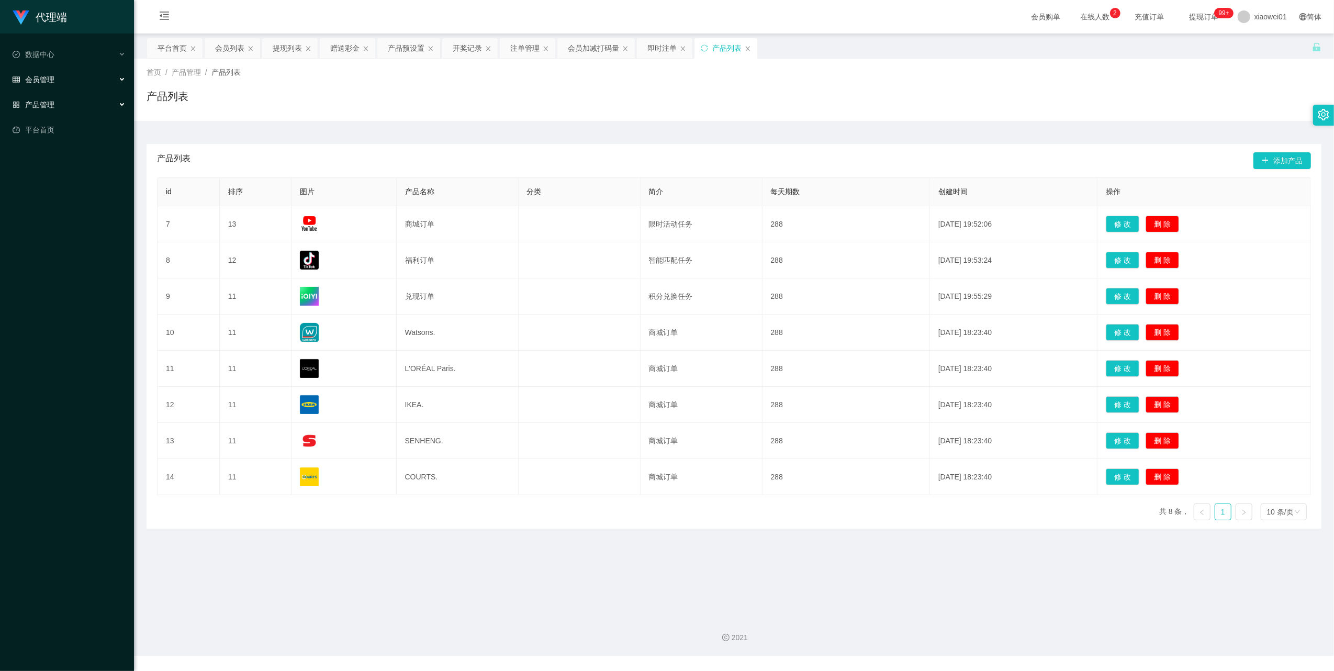
drag, startPoint x: 45, startPoint y: 74, endPoint x: 57, endPoint y: 100, distance: 29.3
click at [45, 75] on span "会员管理" at bounding box center [34, 79] width 42 height 8
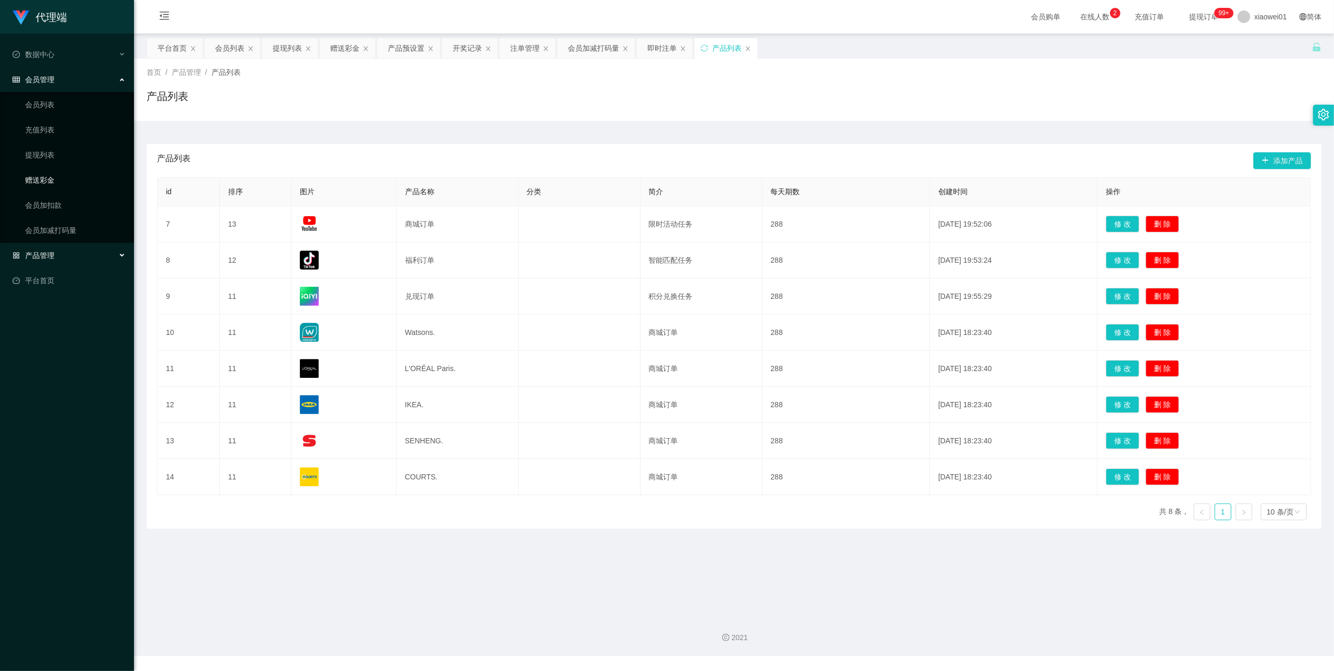
drag, startPoint x: 51, startPoint y: 171, endPoint x: 66, endPoint y: 170, distance: 14.7
click at [51, 170] on link "赠送彩金" at bounding box center [75, 180] width 100 height 21
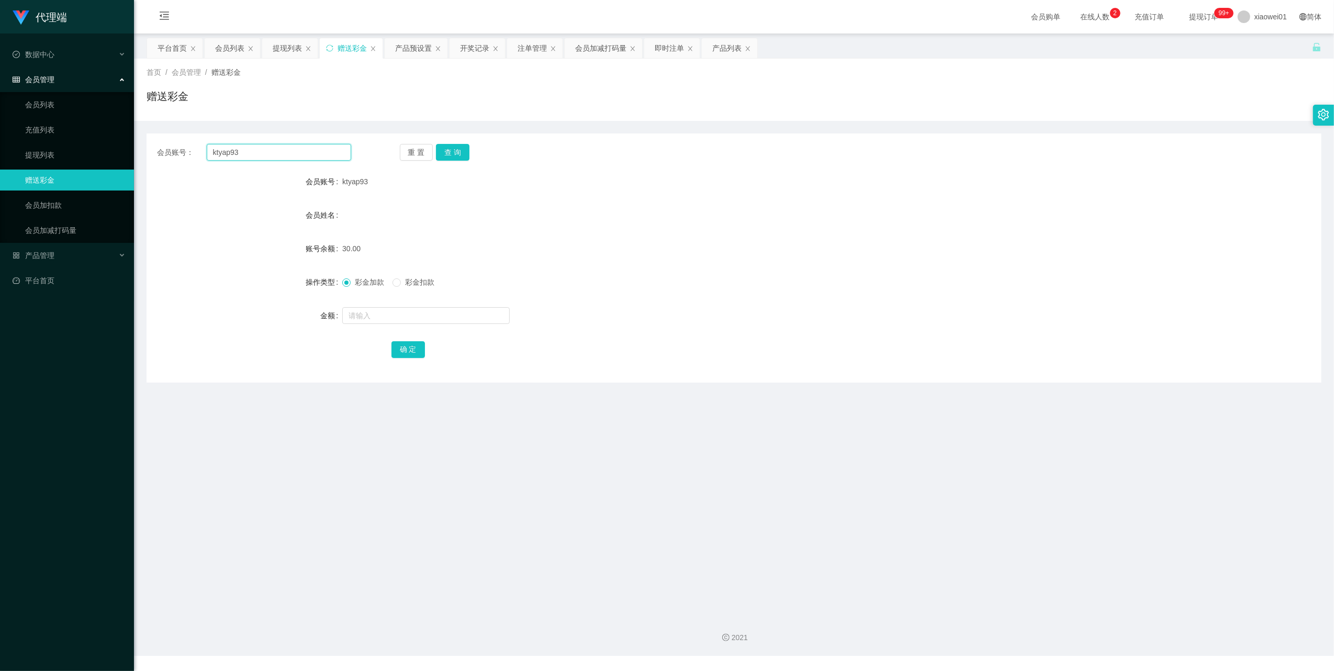
click at [271, 151] on input "ktyap93" at bounding box center [279, 152] width 144 height 17
paste input "Youtube888"
type input "Youtube888"
click at [449, 151] on button "查 询" at bounding box center [452, 152] width 33 height 17
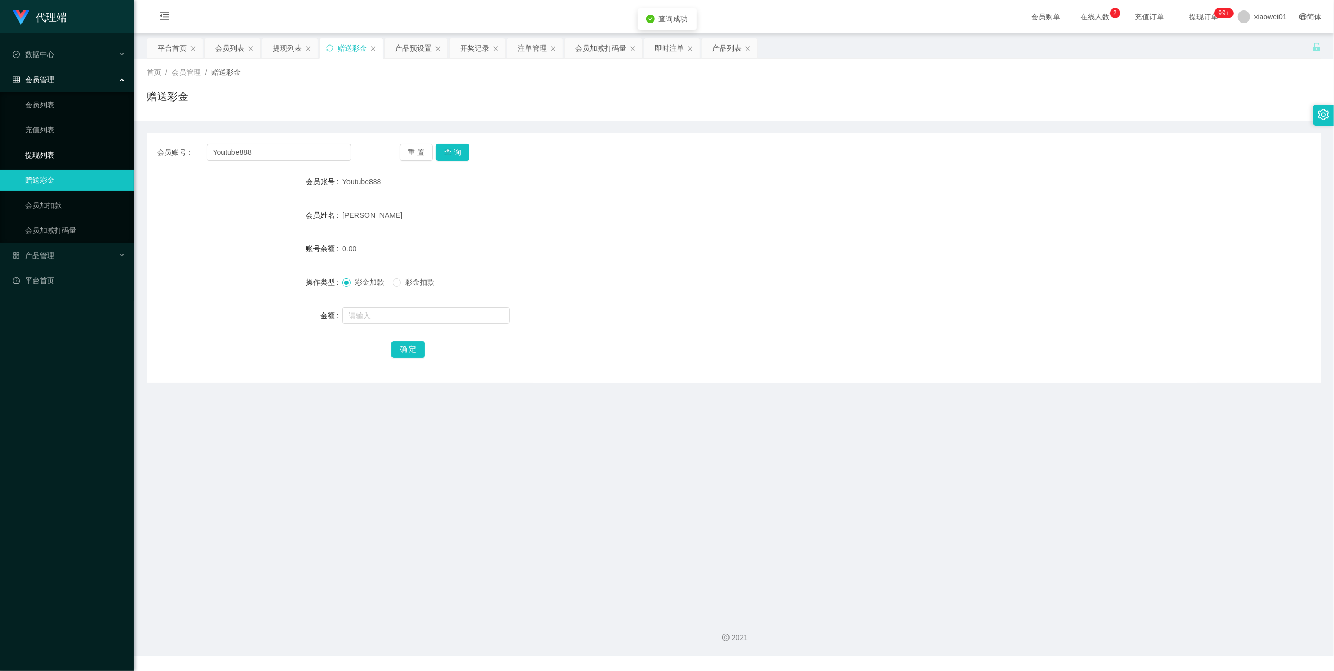
click at [38, 144] on link "提现列表" at bounding box center [75, 154] width 100 height 21
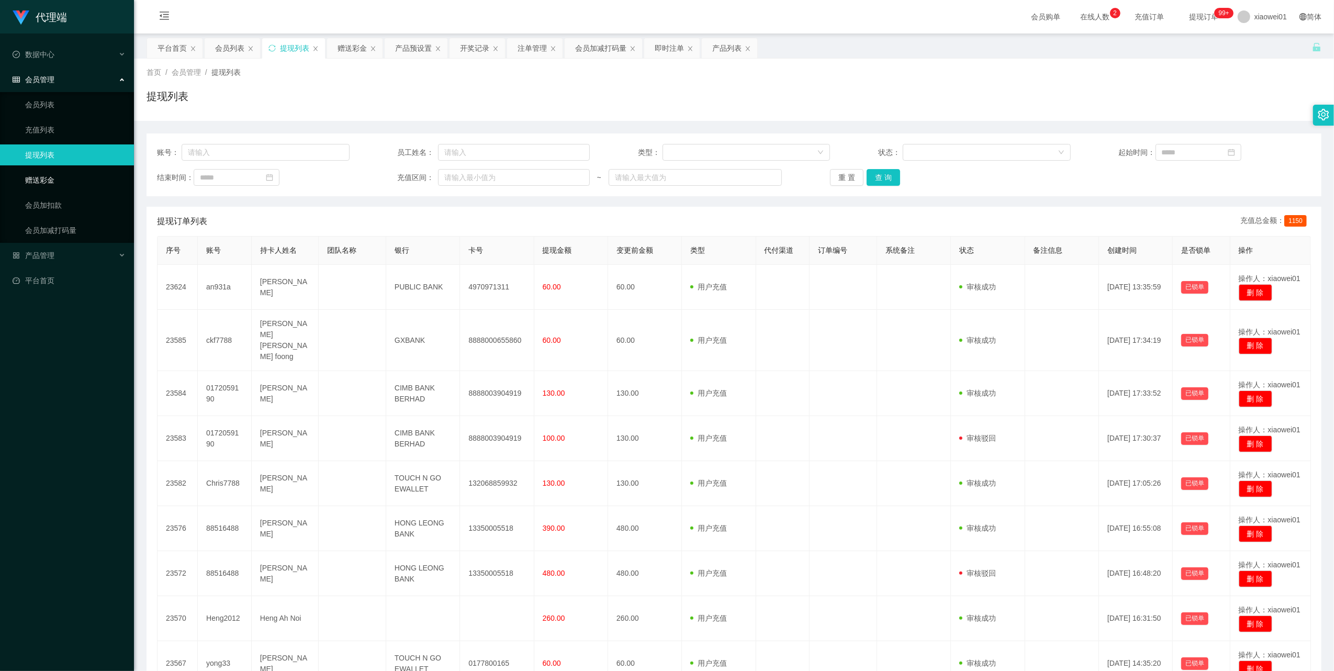
click at [53, 174] on link "赠送彩金" at bounding box center [75, 180] width 100 height 21
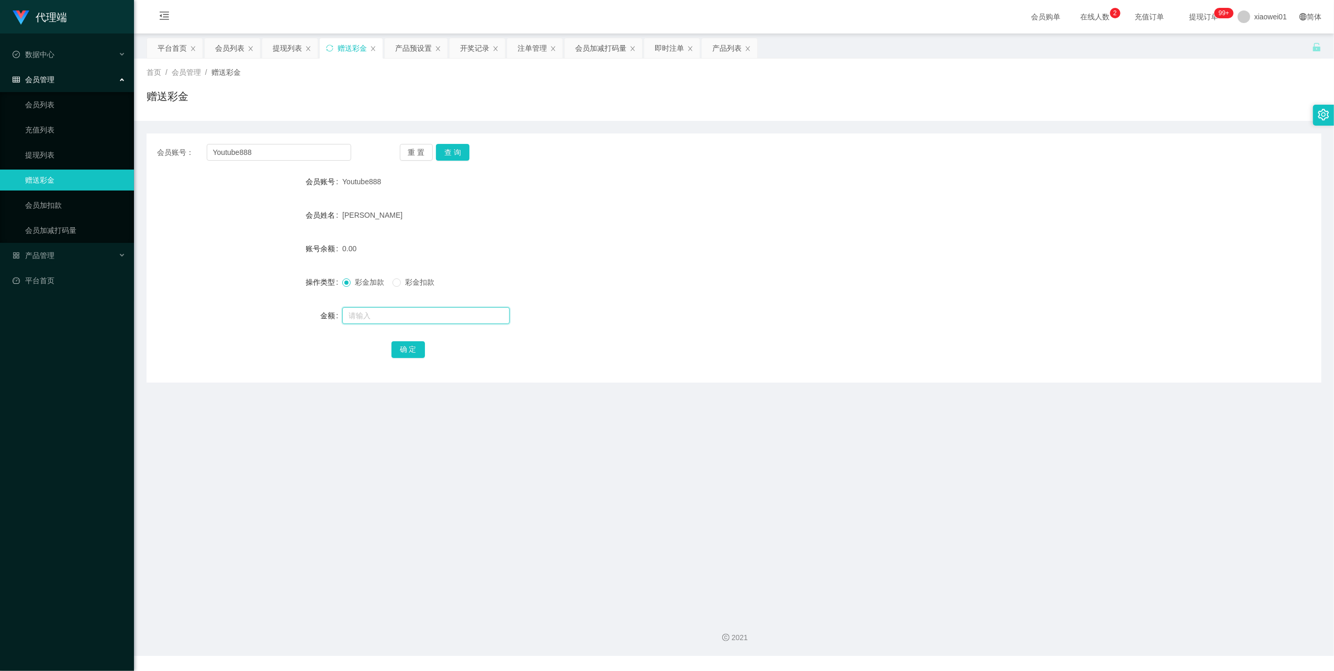
click at [377, 311] on input "text" at bounding box center [425, 315] width 167 height 17
type input "60"
click at [395, 348] on button "确 定" at bounding box center [408, 349] width 33 height 17
click at [42, 139] on ul "会员列表 充值列表 提现列表 赠送彩金 会员加扣款 会员加减打码量" at bounding box center [67, 167] width 134 height 151
click at [39, 149] on link "提现列表" at bounding box center [75, 154] width 100 height 21
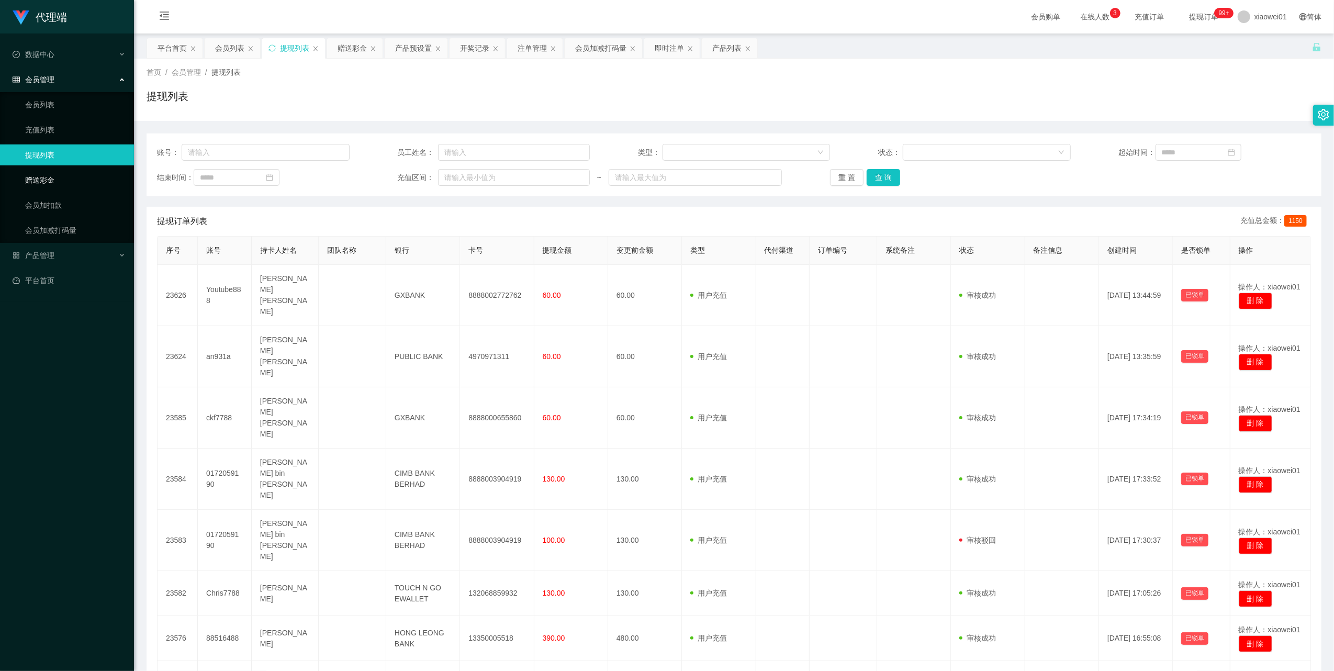
drag, startPoint x: 53, startPoint y: 180, endPoint x: 68, endPoint y: 169, distance: 18.6
click at [53, 180] on link "赠送彩金" at bounding box center [75, 180] width 100 height 21
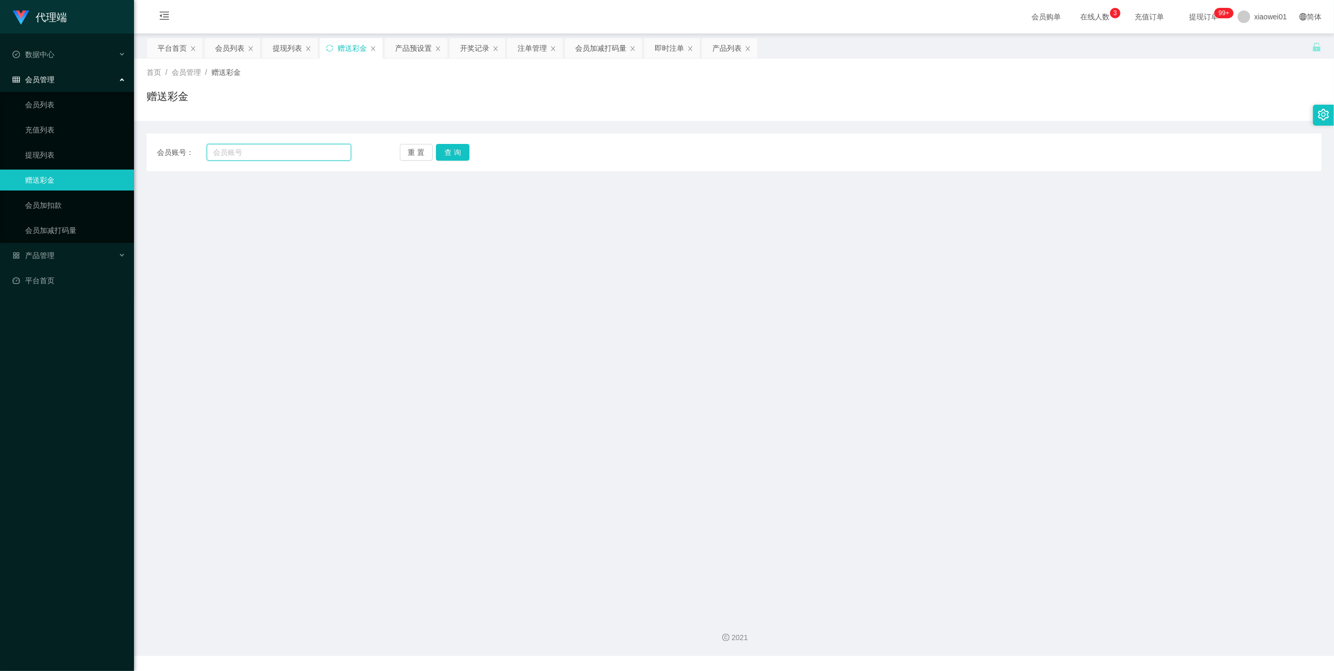
click at [232, 144] on input "text" at bounding box center [279, 152] width 144 height 17
paste input "Winsonwong2468"
type input "Winsonwong2468"
click at [449, 148] on button "查 询" at bounding box center [452, 152] width 33 height 17
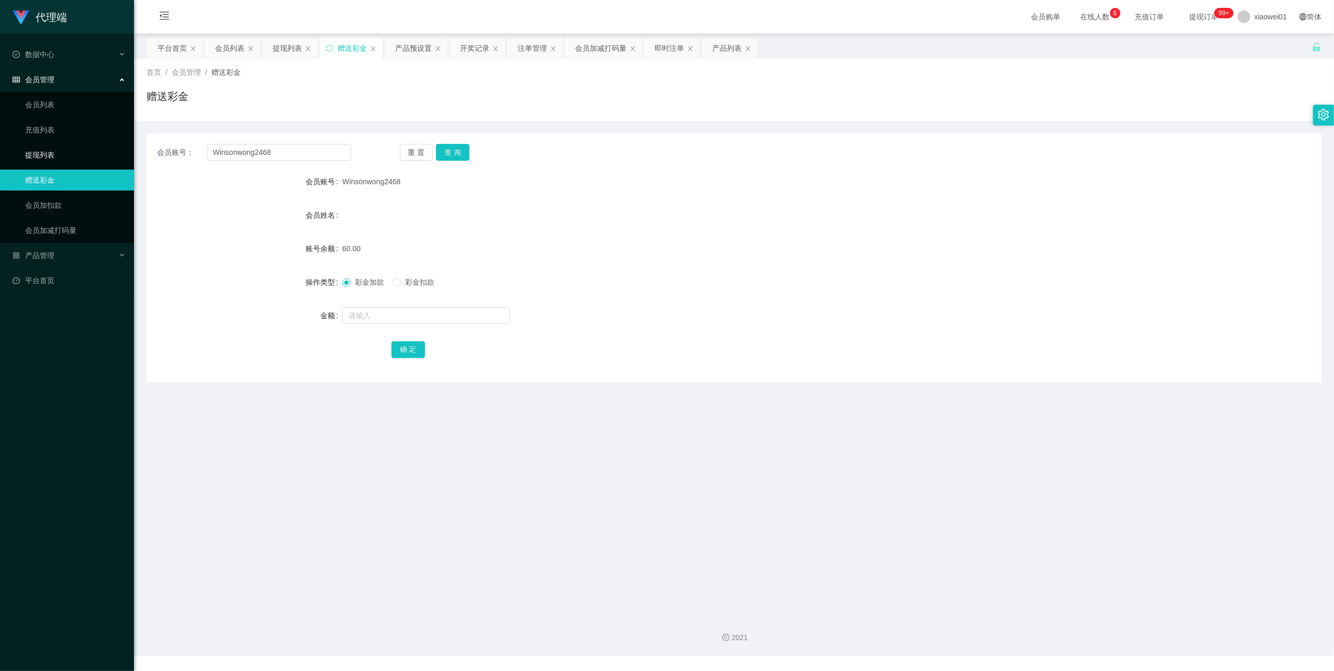
click at [47, 155] on link "提现列表" at bounding box center [75, 154] width 100 height 21
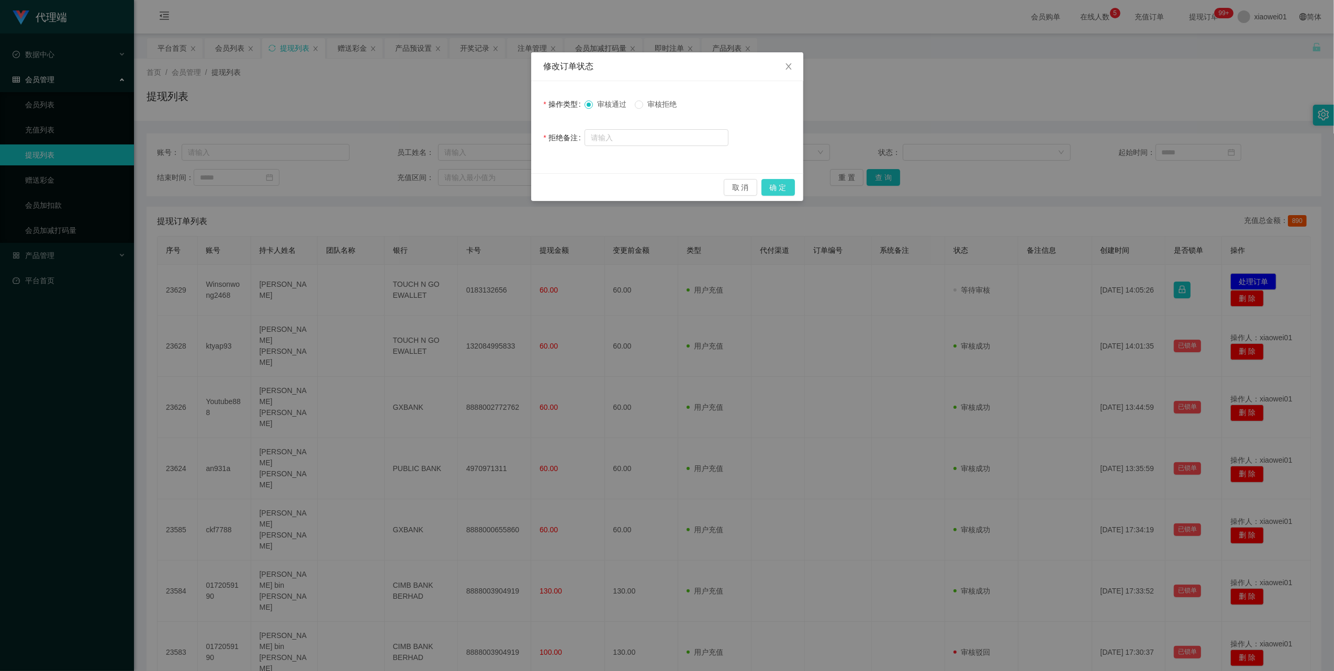
click at [781, 183] on button "确 定" at bounding box center [778, 187] width 33 height 17
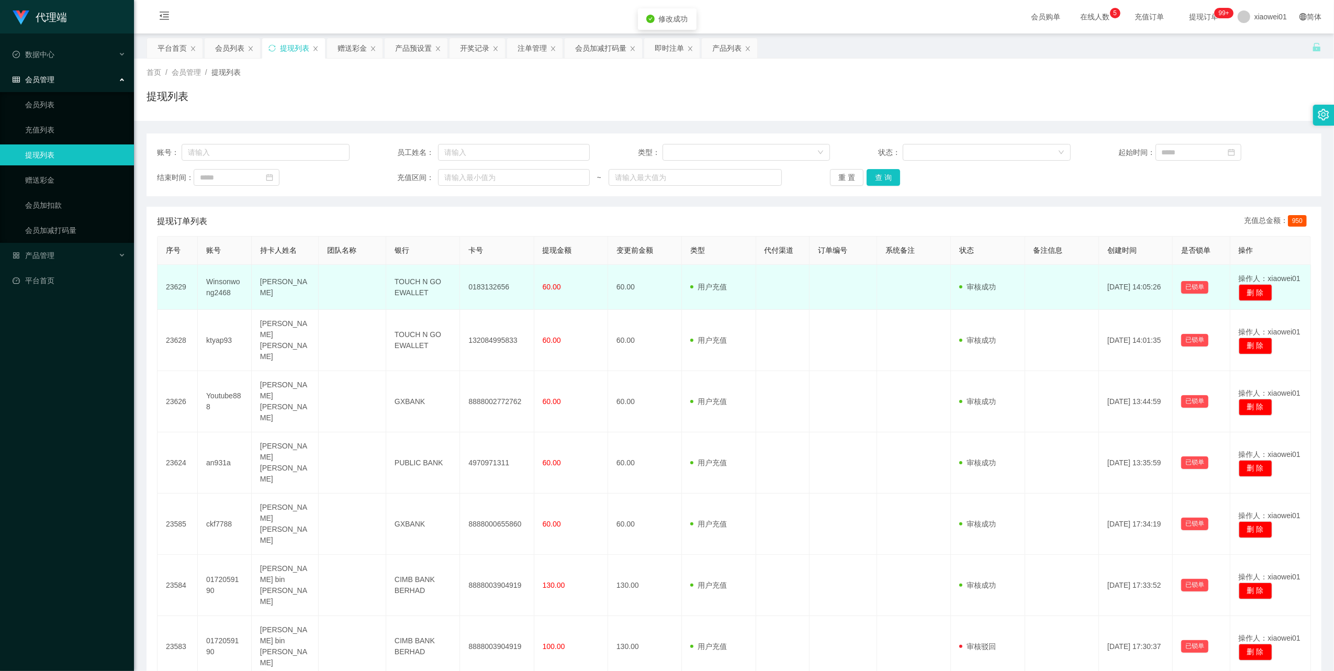
click at [485, 289] on td "0183132656" at bounding box center [497, 287] width 74 height 45
copy td "0183132656"
